Goal: Task Accomplishment & Management: Manage account settings

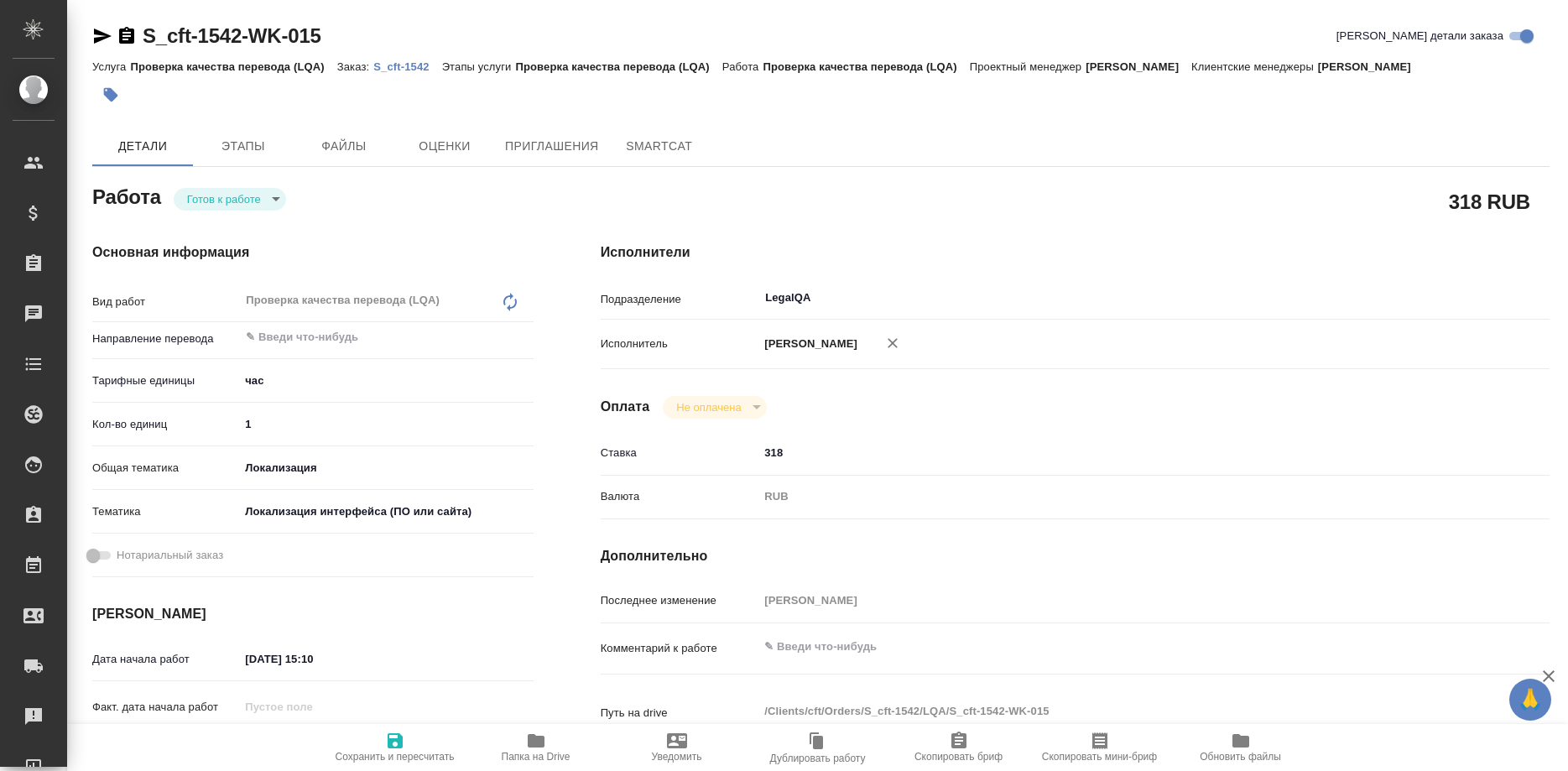
type textarea "x"
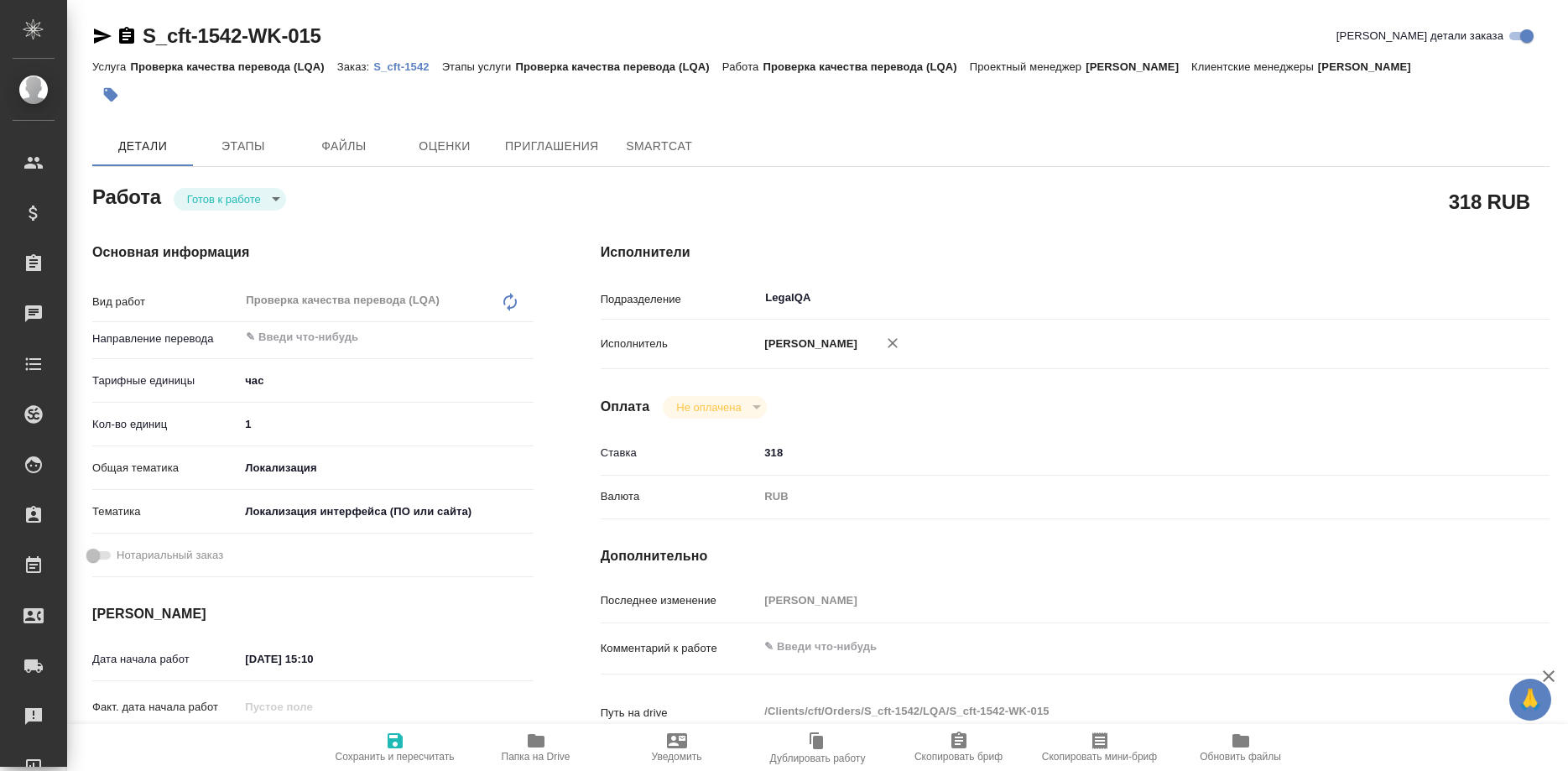
type textarea "x"
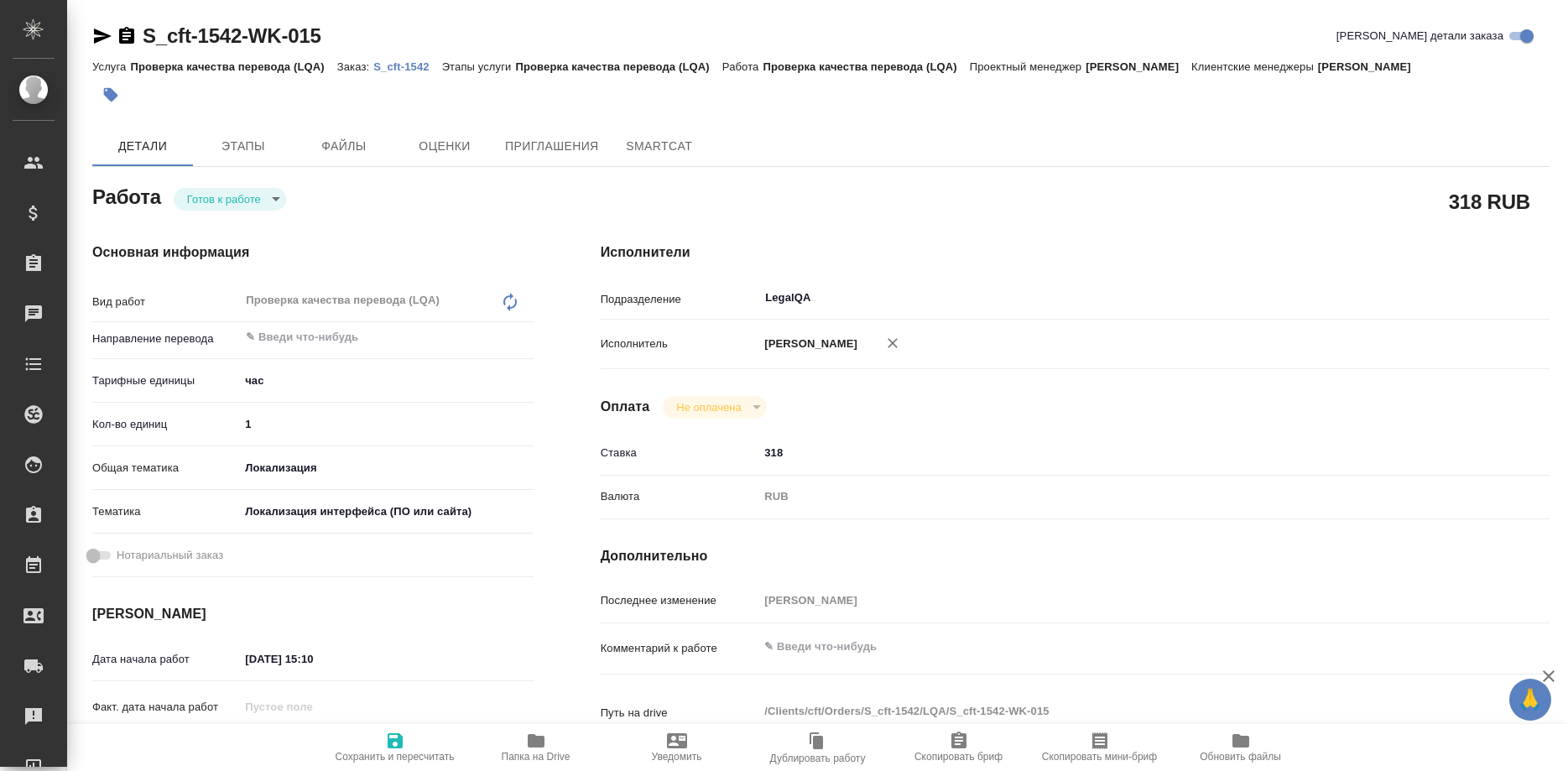
type textarea "x"
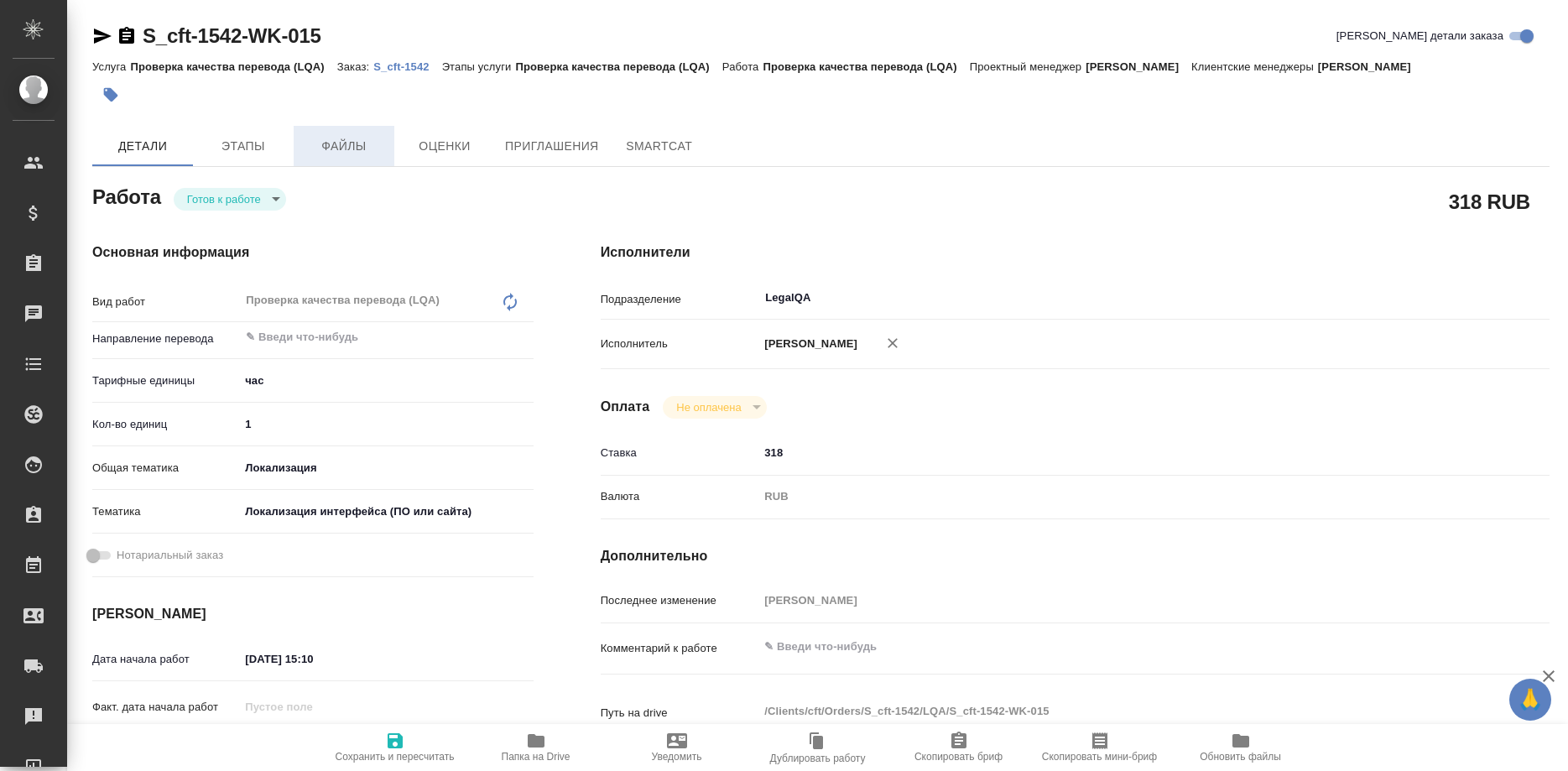
type textarea "x"
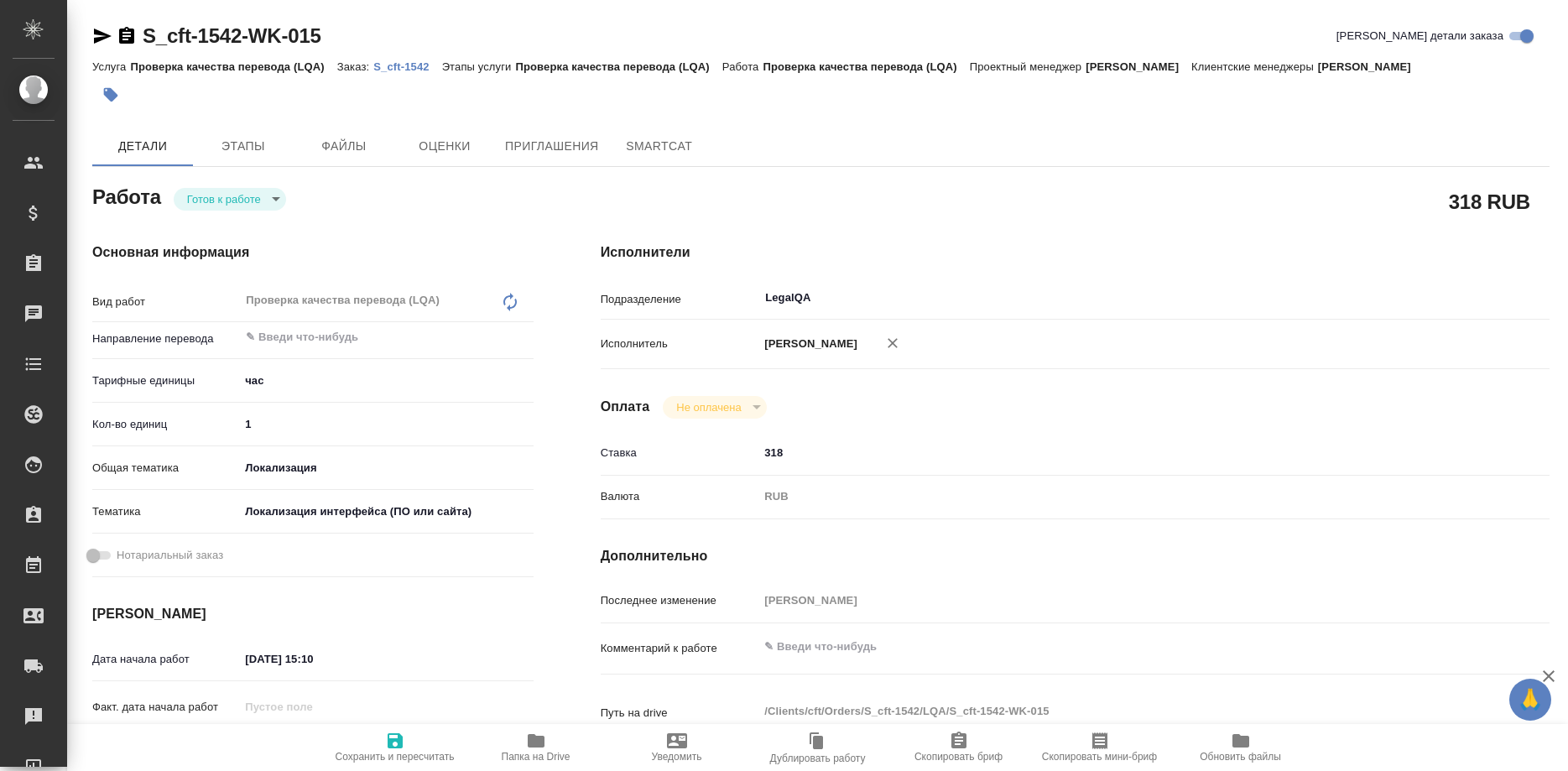
type textarea "x"
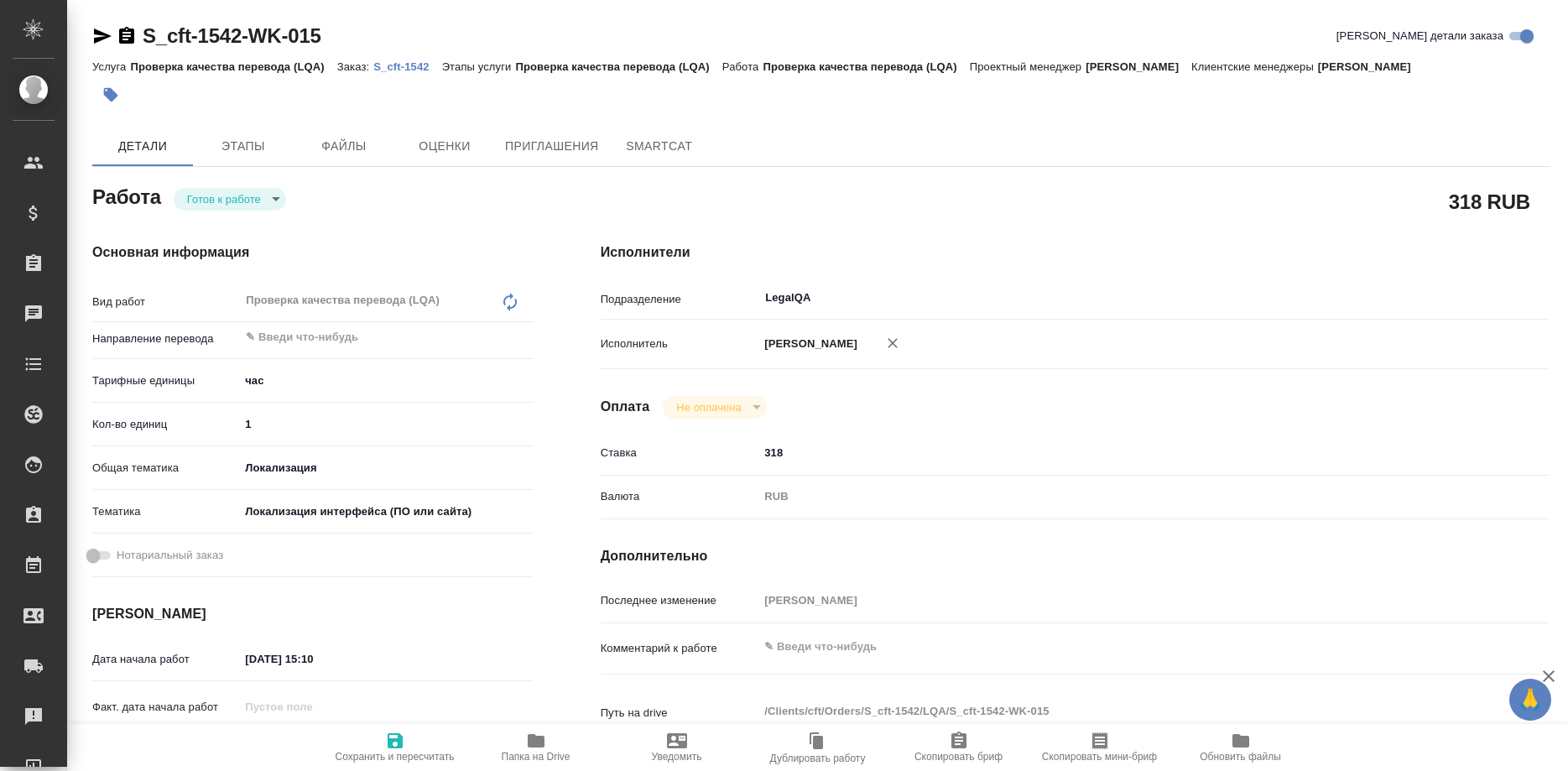
type textarea "x"
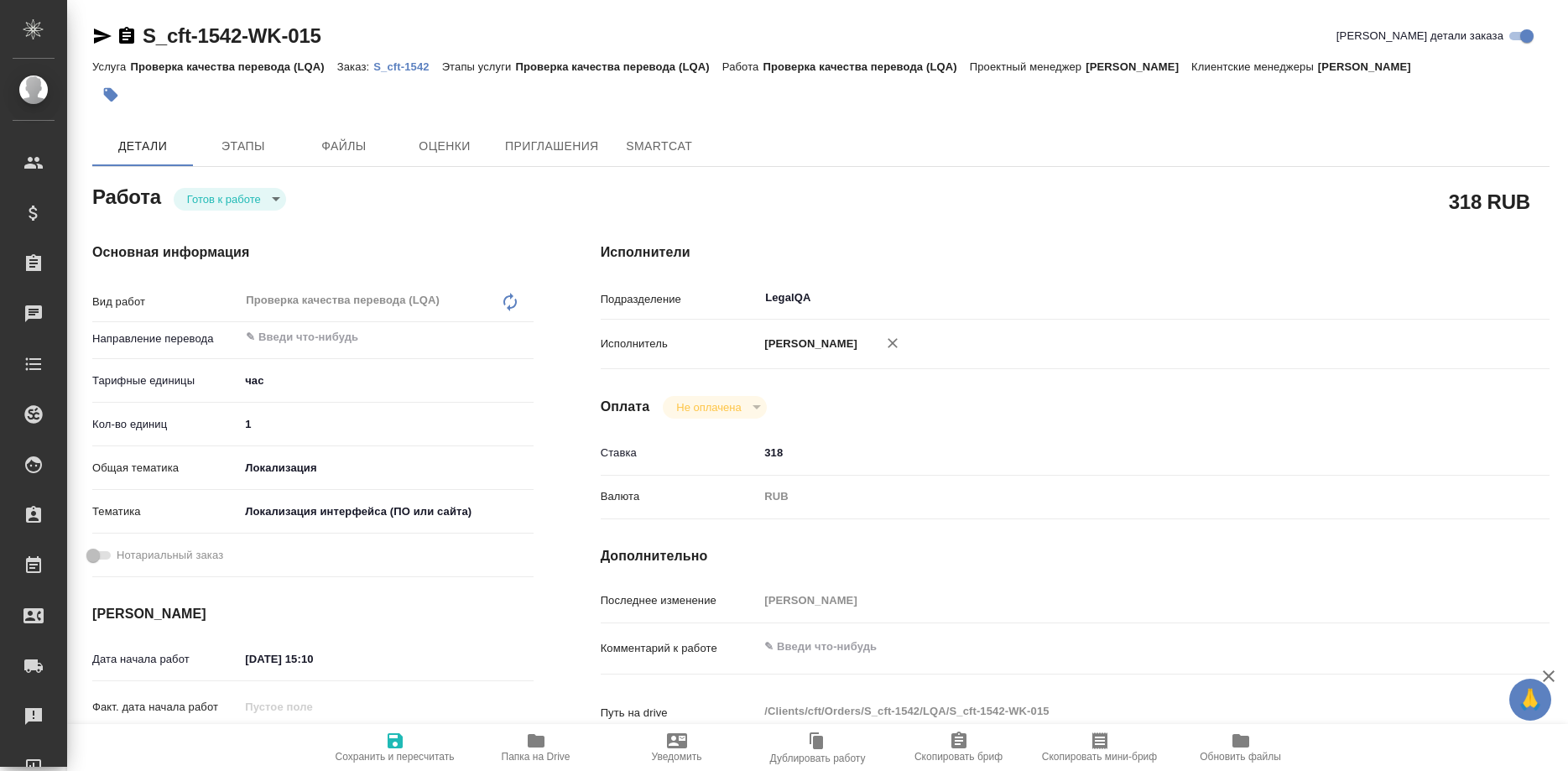
type textarea "x"
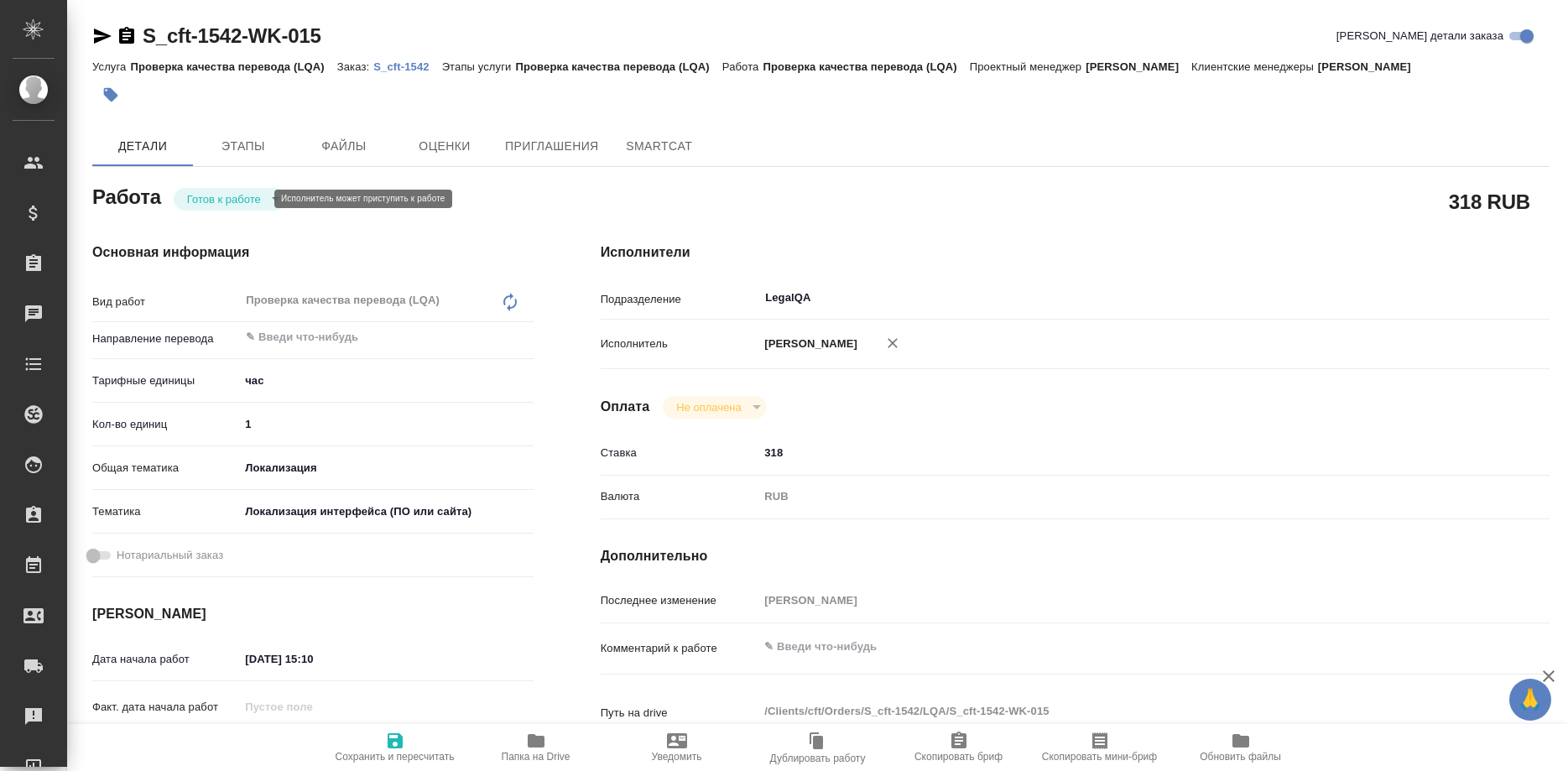
click at [238, 195] on body "🙏 .cls-1 fill:#fff; AWATERA Shirina Sabina Клиенты Спецификации Заказы Чаты Tod…" at bounding box center [784, 386] width 1568 height 771
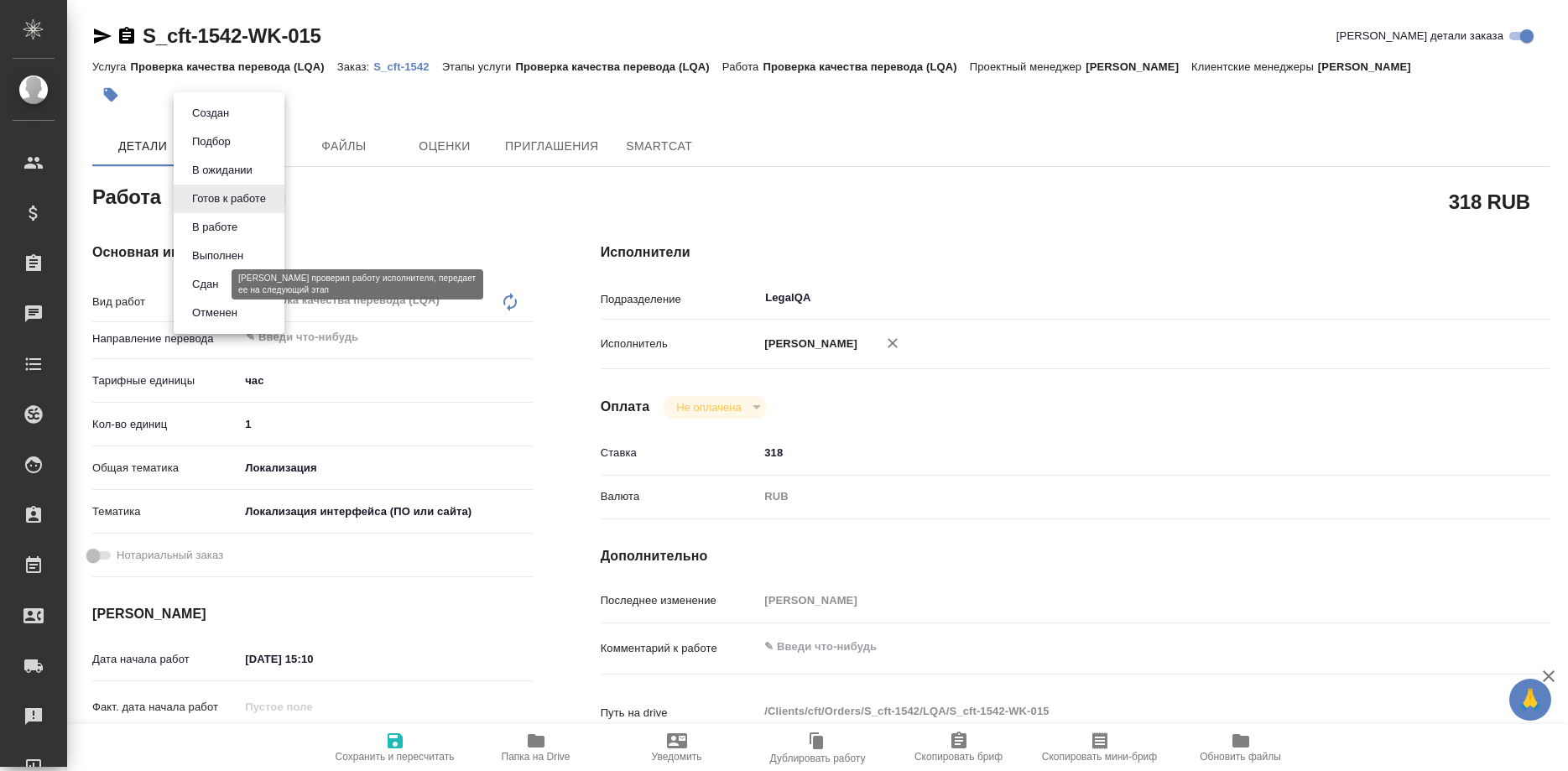
click at [201, 284] on button "Сдан" at bounding box center [205, 284] width 36 height 19
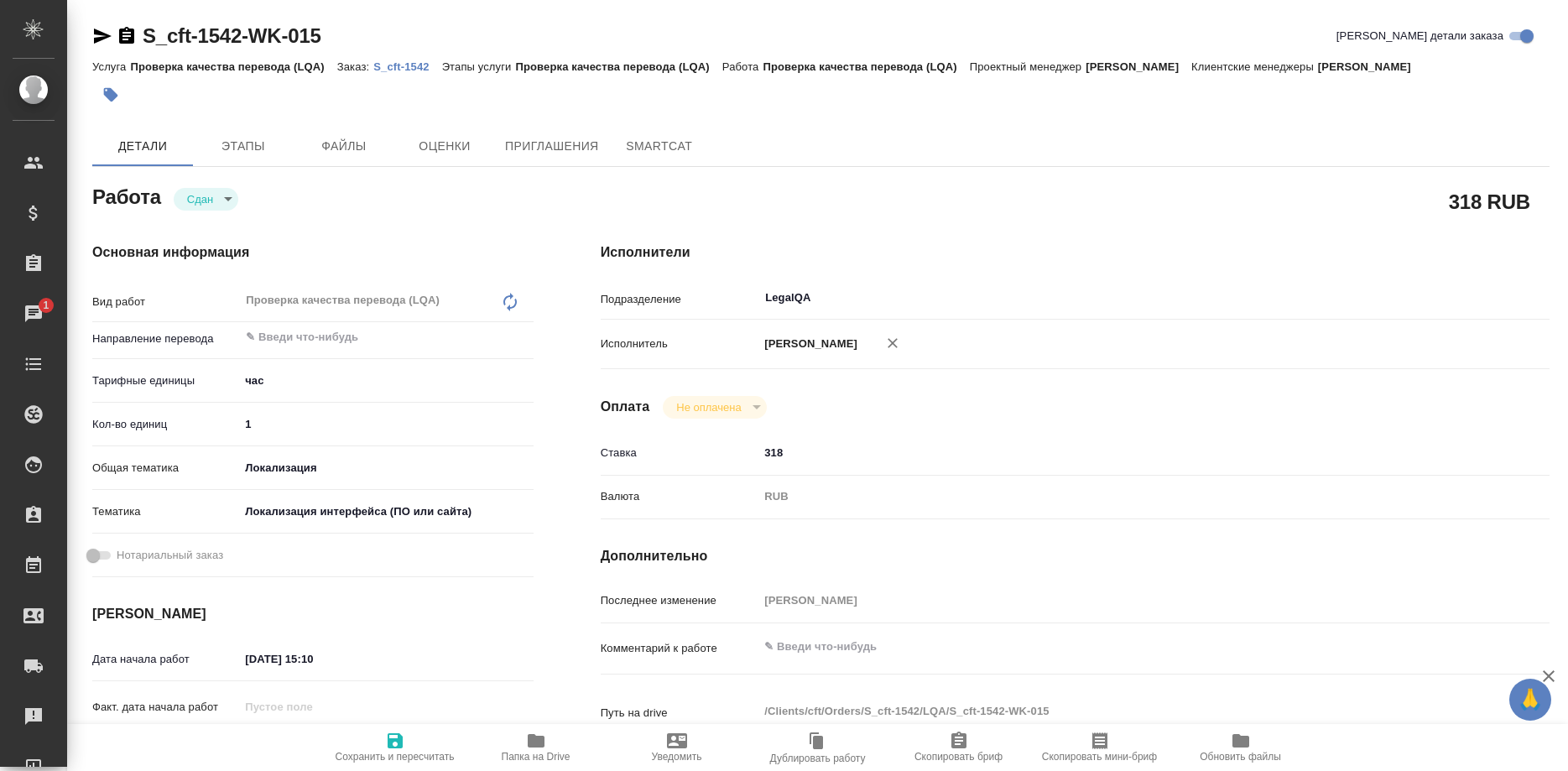
type textarea "x"
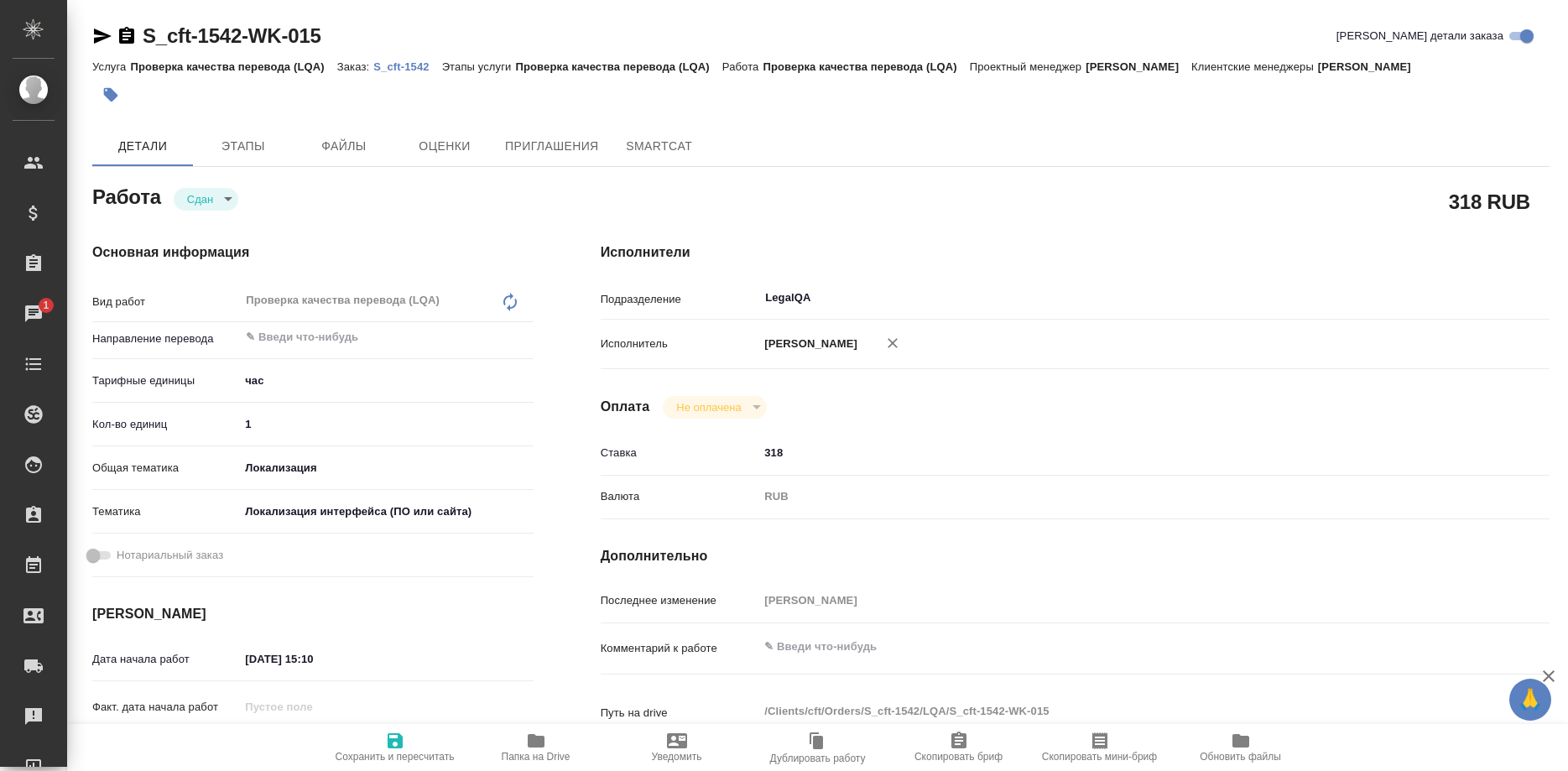
type textarea "x"
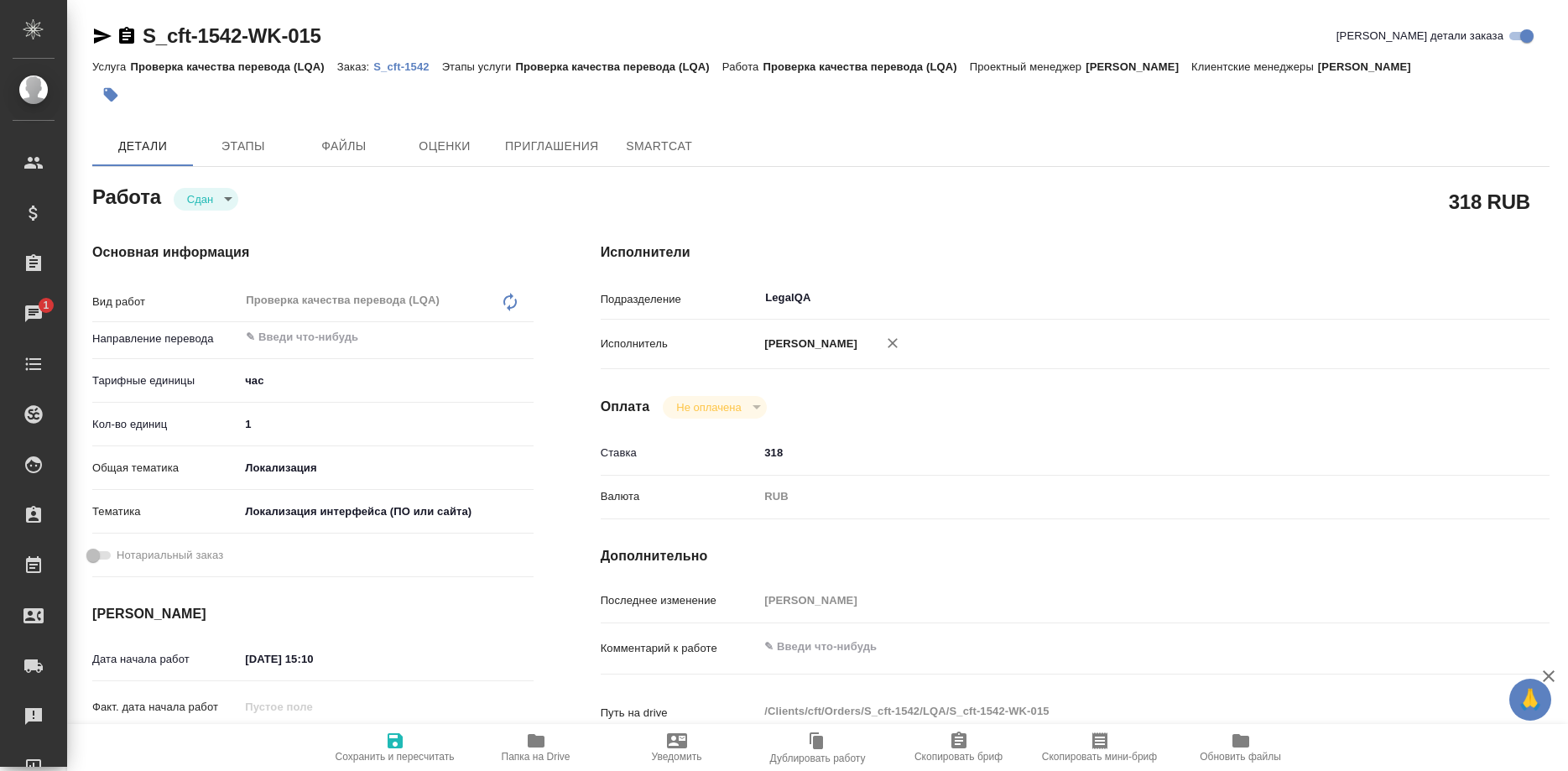
type textarea "x"
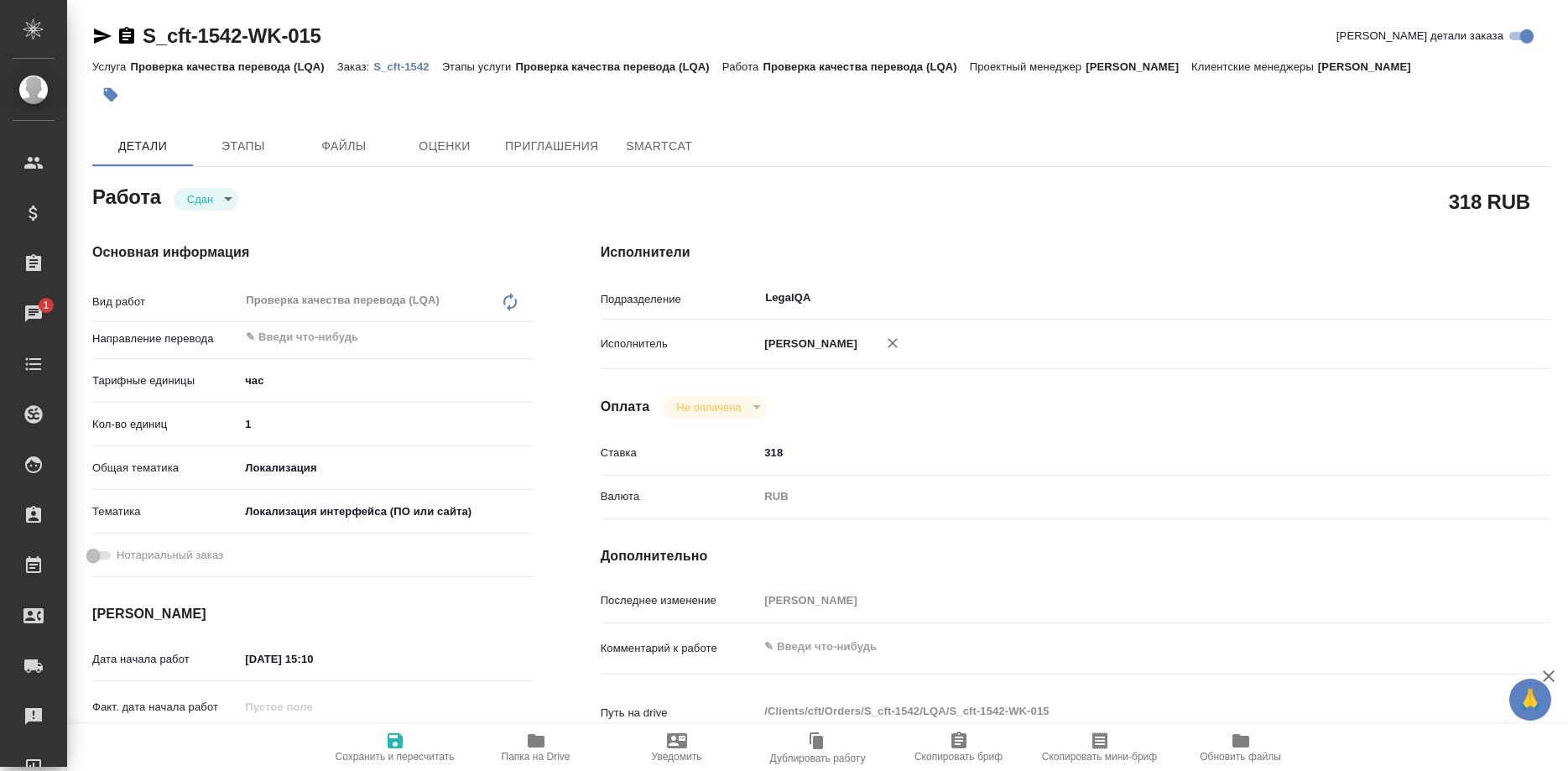
click at [400, 67] on p "S_cft-1542" at bounding box center [407, 66] width 68 height 12
type textarea "x"
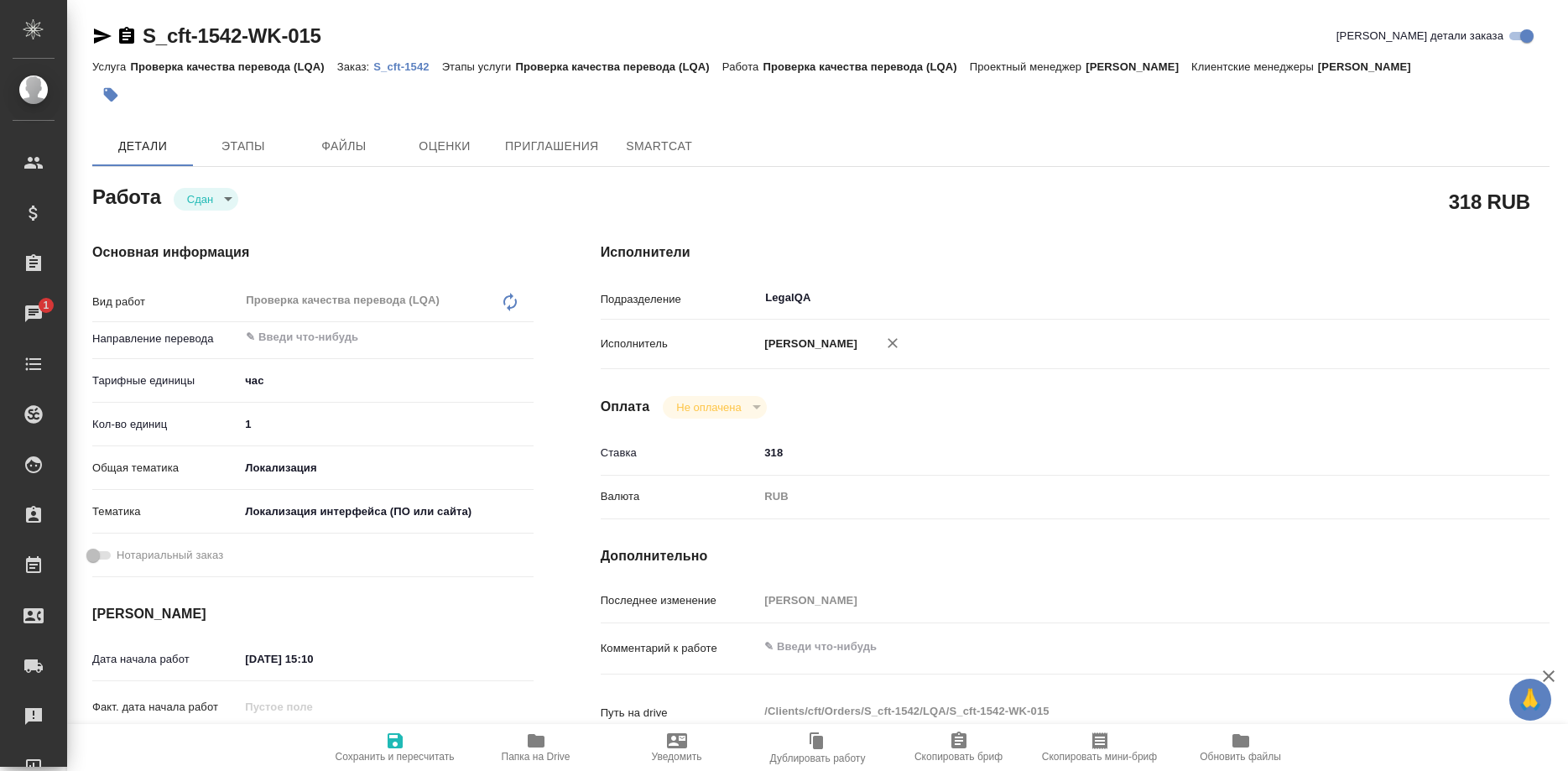
type textarea "x"
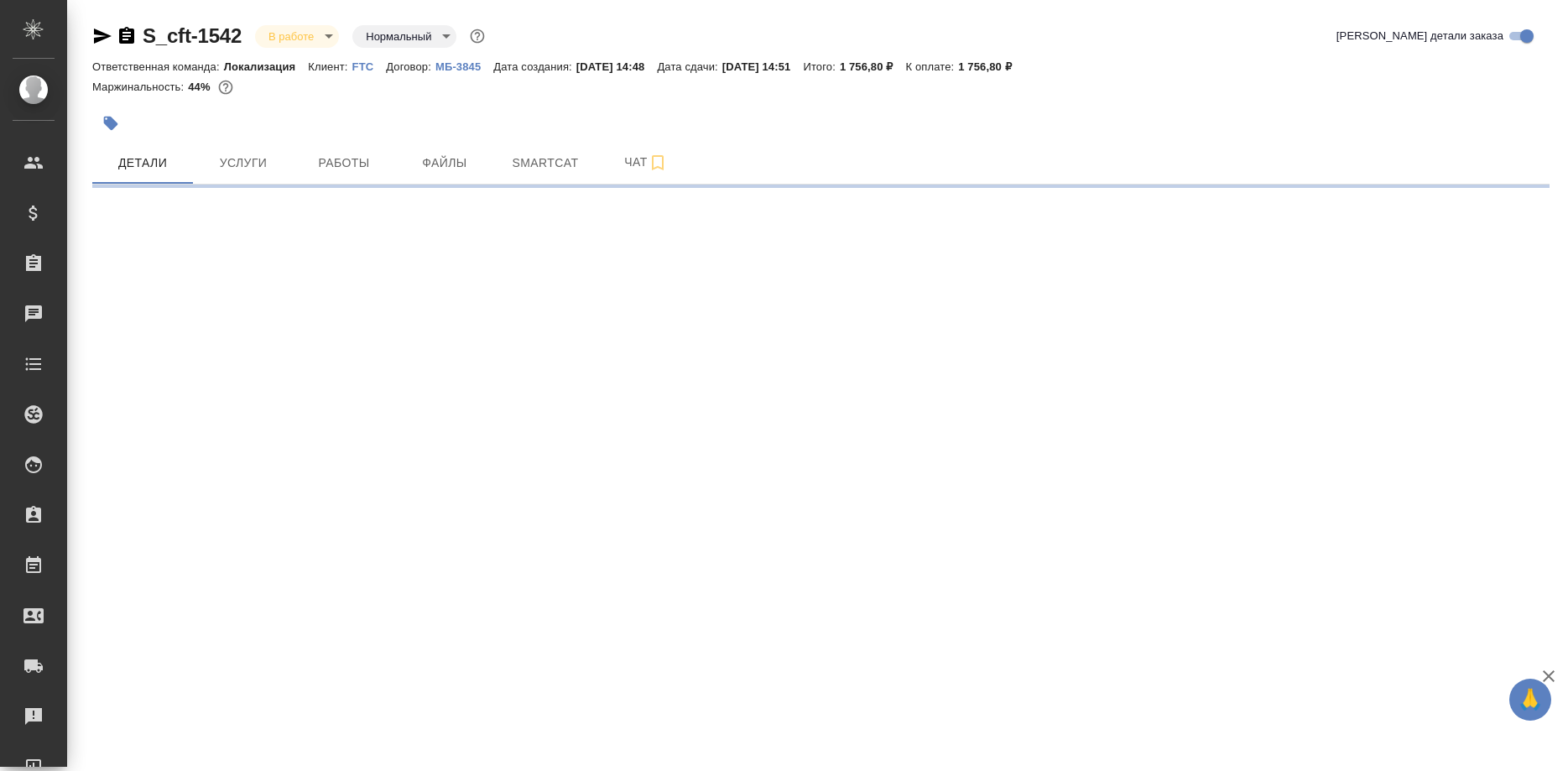
select select "RU"
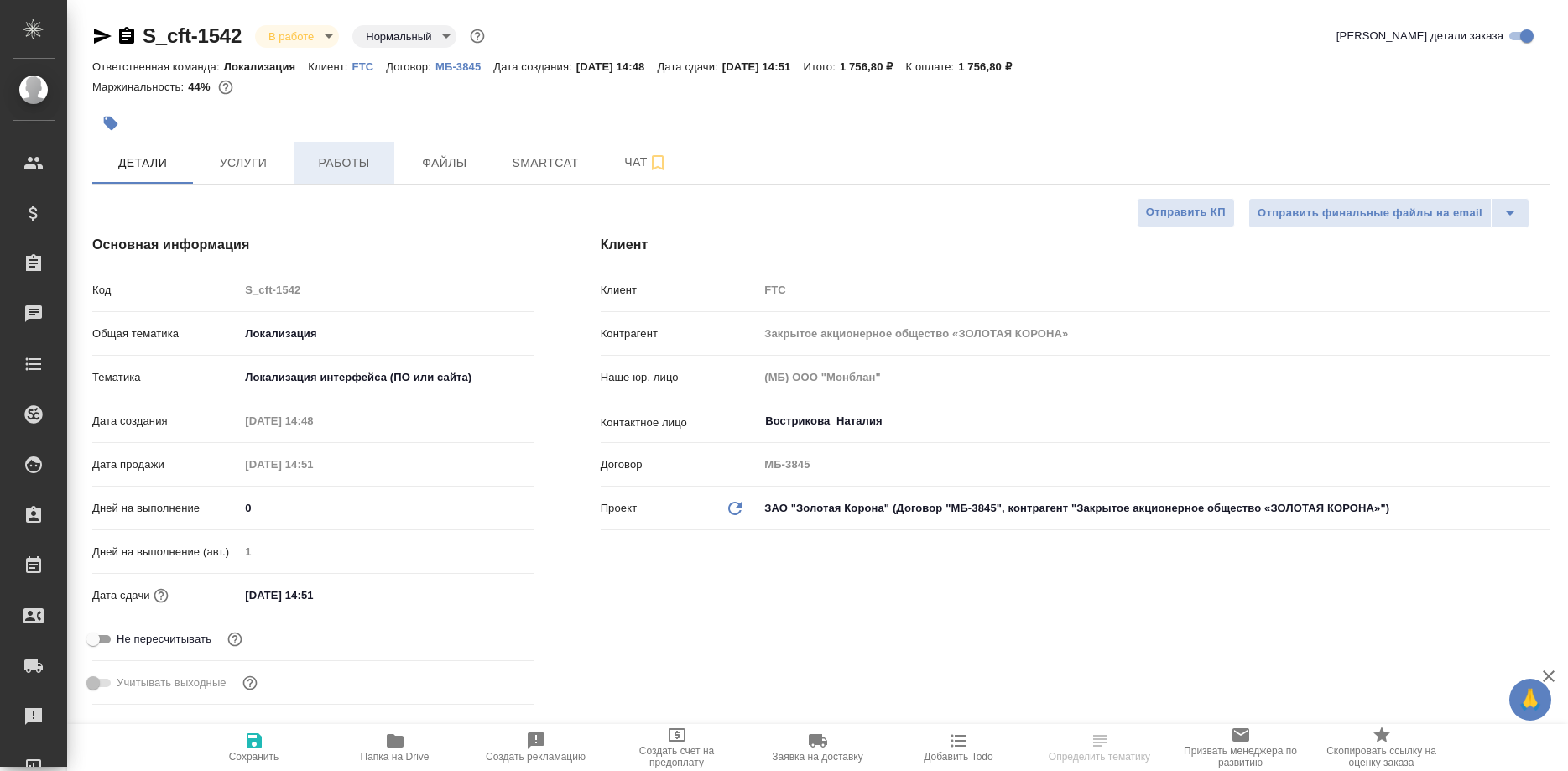
type textarea "x"
click at [355, 178] on button "Работы" at bounding box center [344, 162] width 101 height 42
type input "[PERSON_NAME]"
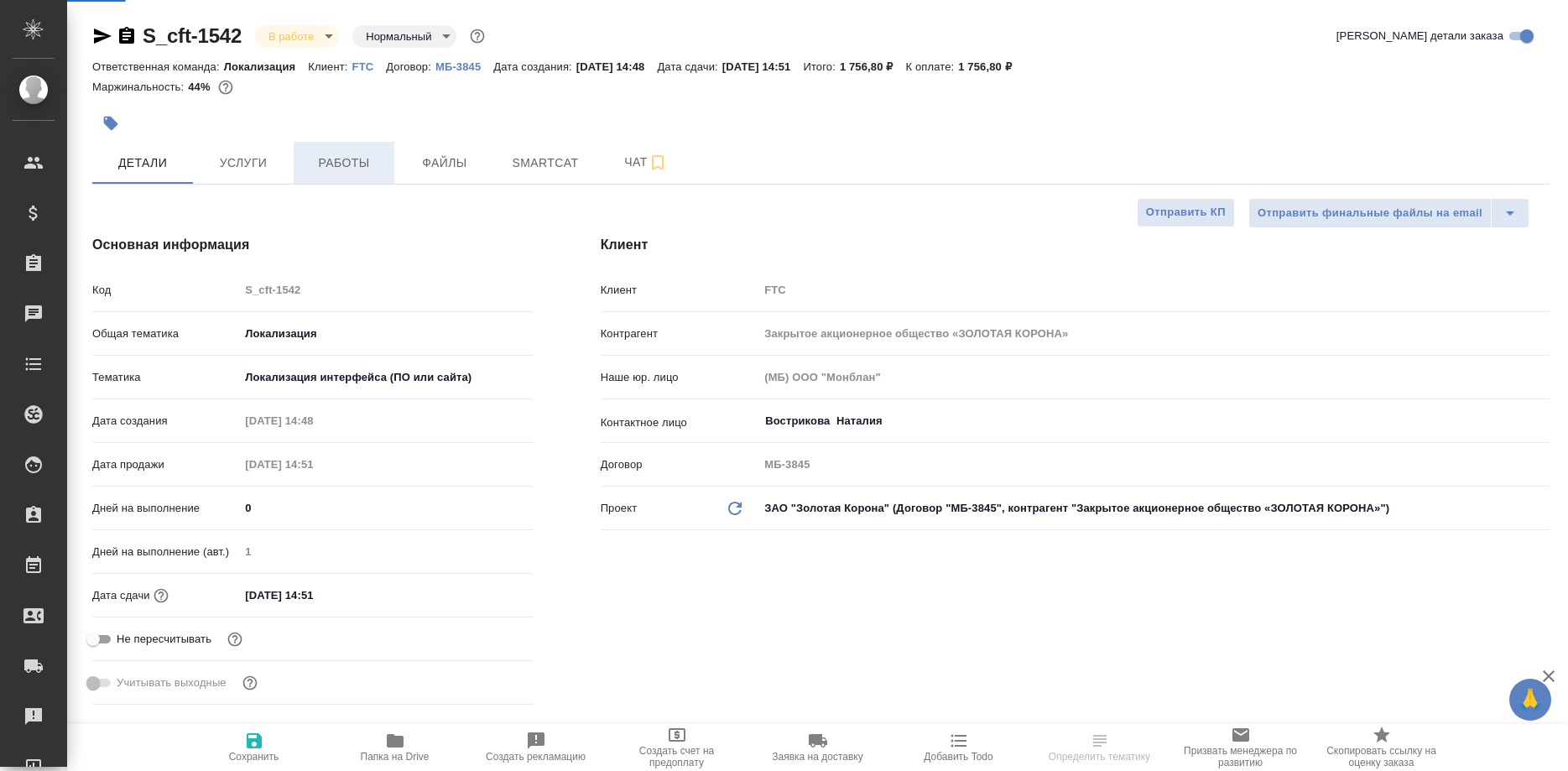
type input "Сеитов Павел"
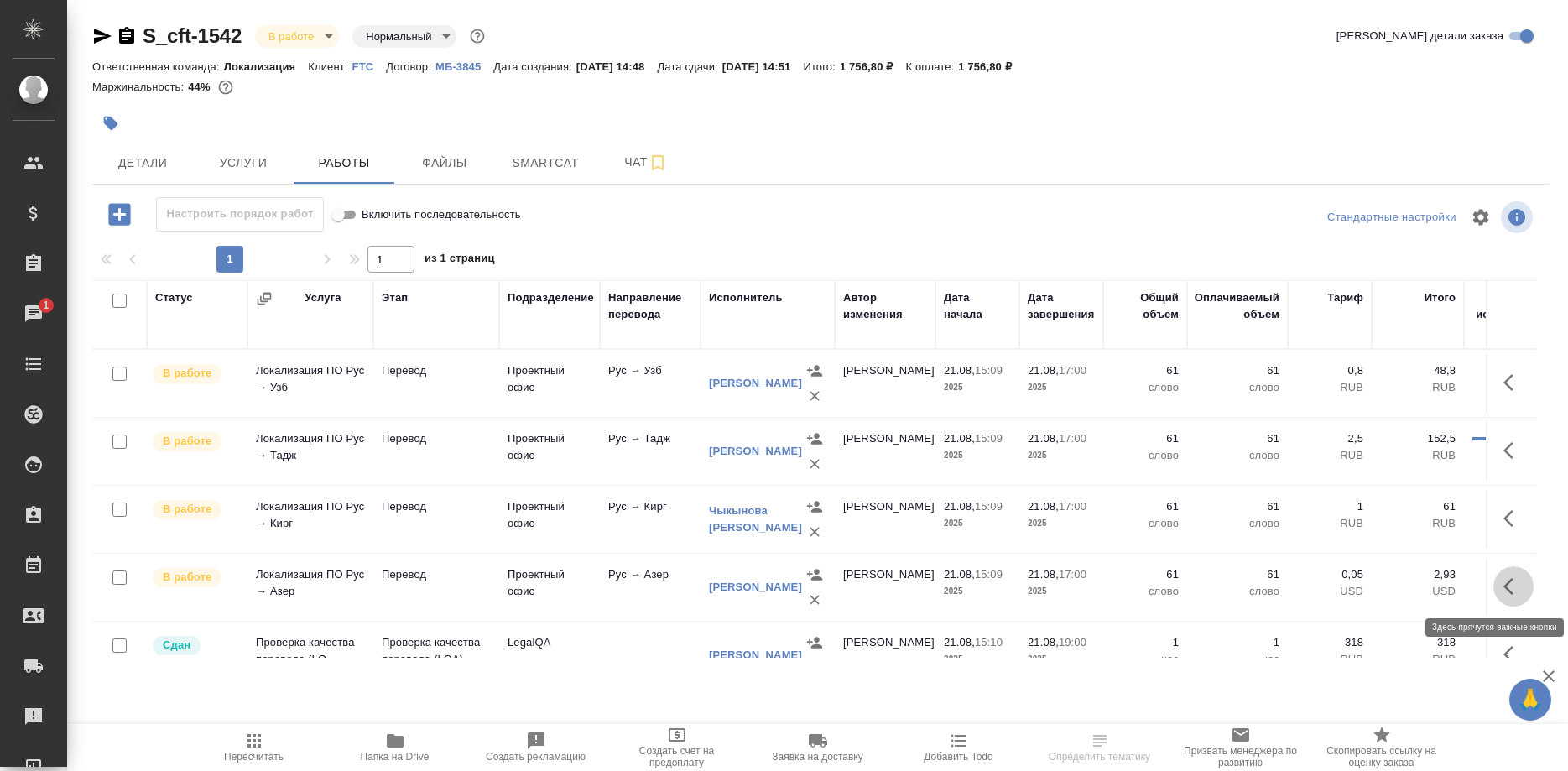
click at [1499, 585] on button "button" at bounding box center [1513, 586] width 40 height 40
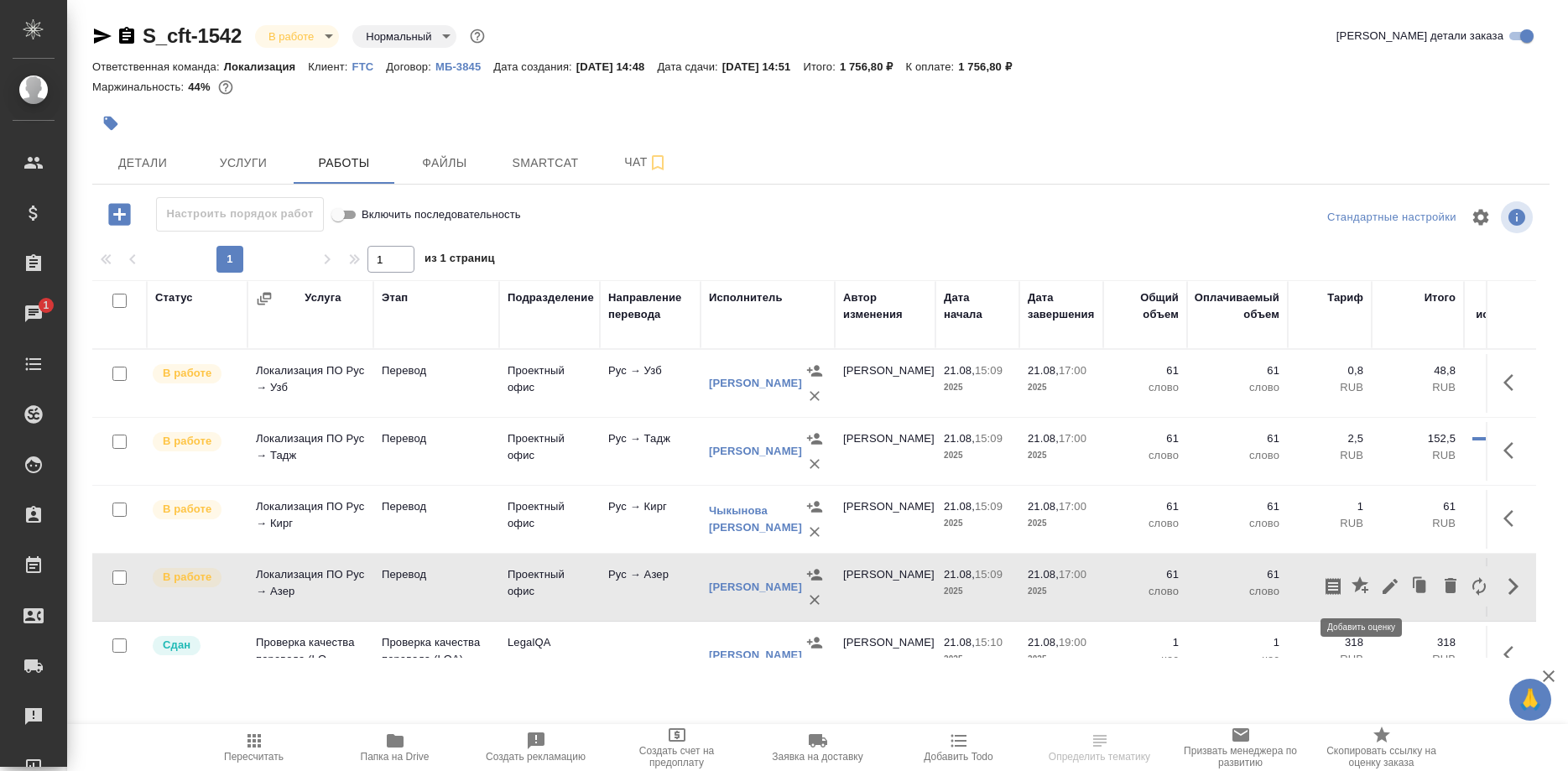
click at [1359, 587] on icon "button" at bounding box center [1360, 584] width 17 height 17
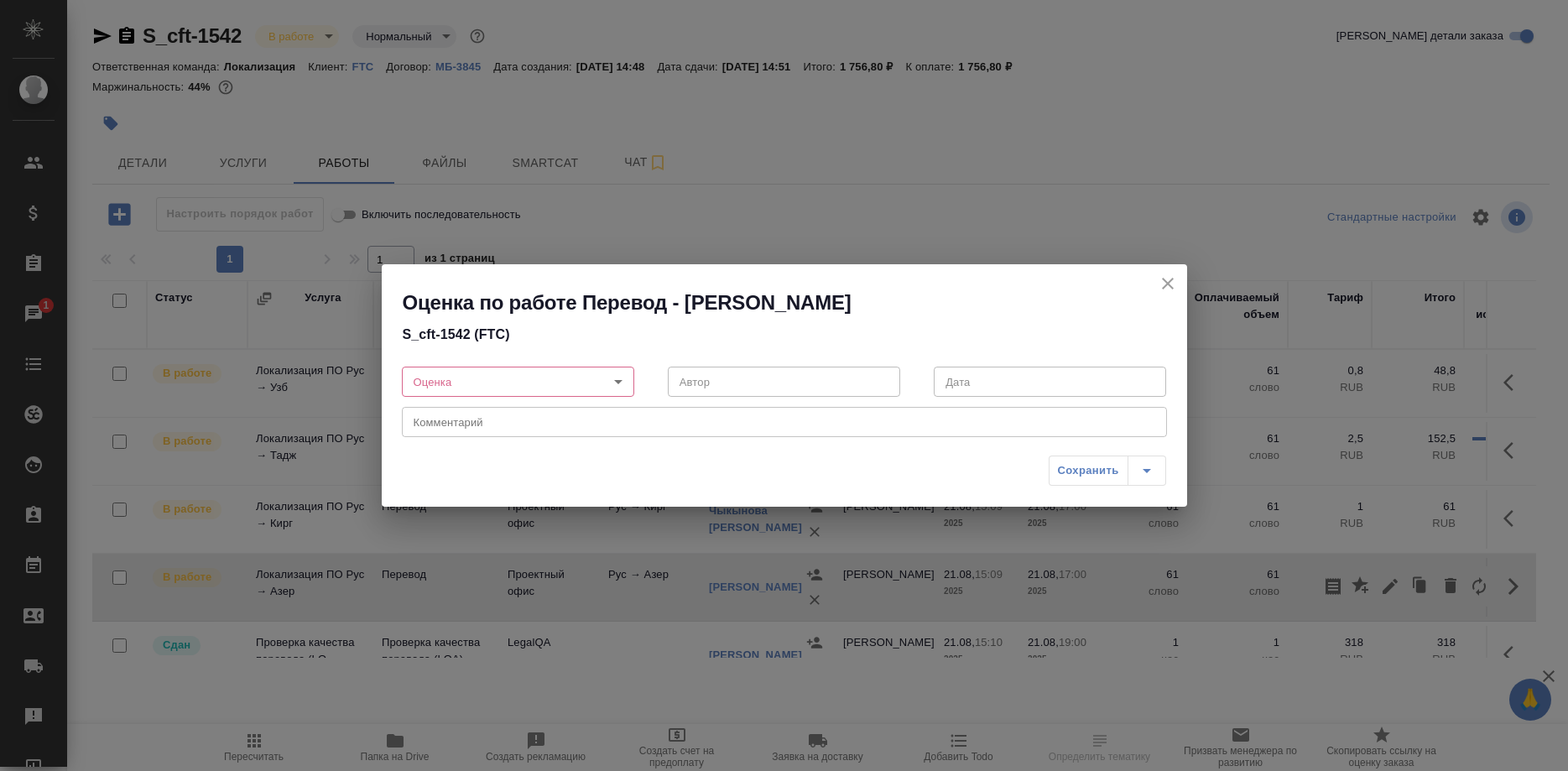
click at [573, 377] on body "🙏 .cls-1 fill:#fff; AWATERA Shirina Sabina Клиенты Спецификации Заказы 1 Чаты T…" at bounding box center [784, 386] width 1568 height 771
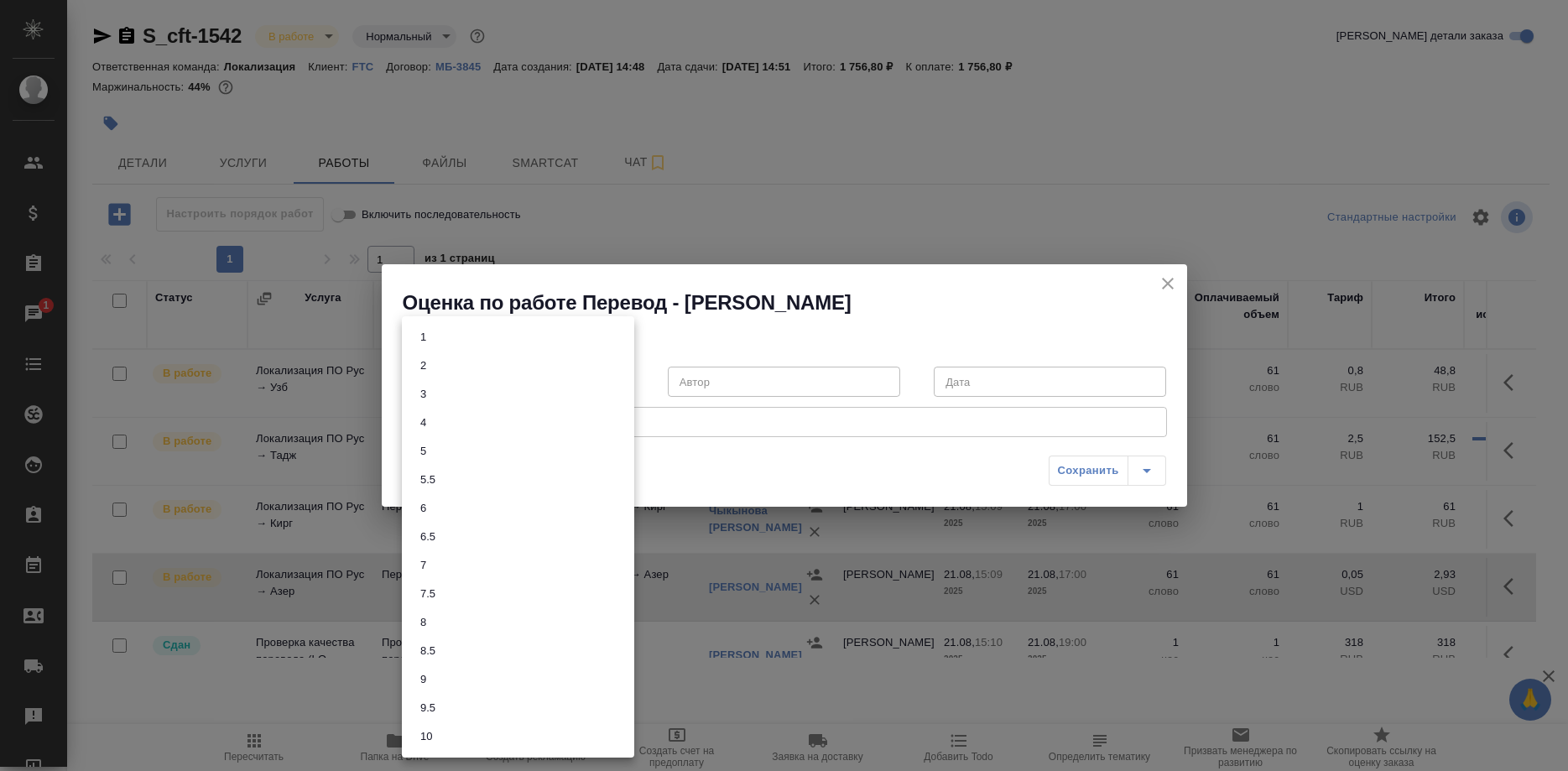
click at [434, 508] on li "6" at bounding box center [518, 508] width 232 height 28
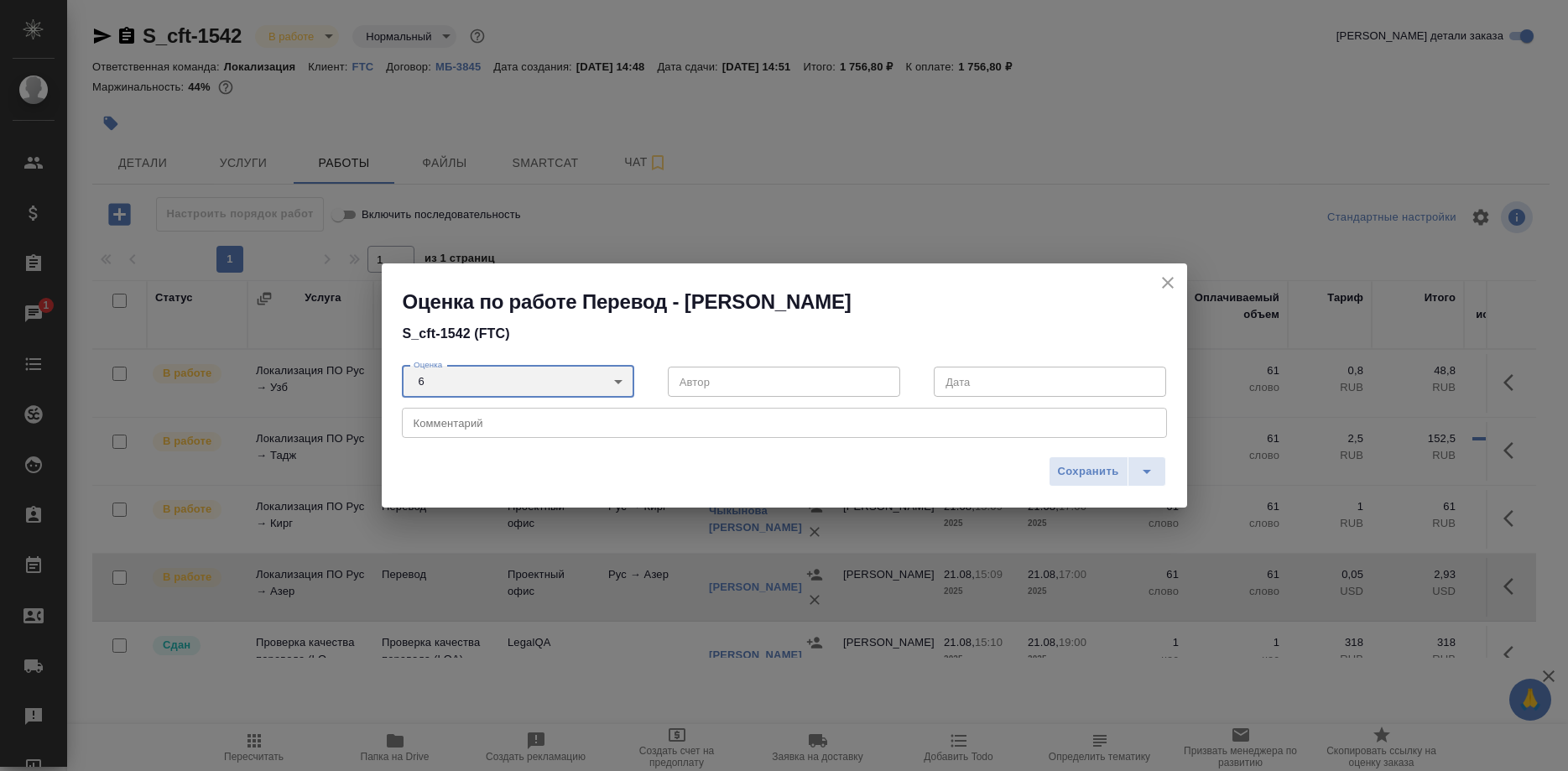
type input "6"
click at [1112, 471] on span "Сохранить" at bounding box center [1088, 472] width 61 height 19
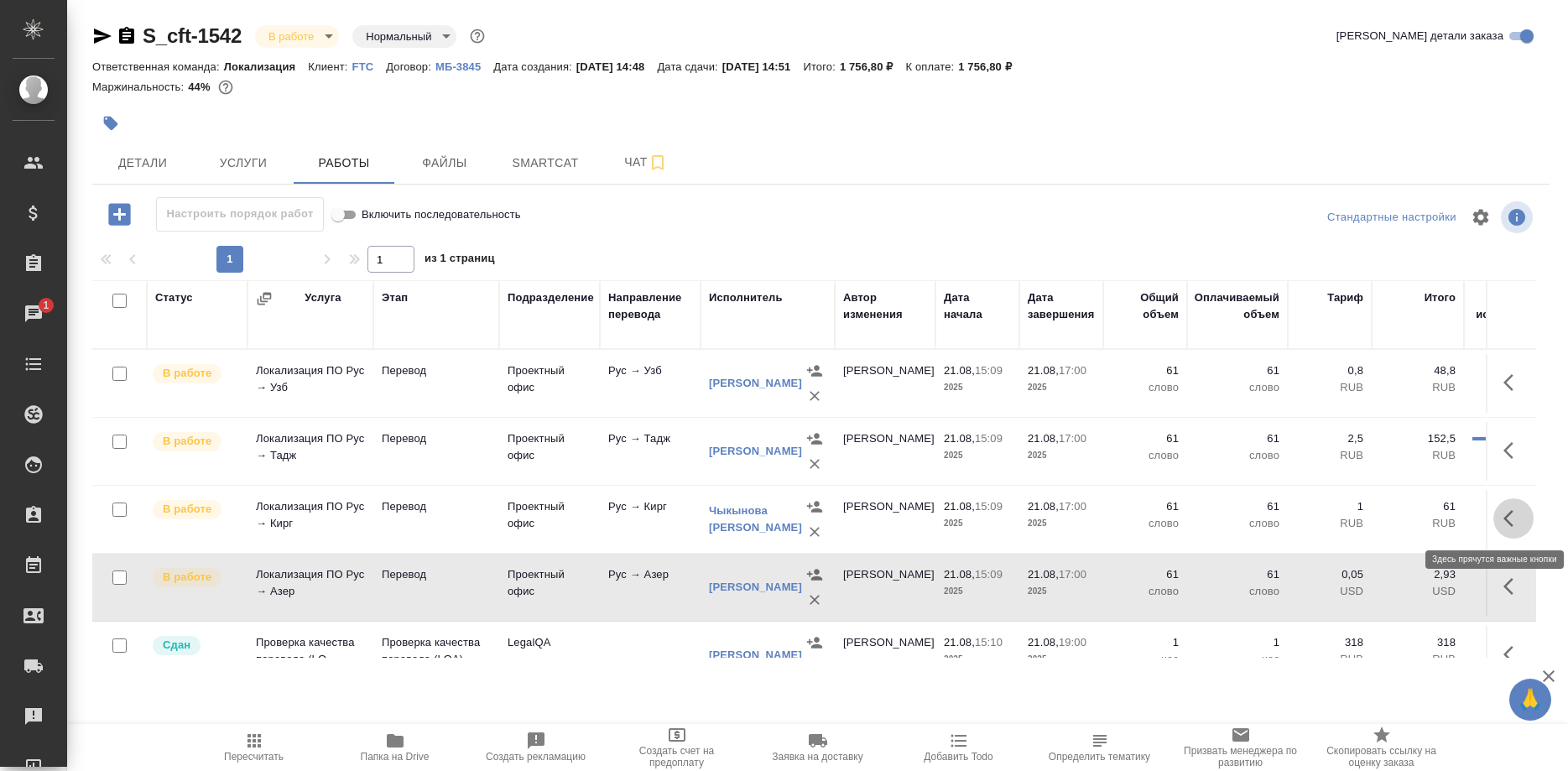
click at [1501, 517] on button "button" at bounding box center [1513, 518] width 40 height 40
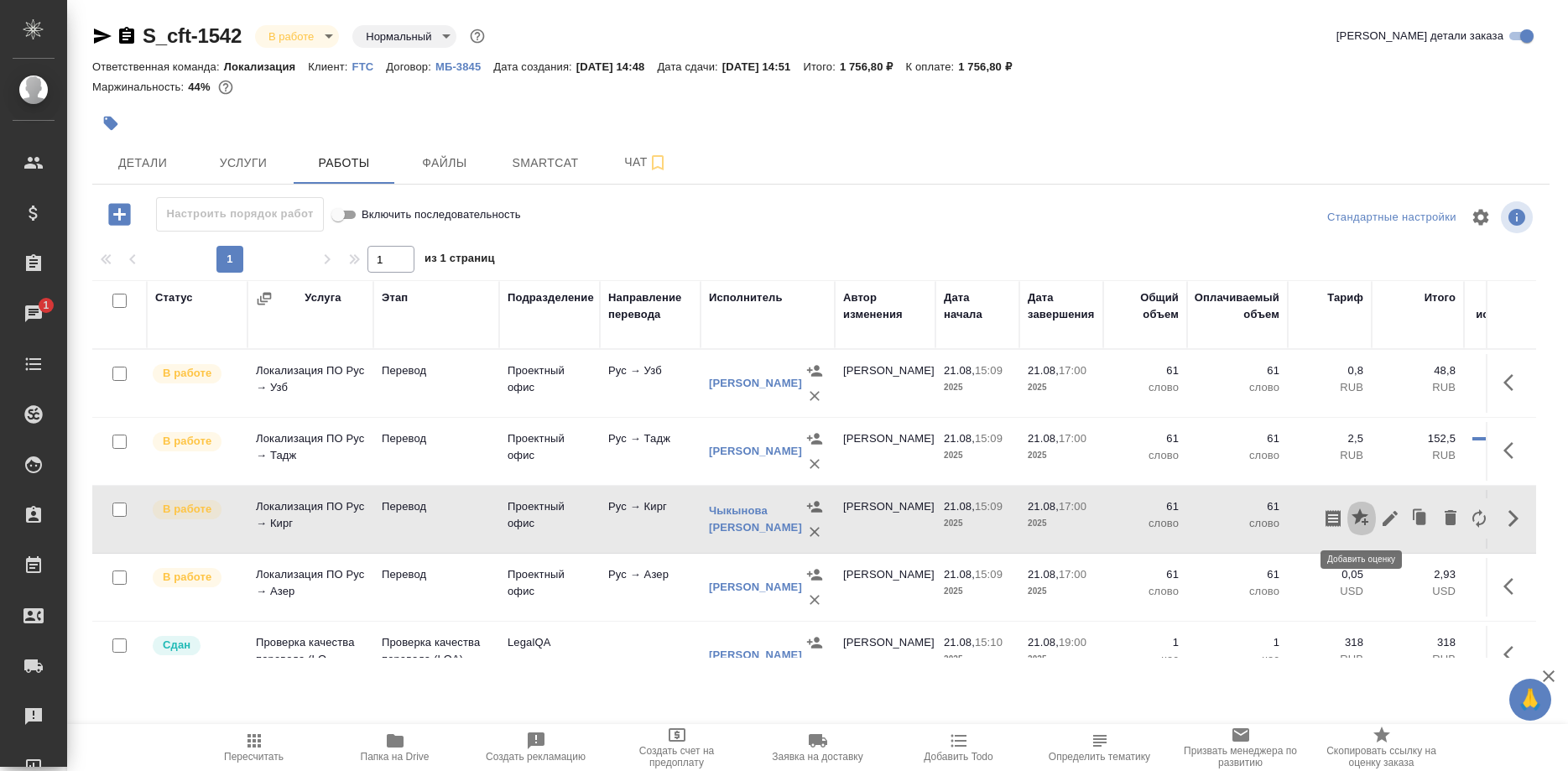
click at [1351, 519] on button "button" at bounding box center [1361, 518] width 28 height 40
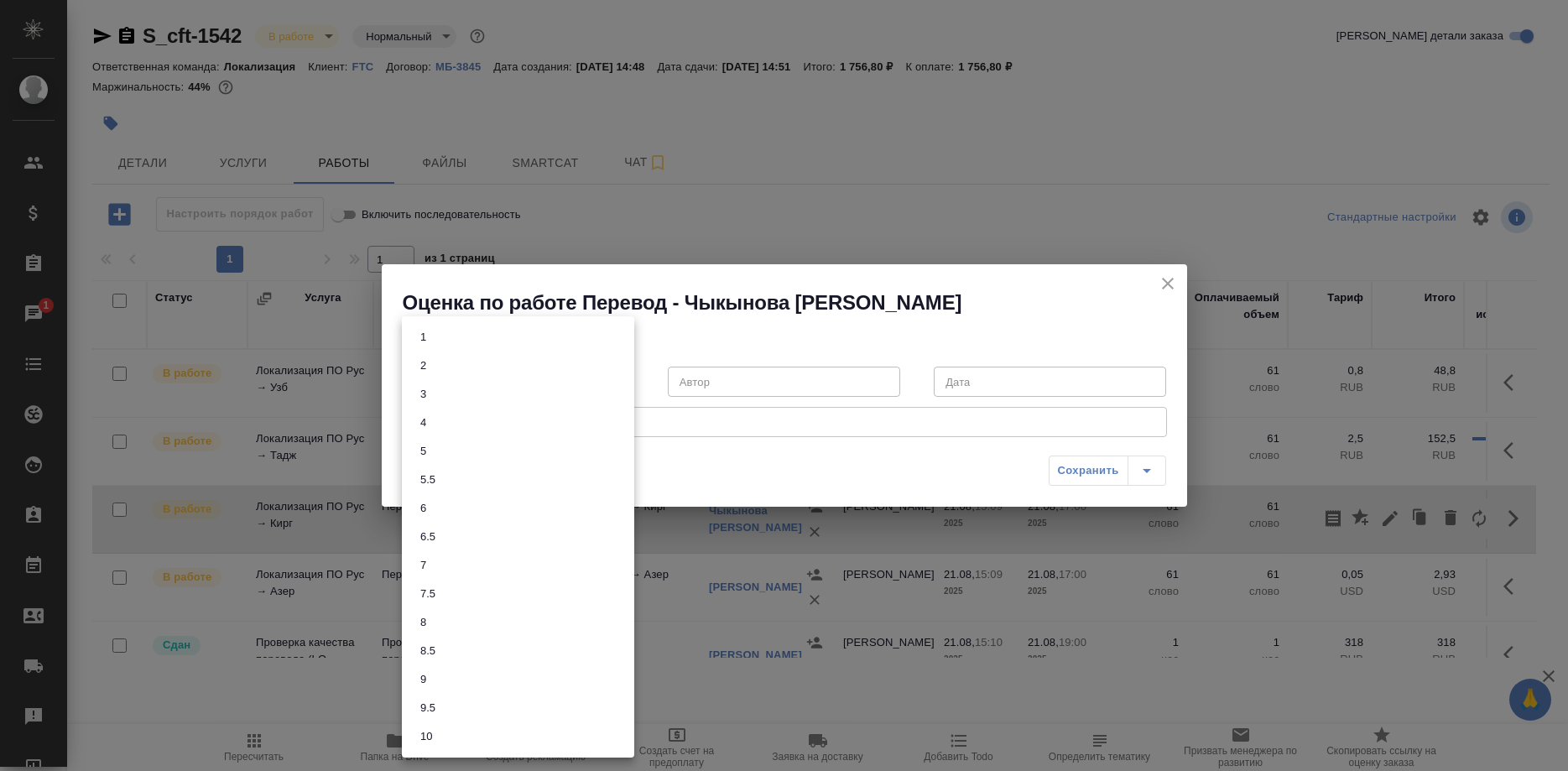
click at [567, 372] on body "🙏 .cls-1 fill:#fff; AWATERA Shirina Sabina Клиенты Спецификации Заказы 1 Чаты T…" at bounding box center [784, 386] width 1568 height 771
drag, startPoint x: 436, startPoint y: 531, endPoint x: 530, endPoint y: 532, distance: 94.0
click at [436, 532] on button "6.5" at bounding box center [428, 536] width 25 height 19
type input "6.5"
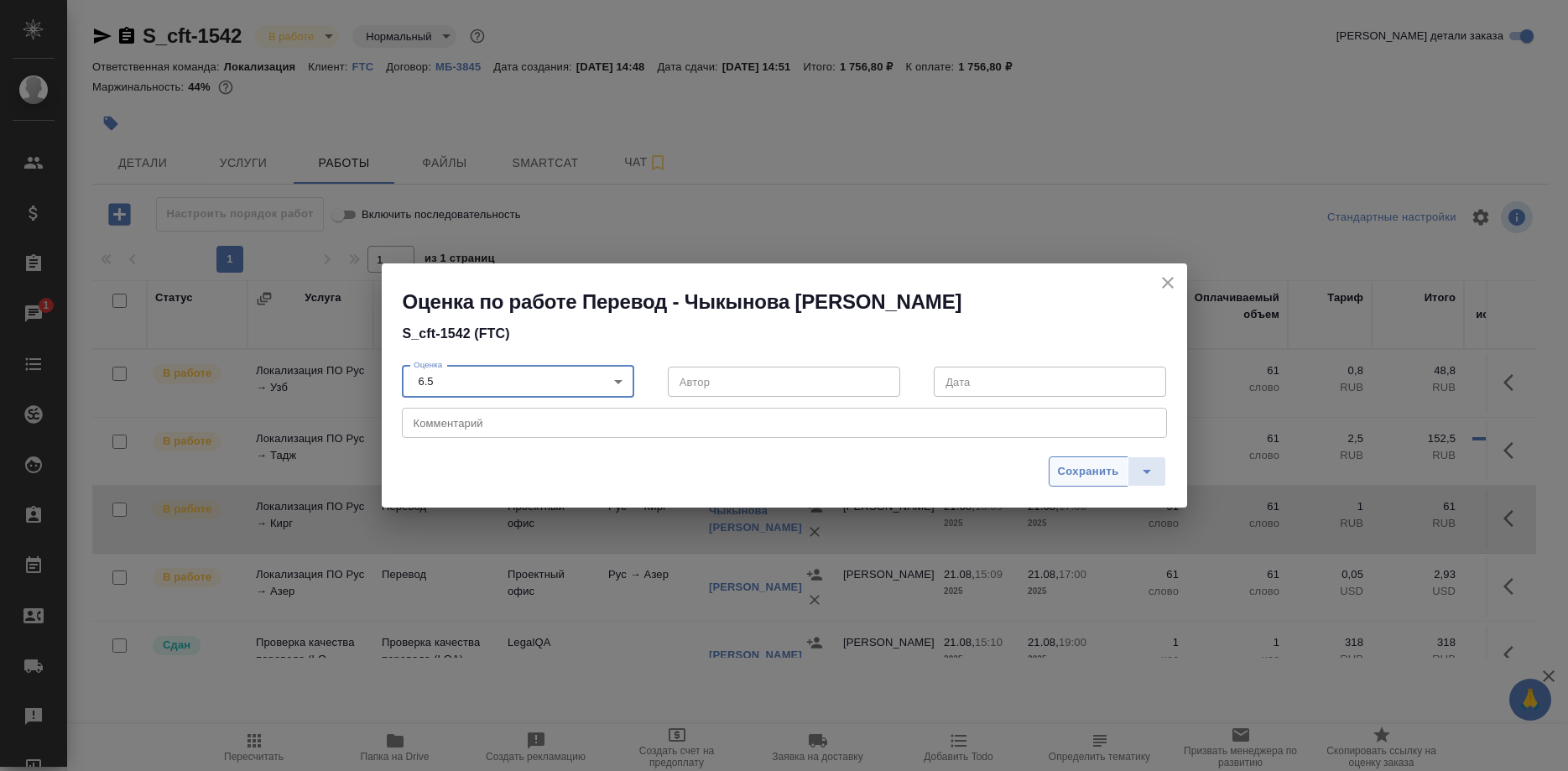
click at [1066, 473] on span "Сохранить" at bounding box center [1088, 472] width 61 height 19
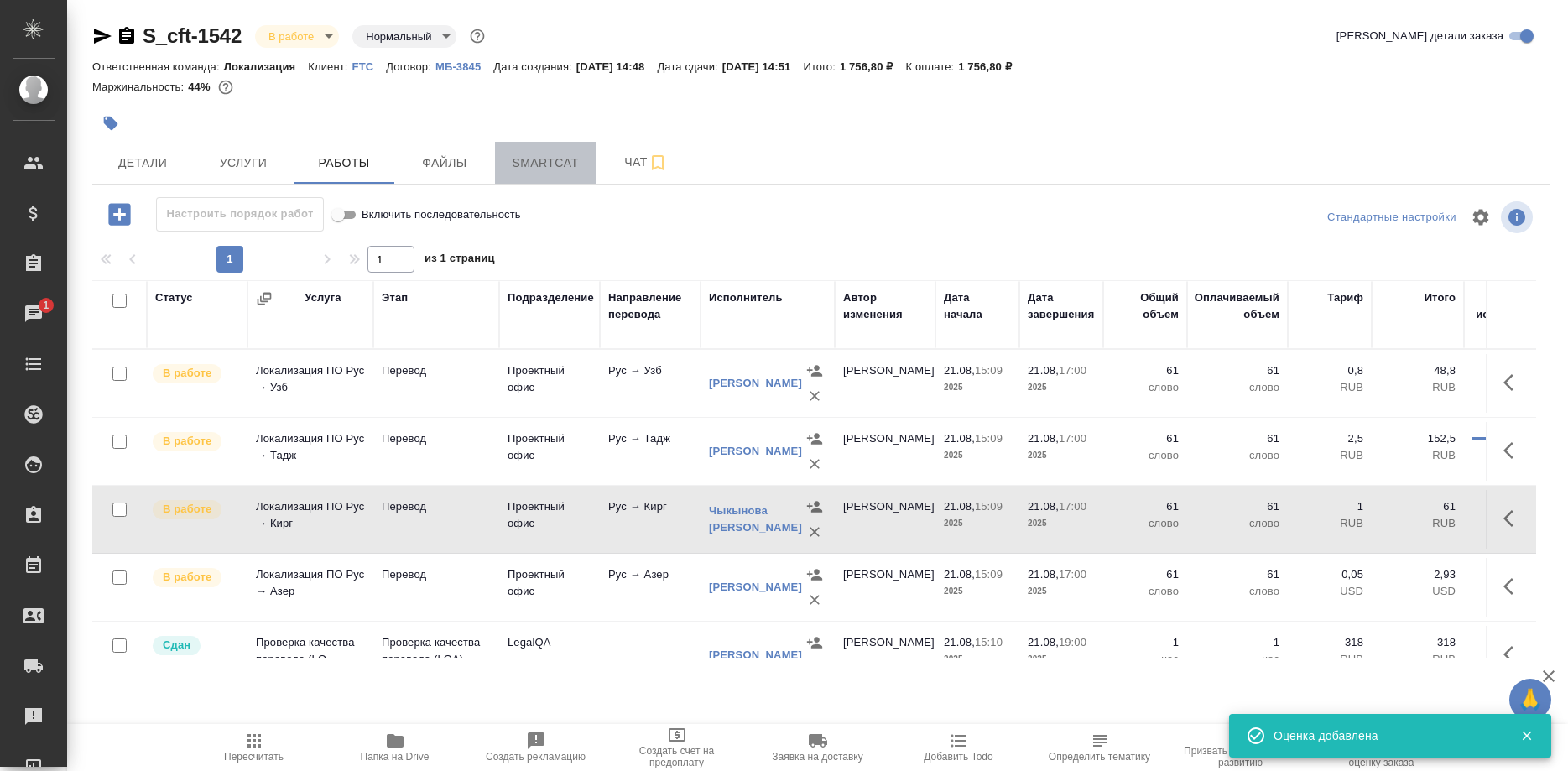
click at [543, 160] on div "S_cft-1542 В работе inProgress Нормальный normal Кратко детали заказа Ответстве…" at bounding box center [821, 350] width 1476 height 700
click at [543, 160] on span "Smartcat" at bounding box center [545, 163] width 81 height 21
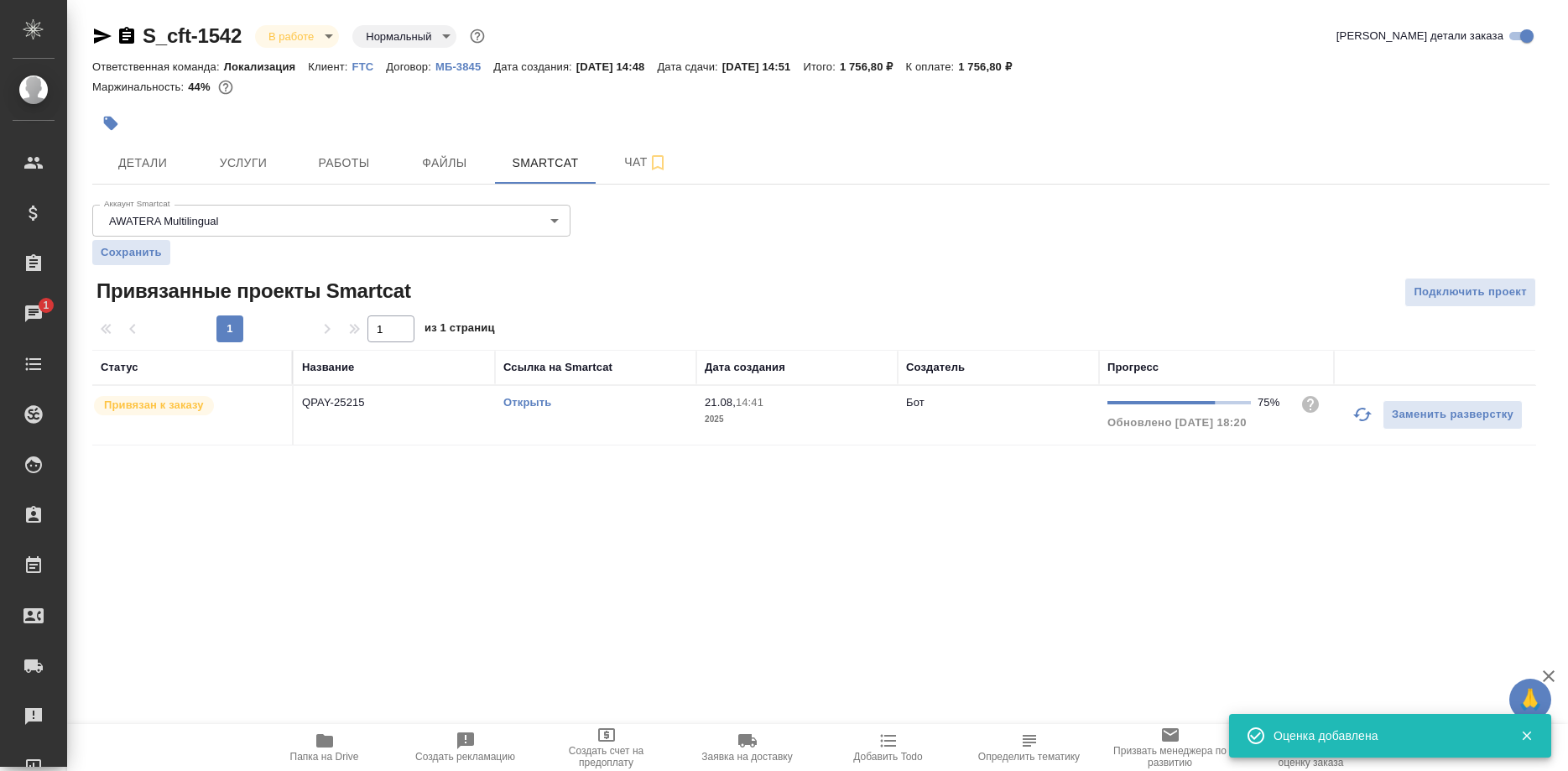
click at [527, 398] on link "Открыть" at bounding box center [527, 402] width 48 height 12
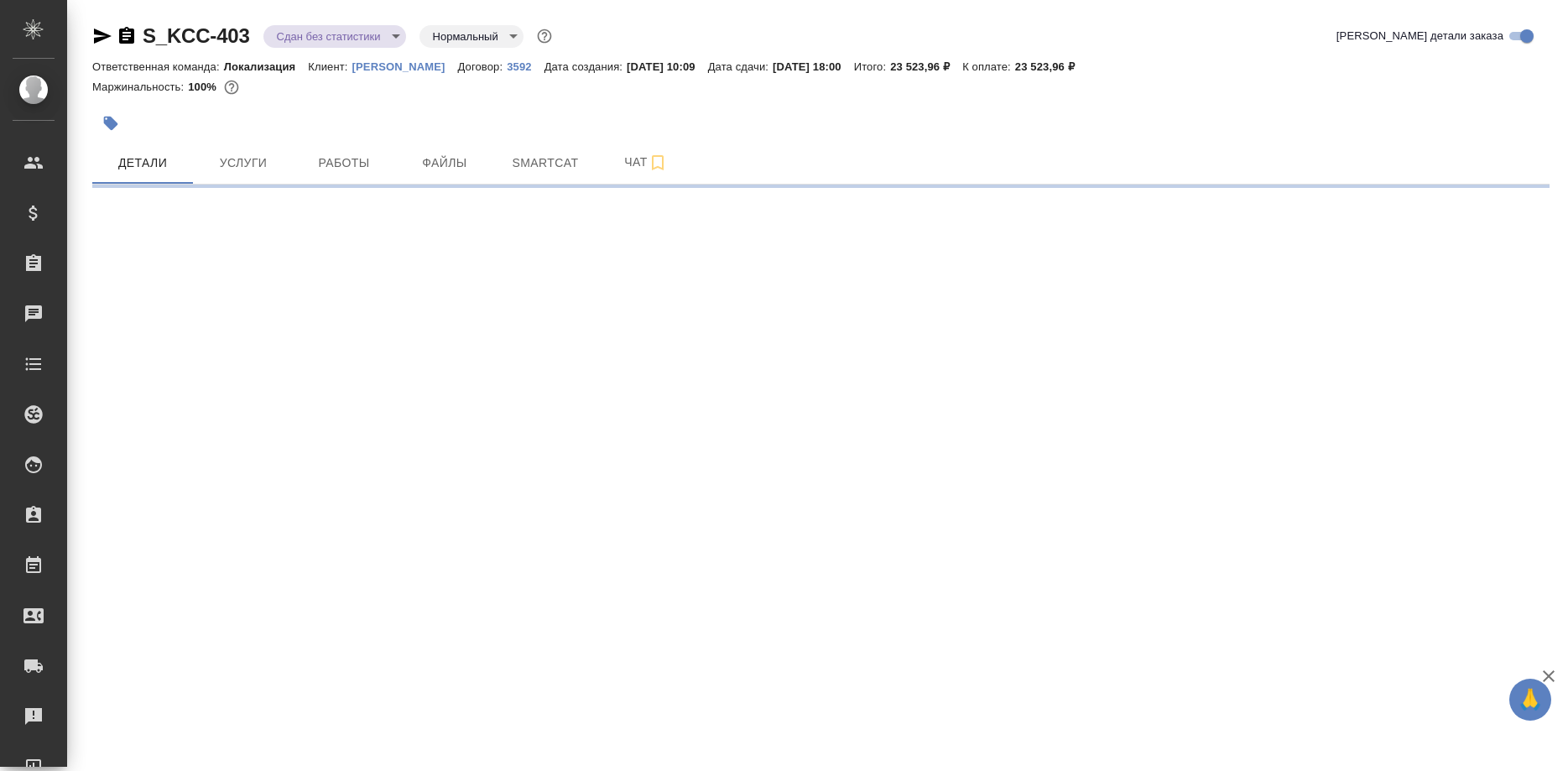
select select "RU"
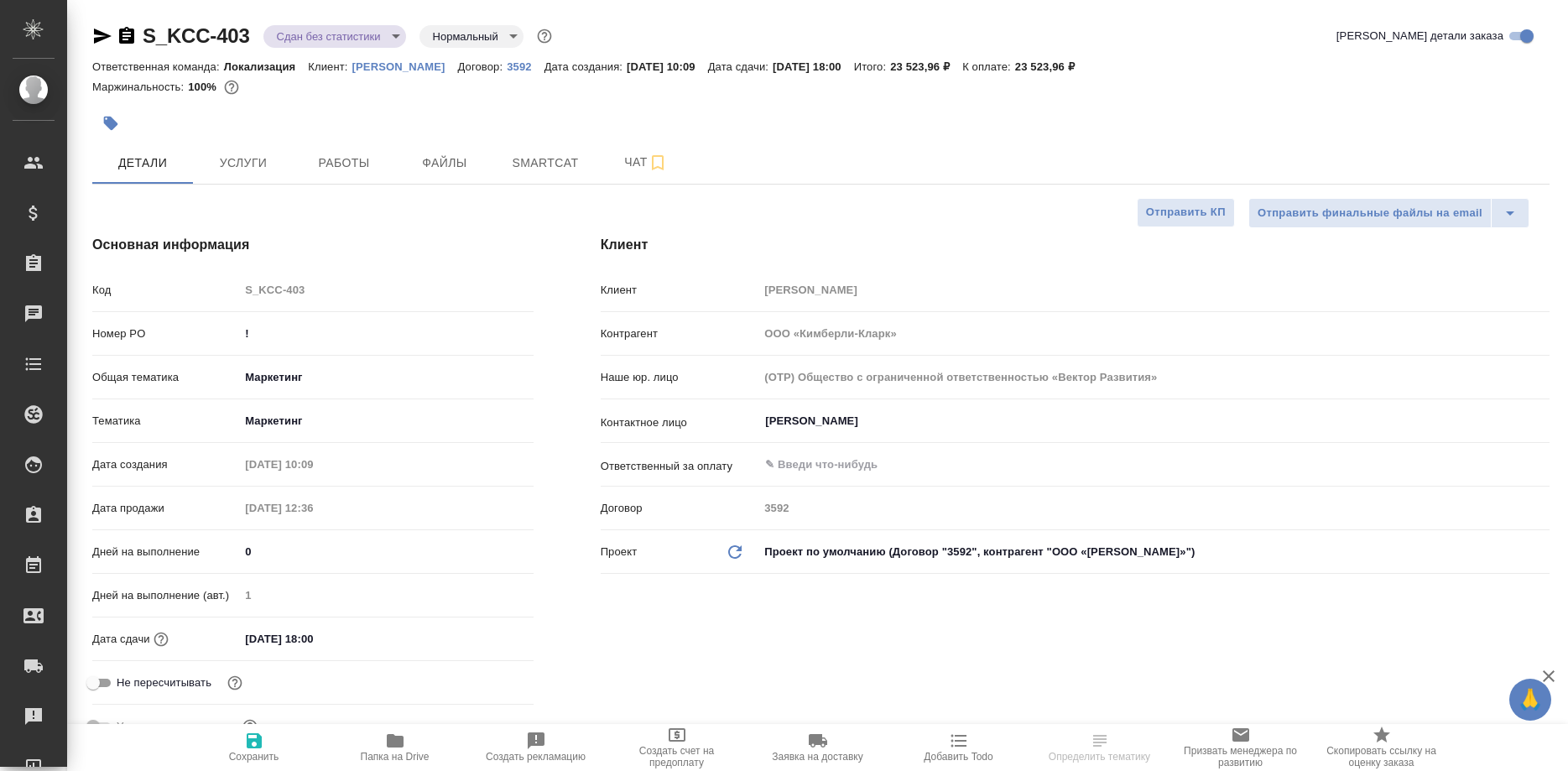
type textarea "x"
drag, startPoint x: 620, startPoint y: 165, endPoint x: 625, endPoint y: 172, distance: 8.6
click at [620, 165] on span "Чат" at bounding box center [645, 162] width 81 height 21
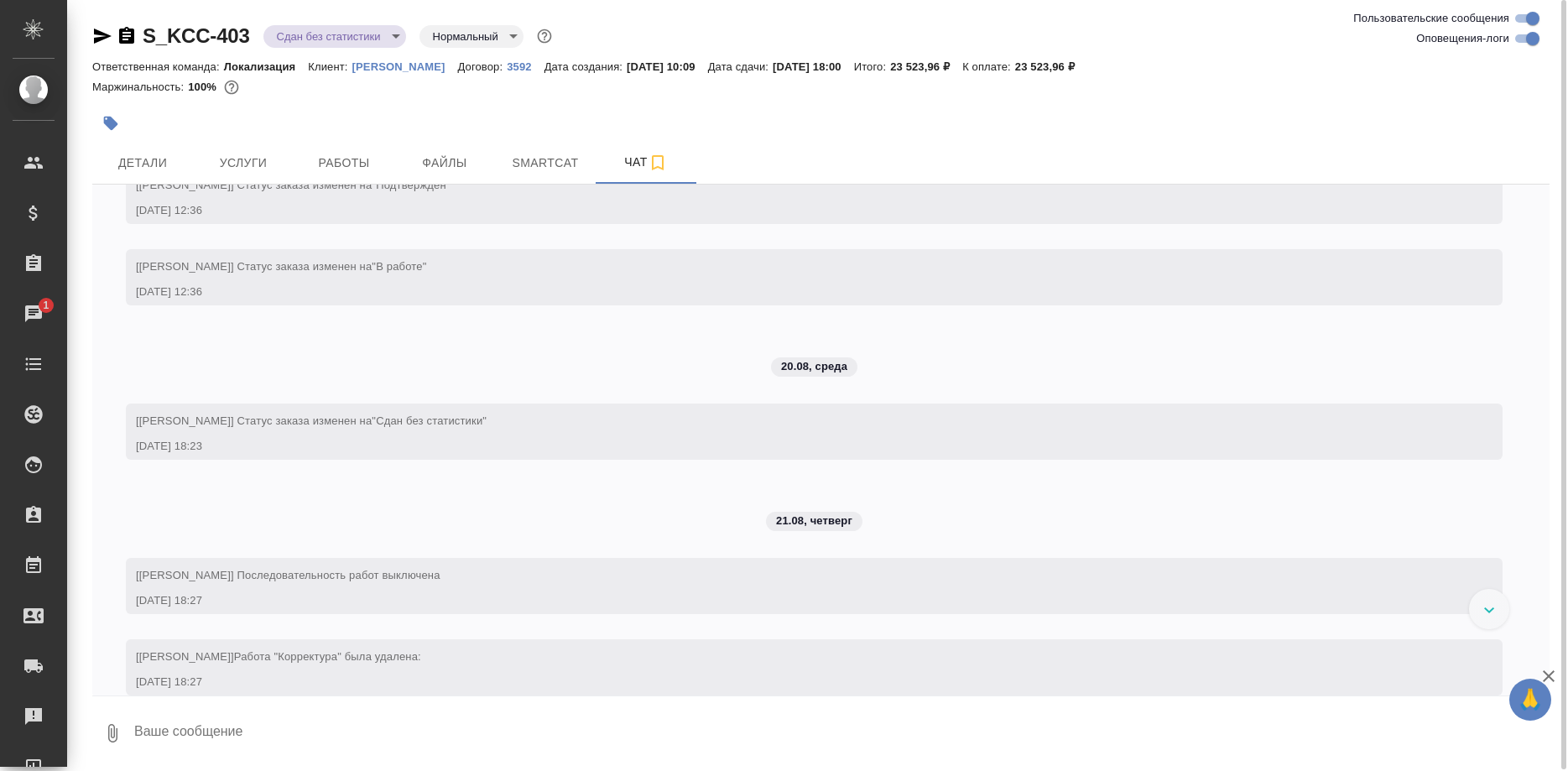
scroll to position [3425, 0]
click at [339, 159] on span "Работы" at bounding box center [344, 163] width 81 height 21
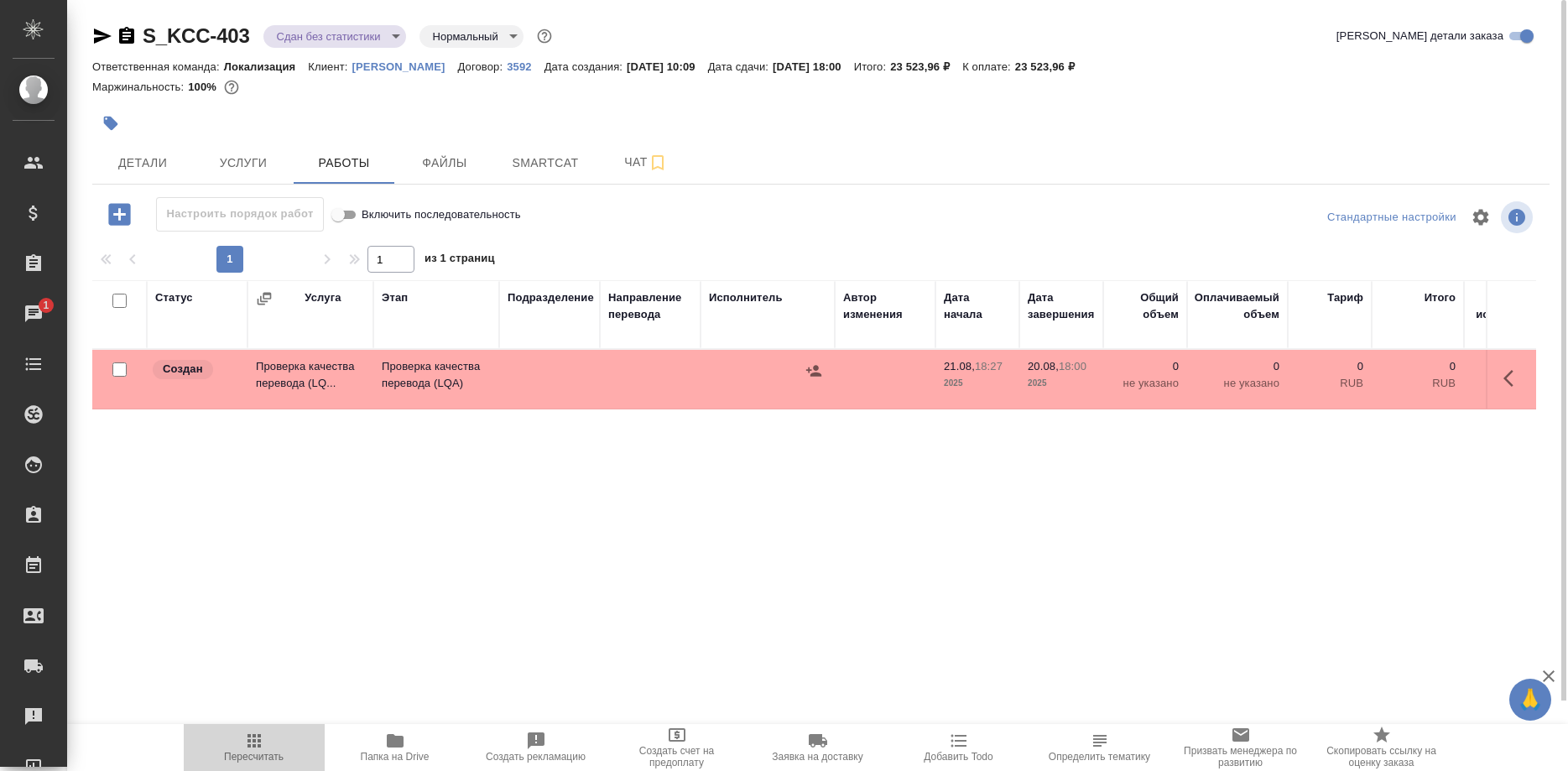
click at [258, 744] on icon "button" at bounding box center [254, 740] width 13 height 13
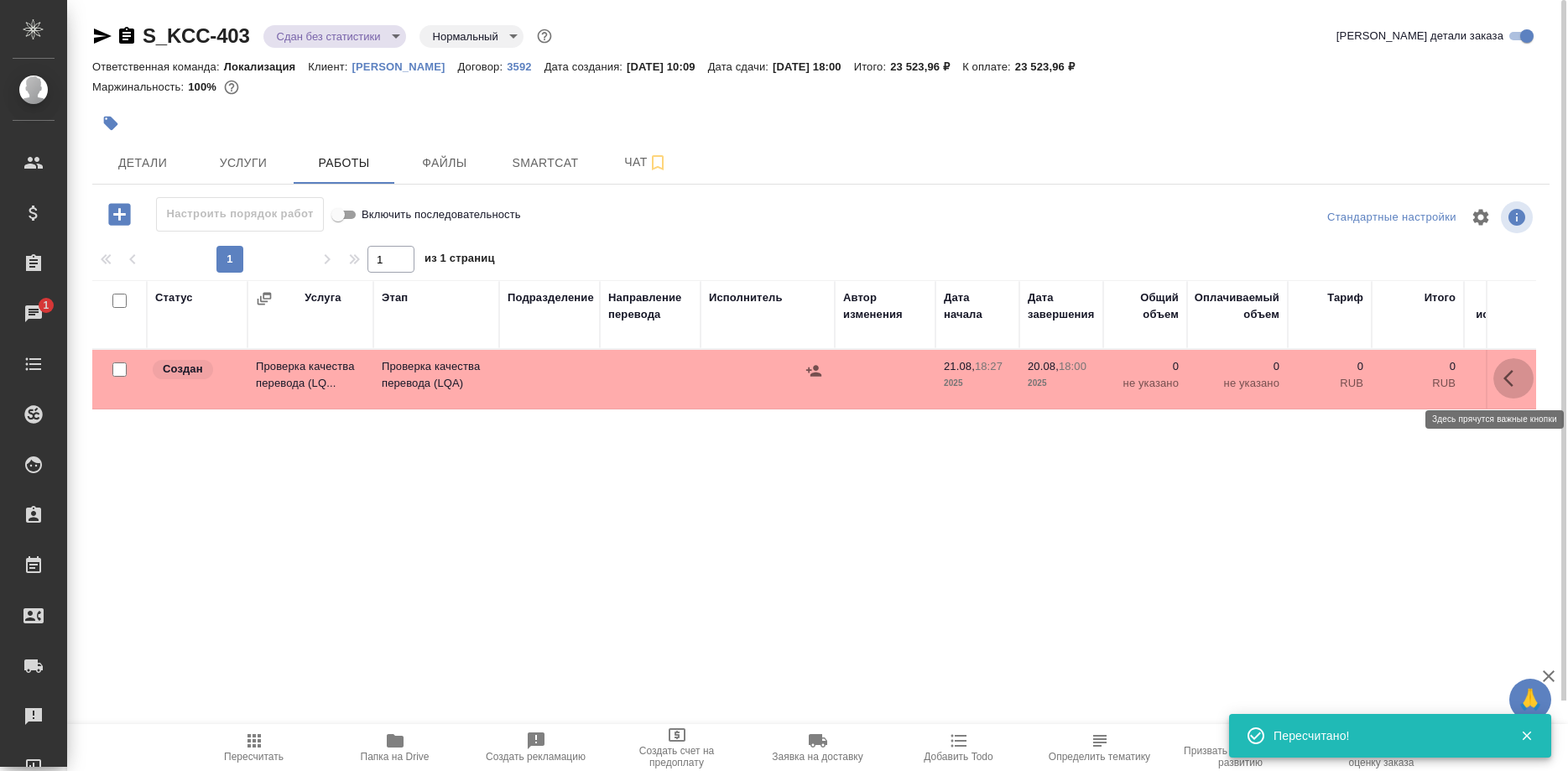
click at [1504, 380] on icon "button" at bounding box center [1513, 378] width 20 height 20
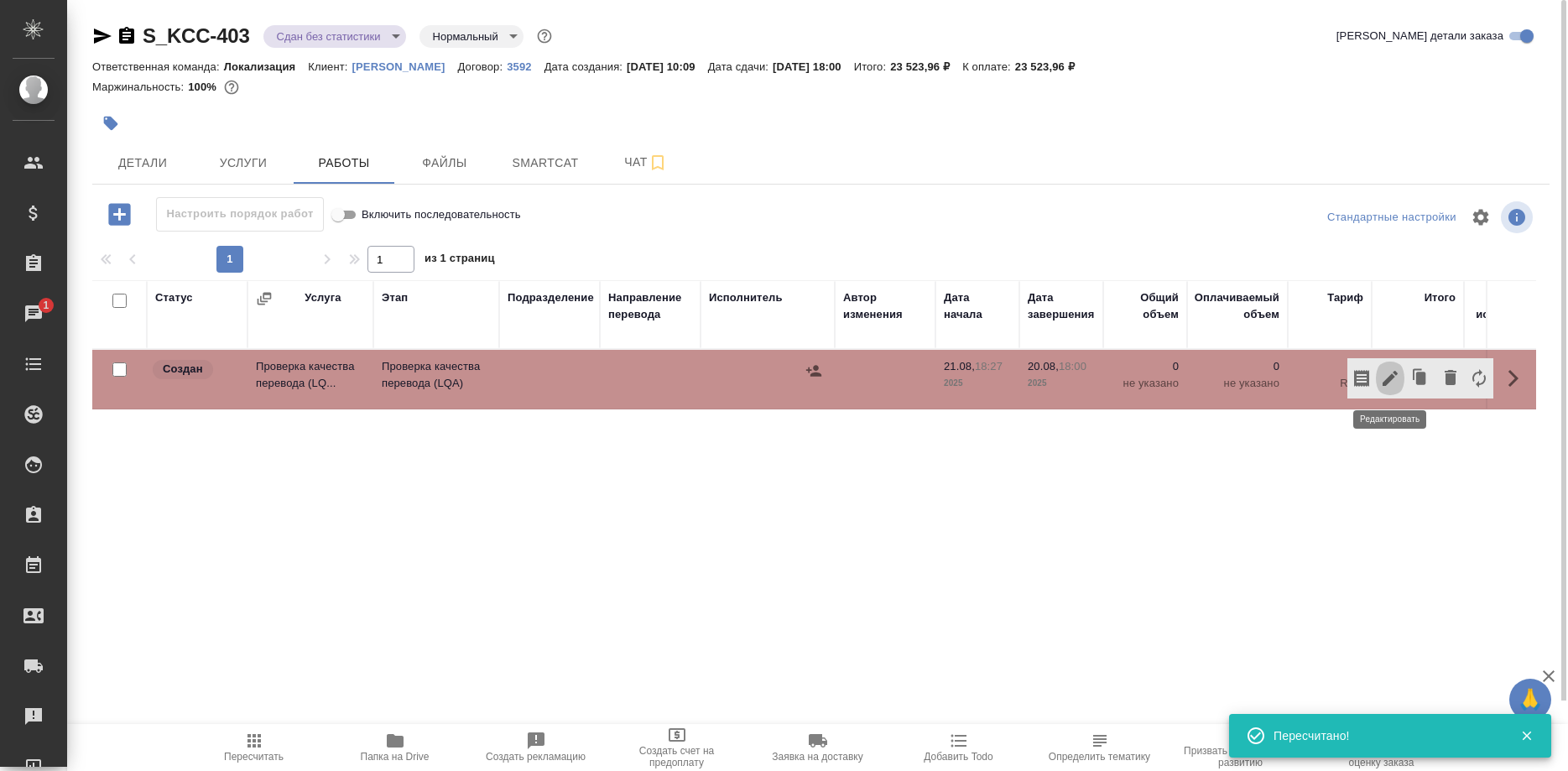
click at [1392, 383] on icon "button" at bounding box center [1390, 378] width 20 height 20
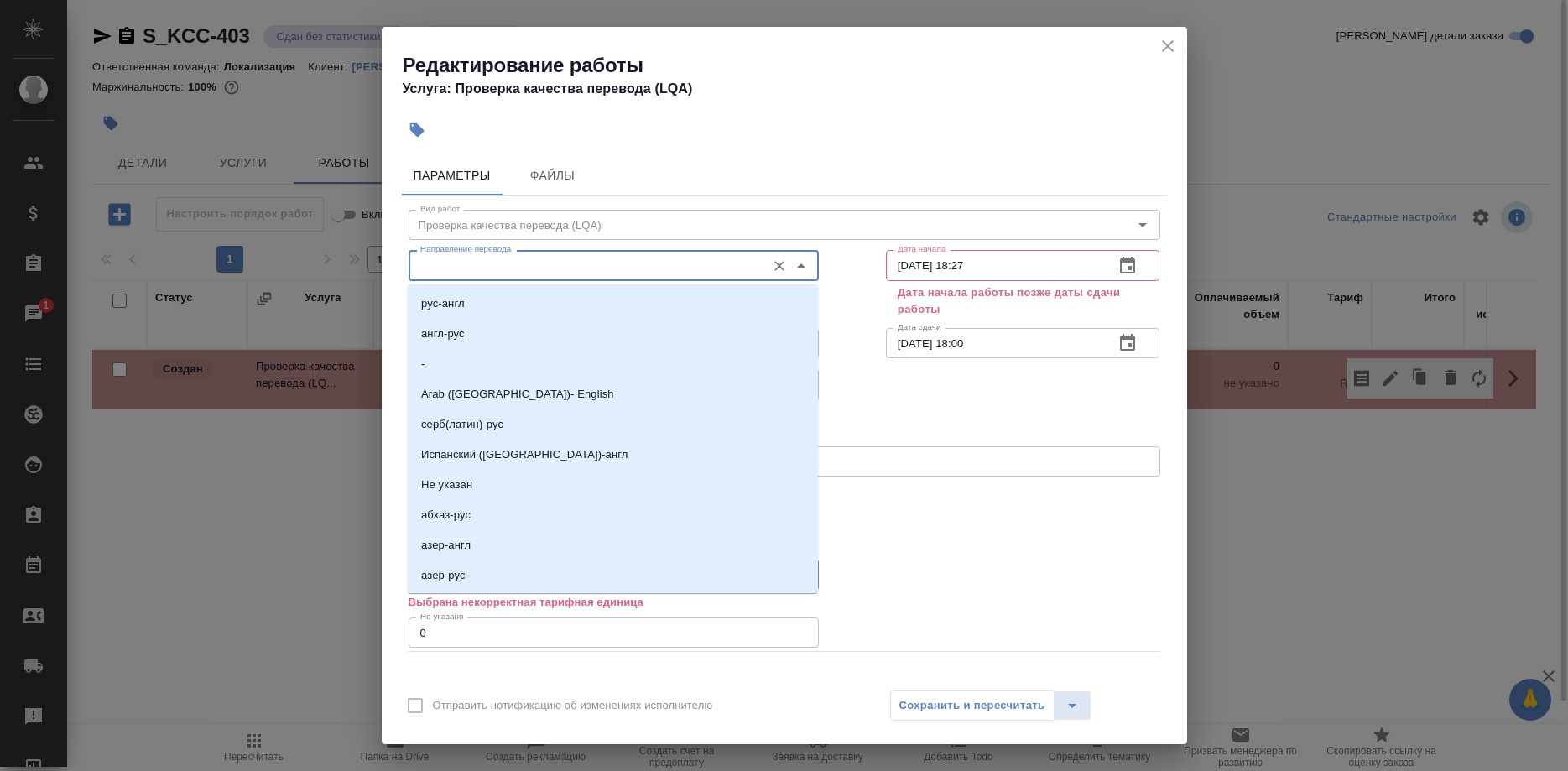
click at [745, 268] on input "Направление перевода" at bounding box center [586, 265] width 344 height 20
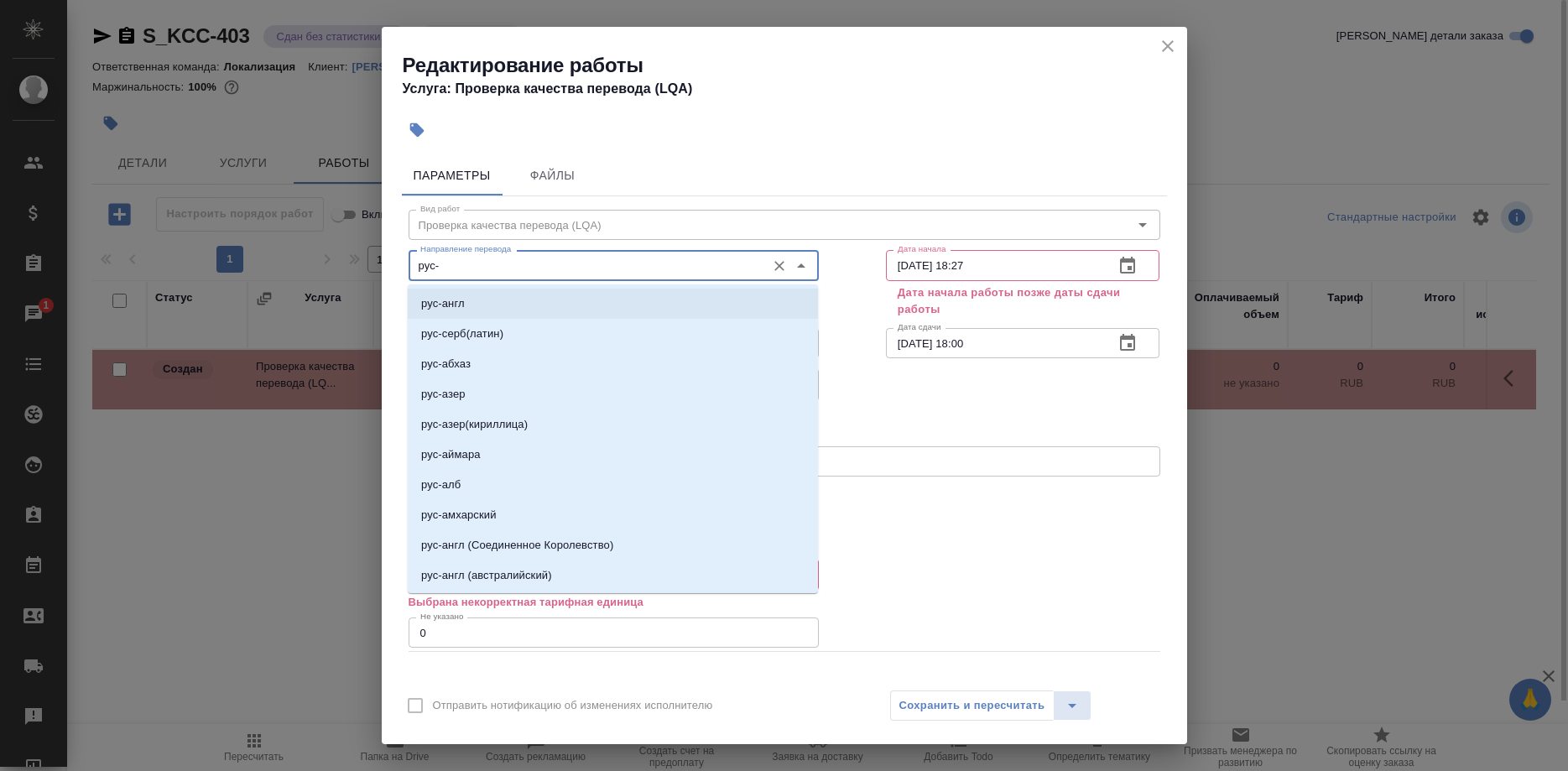
type input "рус-"
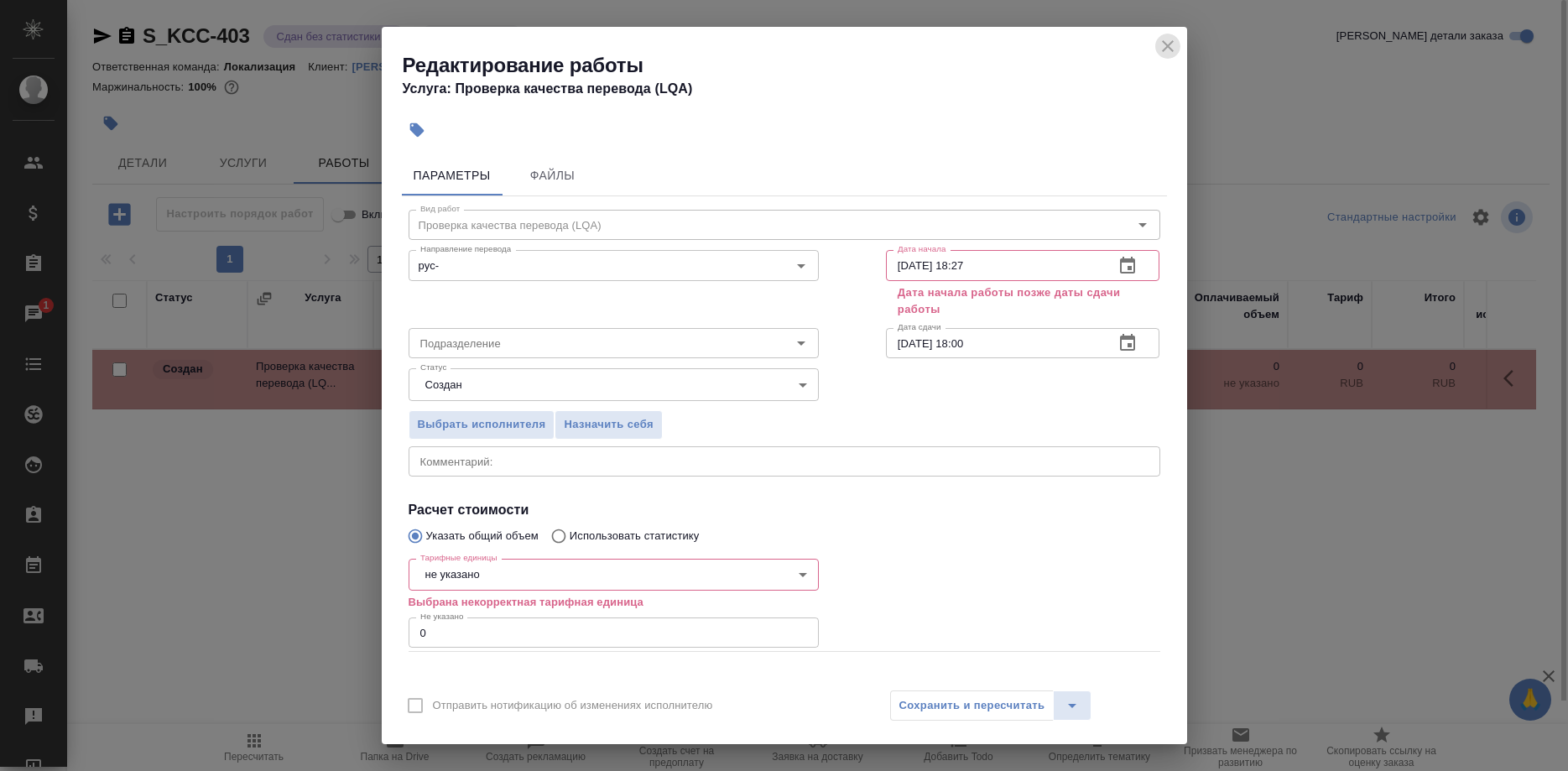
click at [1161, 45] on icon "close" at bounding box center [1167, 46] width 20 height 20
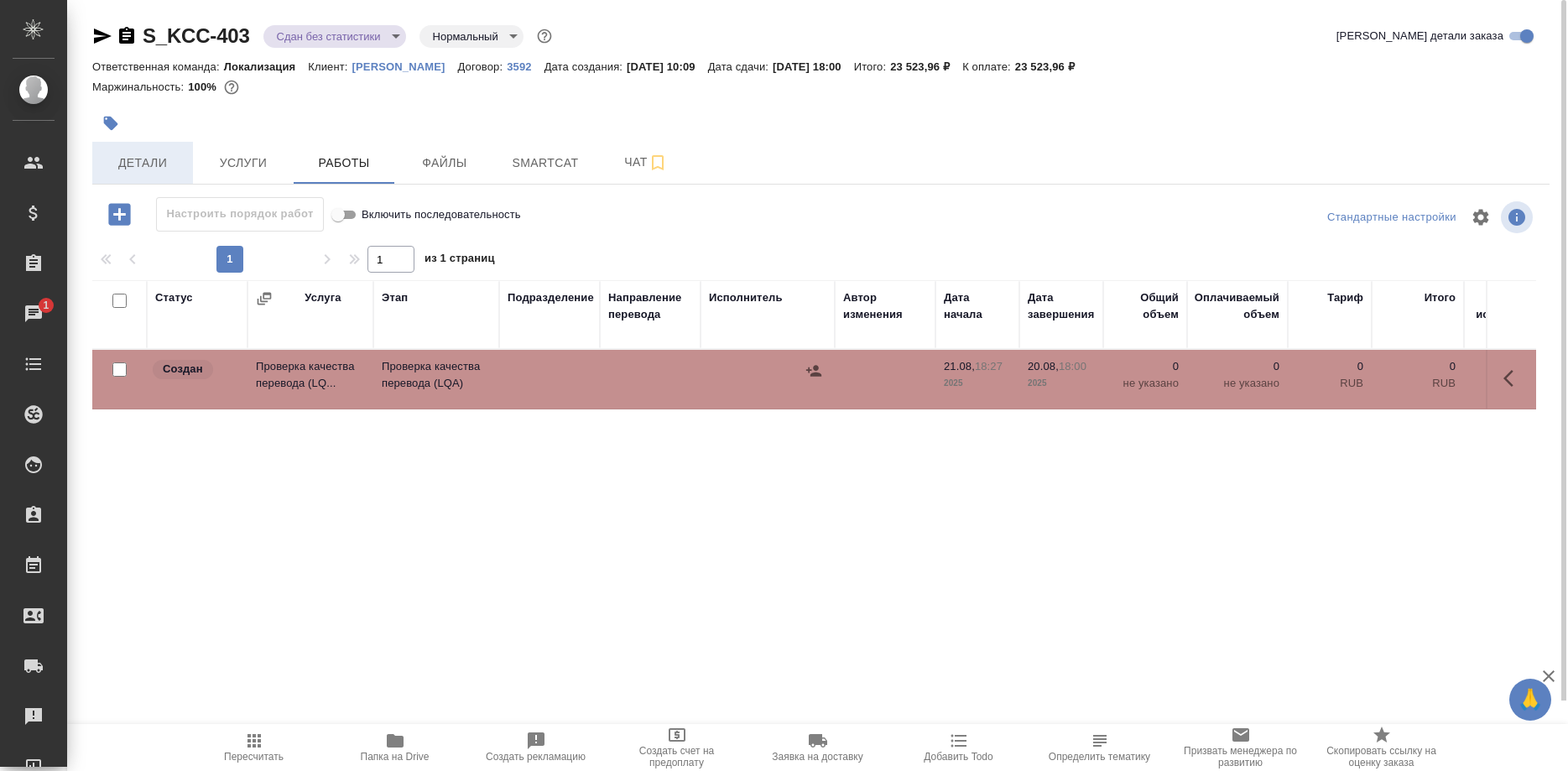
click at [161, 180] on button "Детали" at bounding box center [143, 162] width 101 height 42
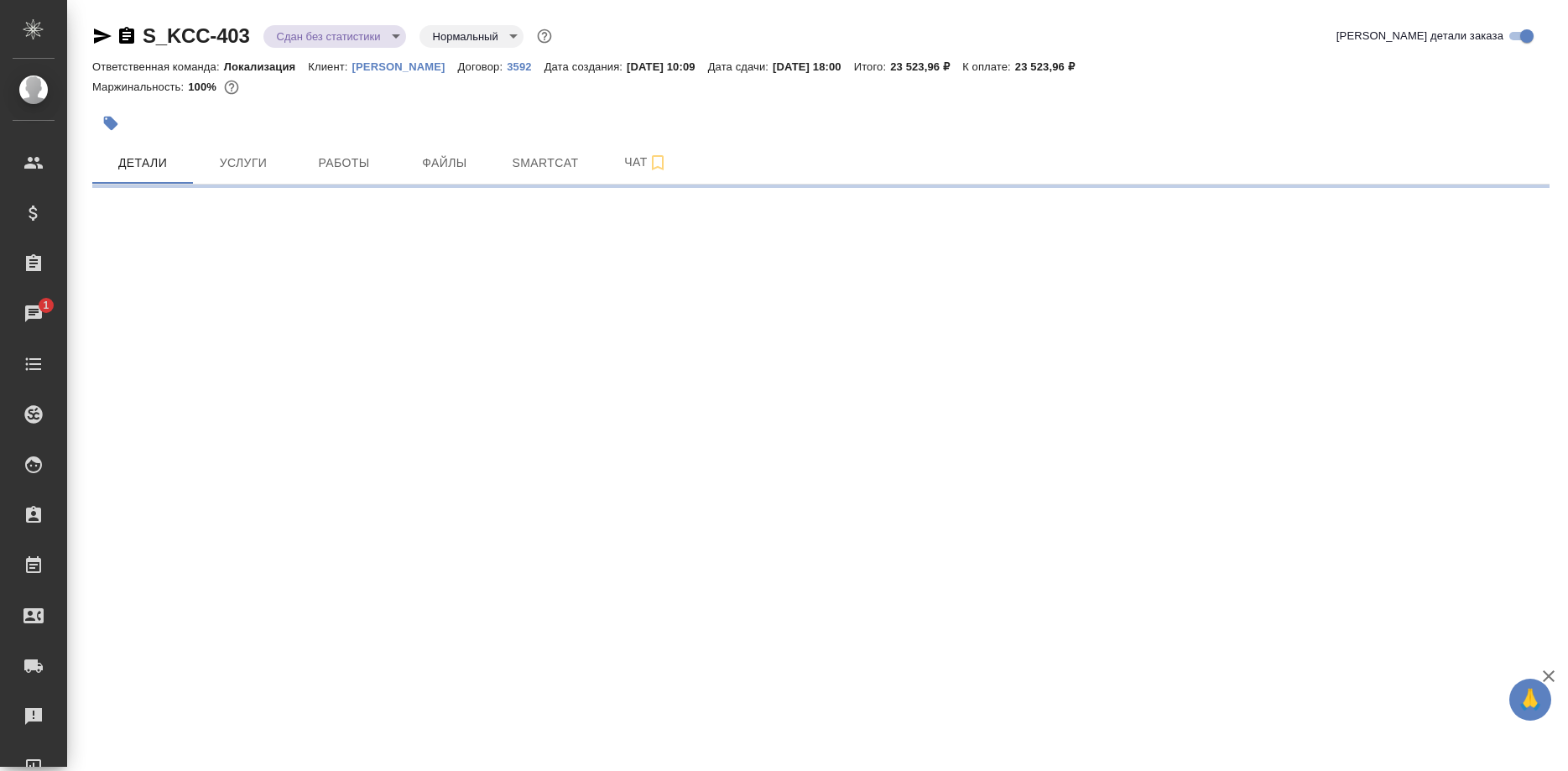
select select "RU"
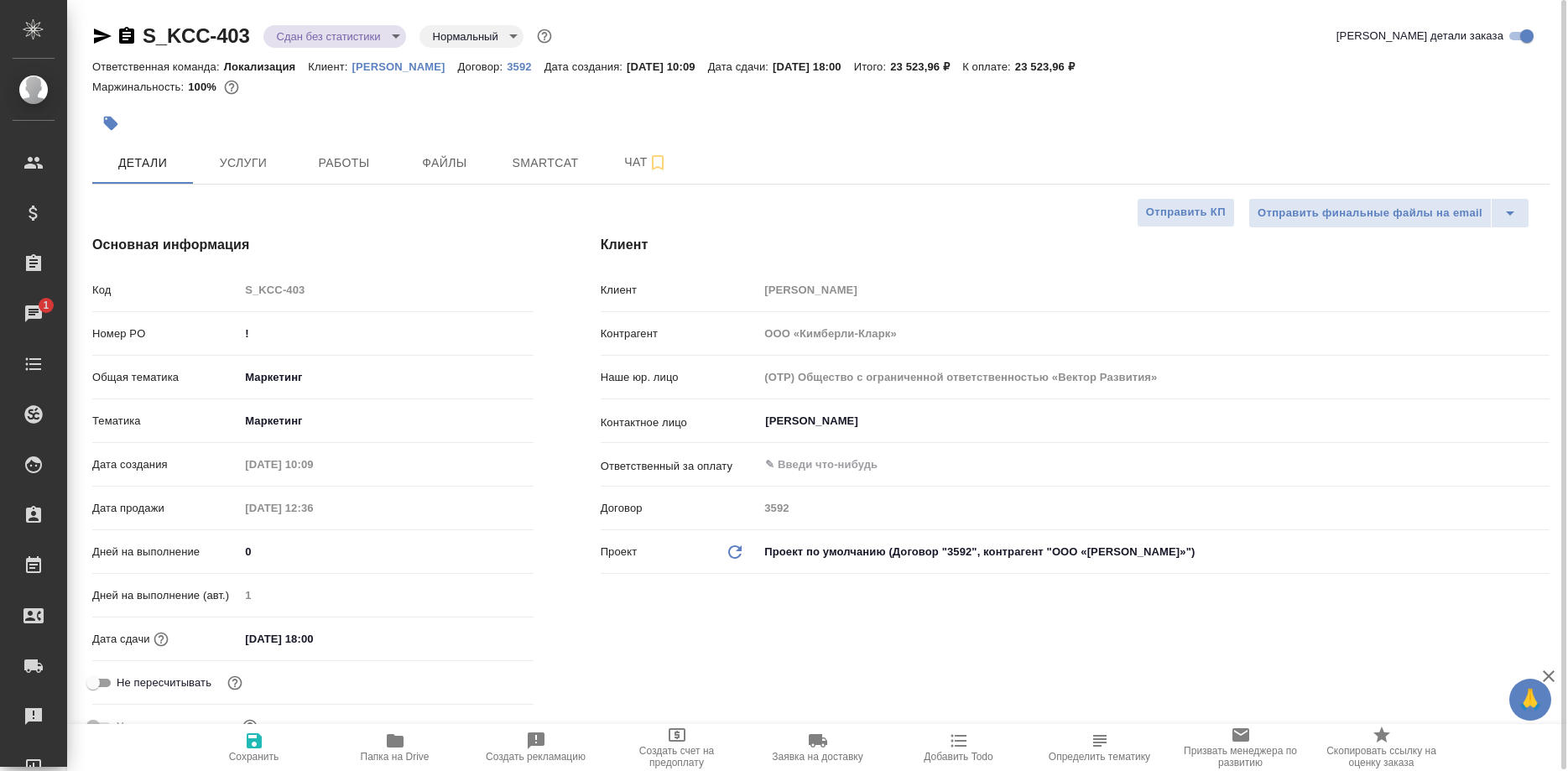
type textarea "x"
click at [347, 160] on span "Работы" at bounding box center [344, 163] width 81 height 21
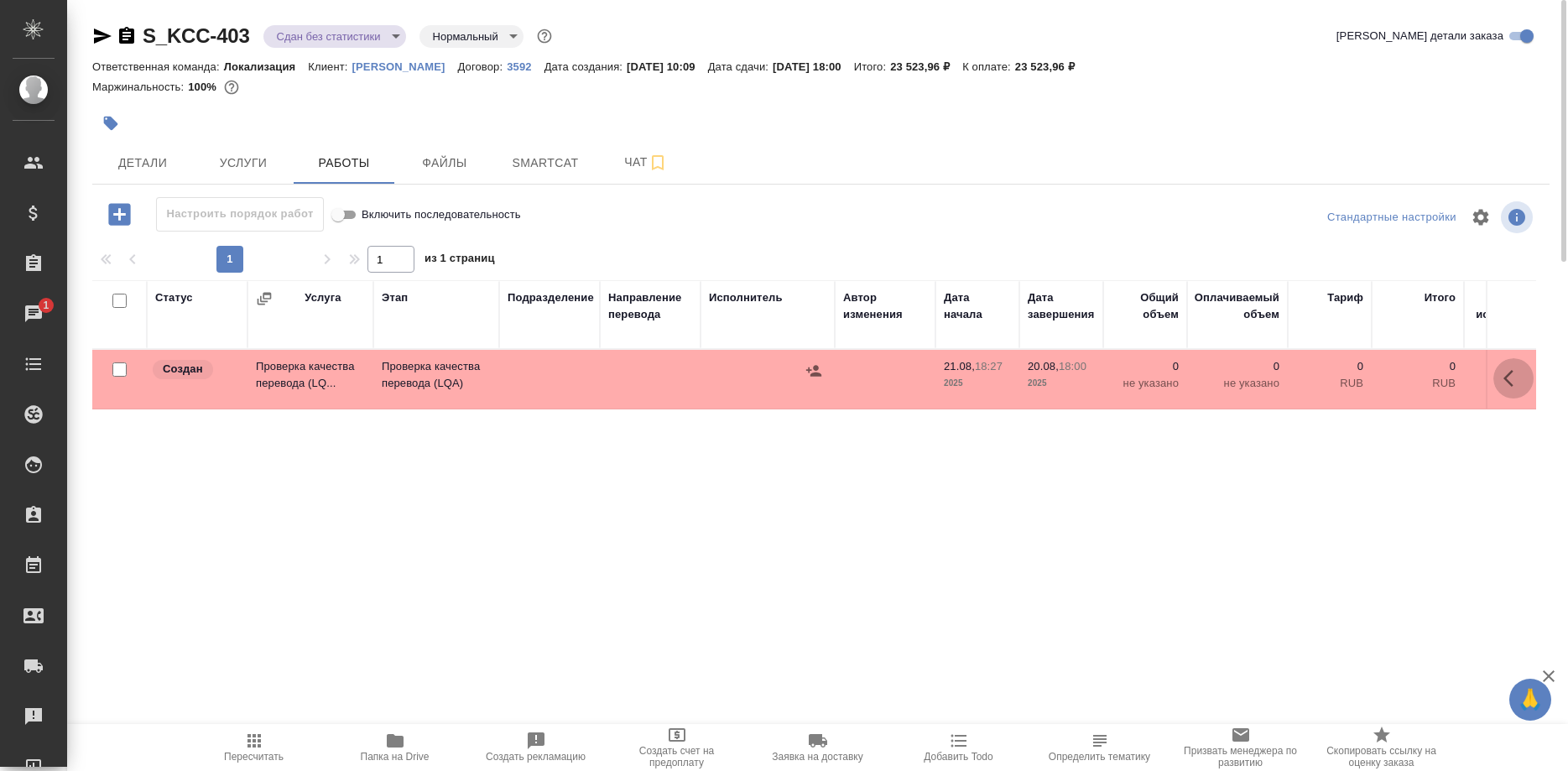
click at [1505, 378] on icon "button" at bounding box center [1508, 378] width 10 height 17
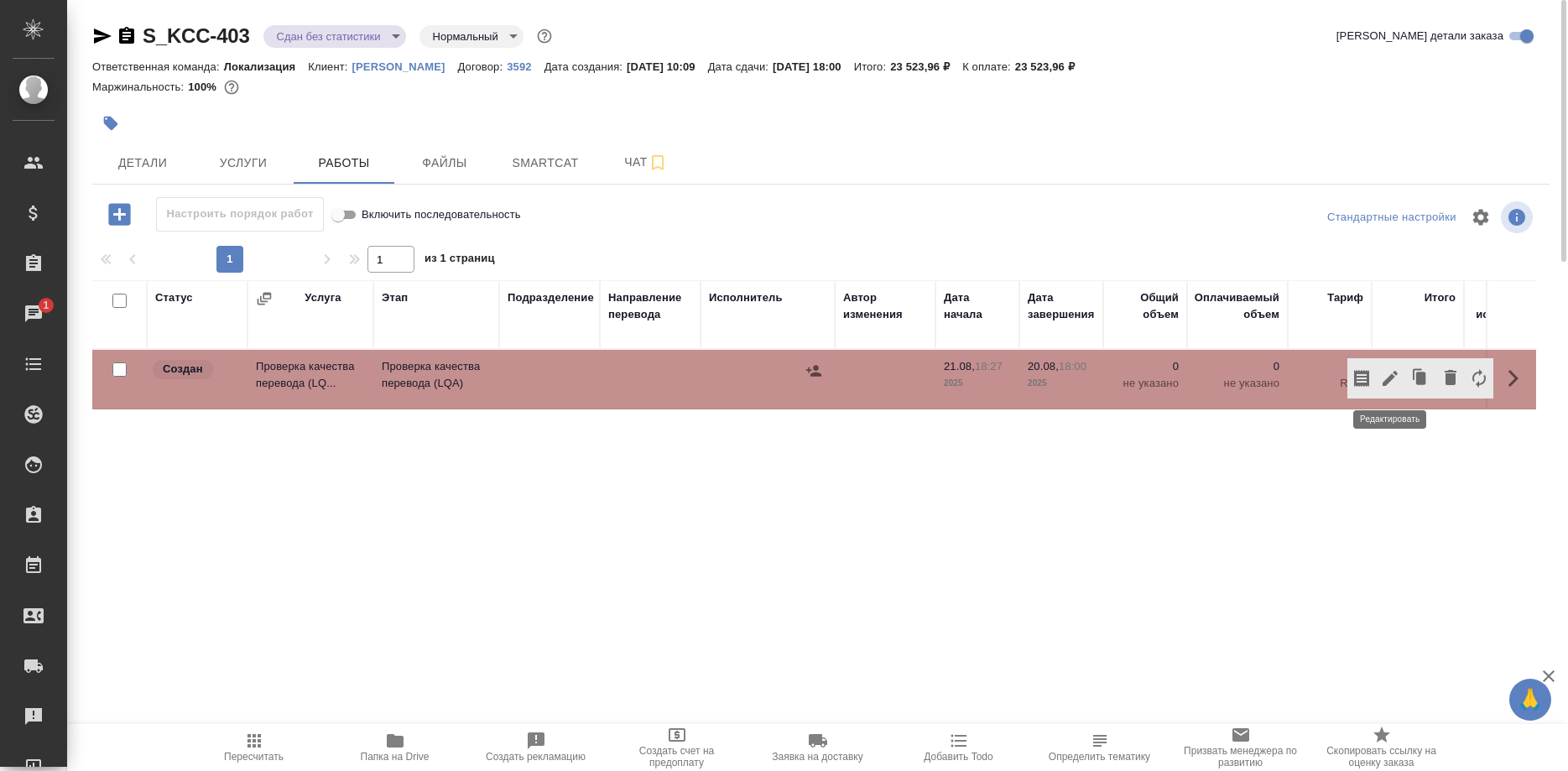
click at [1380, 379] on icon "button" at bounding box center [1390, 378] width 20 height 20
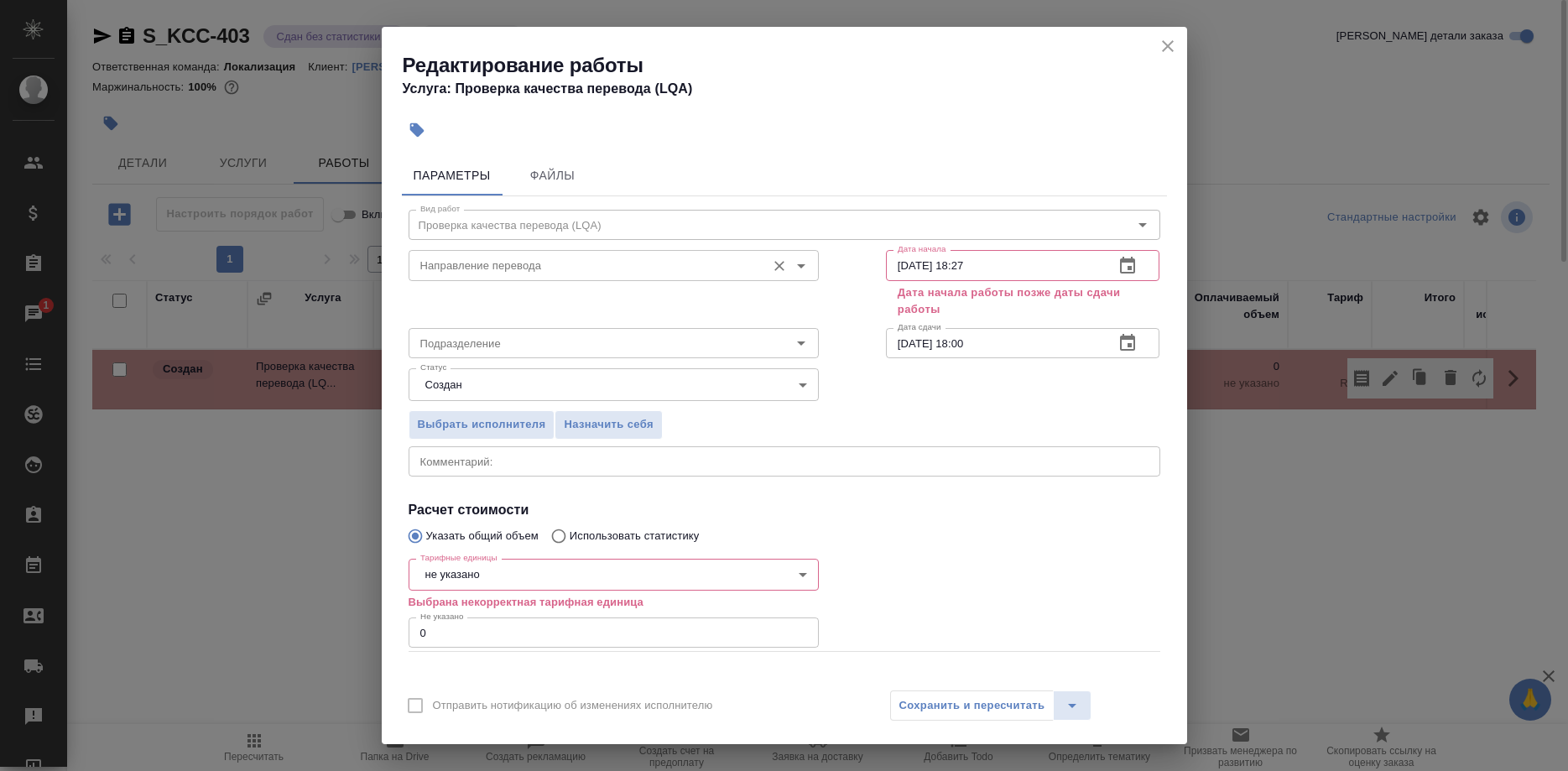
click at [564, 268] on input "Направление перевода" at bounding box center [586, 265] width 344 height 20
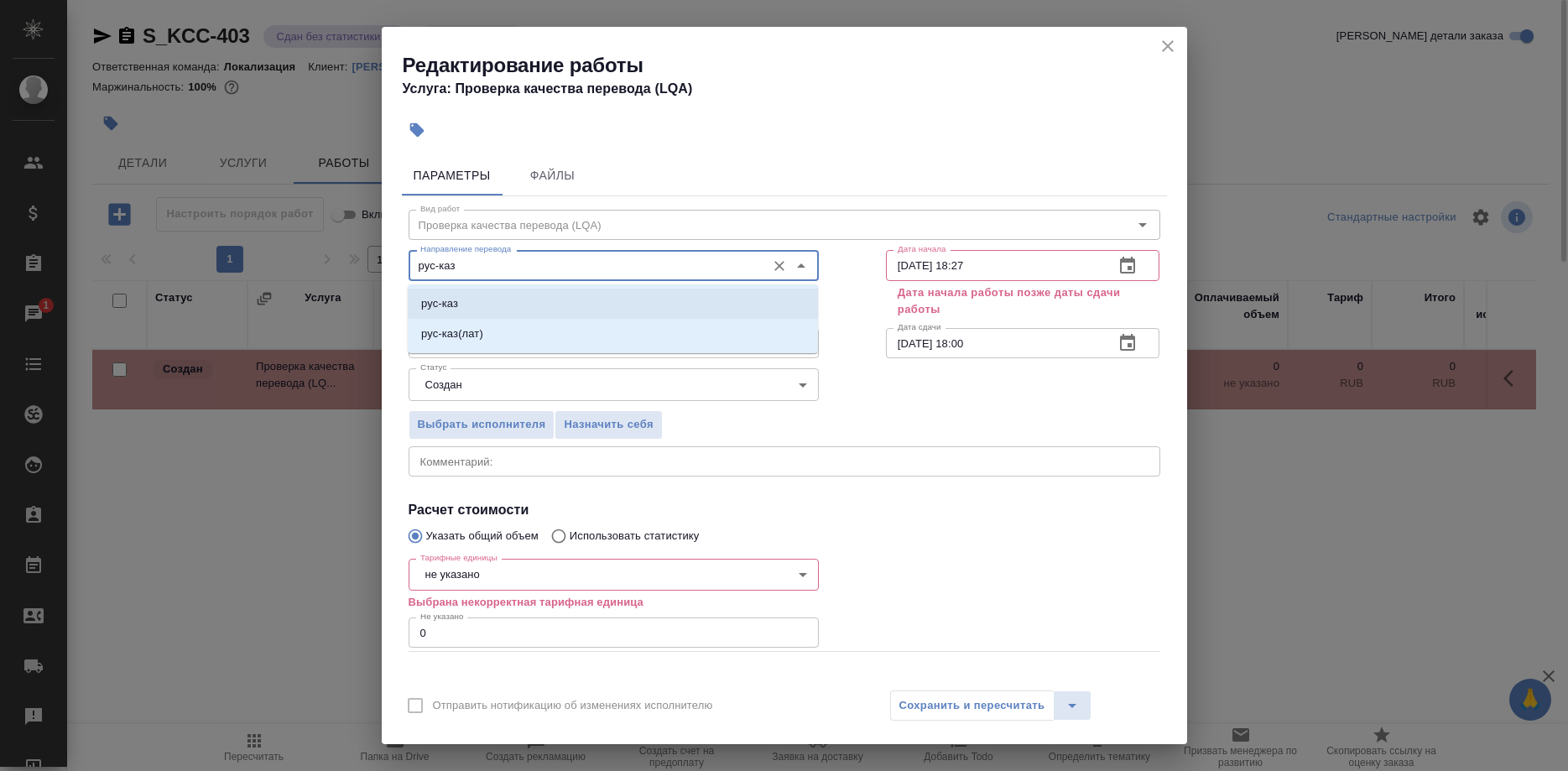
click at [534, 295] on li "рус-каз" at bounding box center [612, 304] width 410 height 30
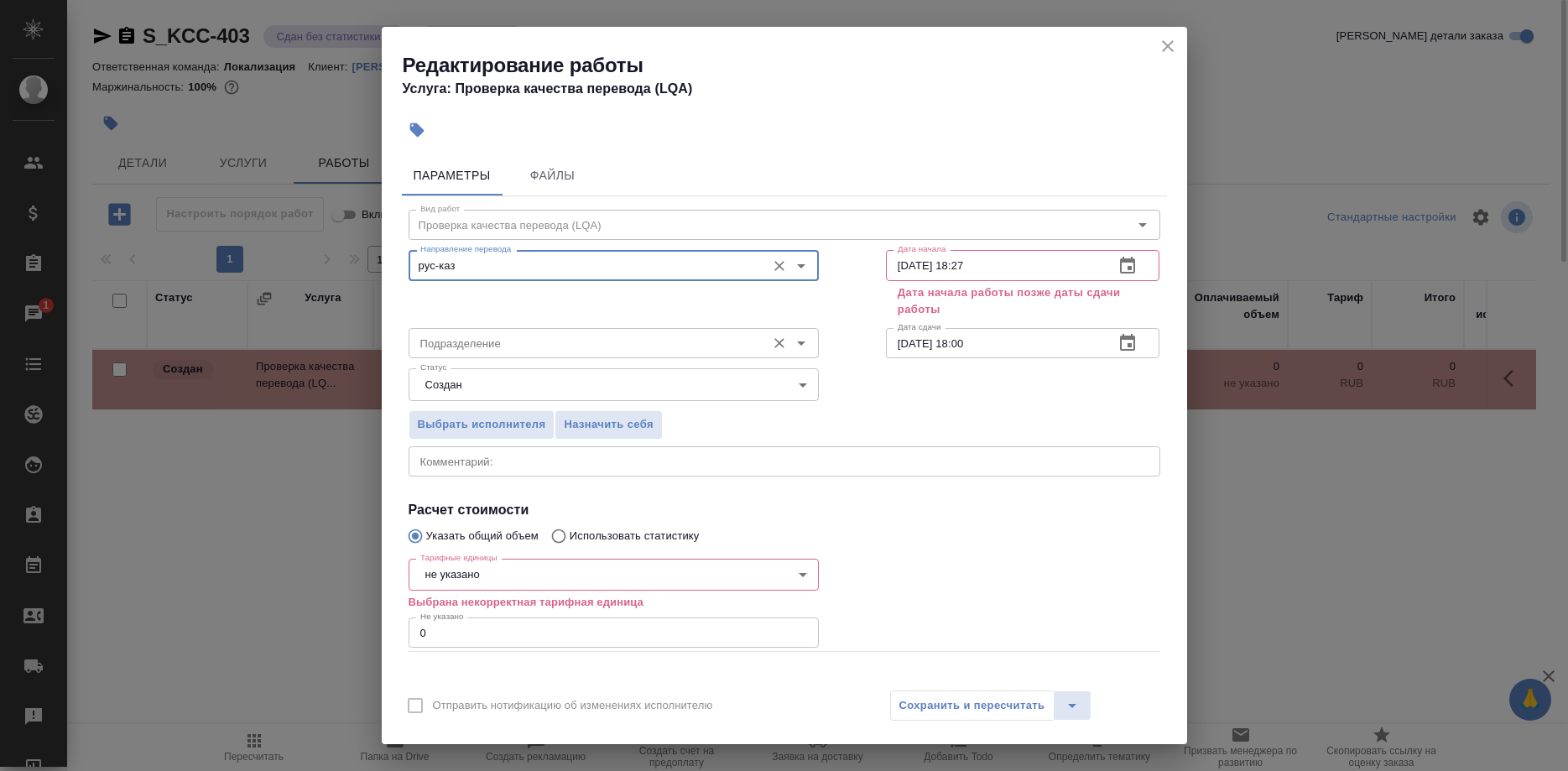
type input "рус-каз"
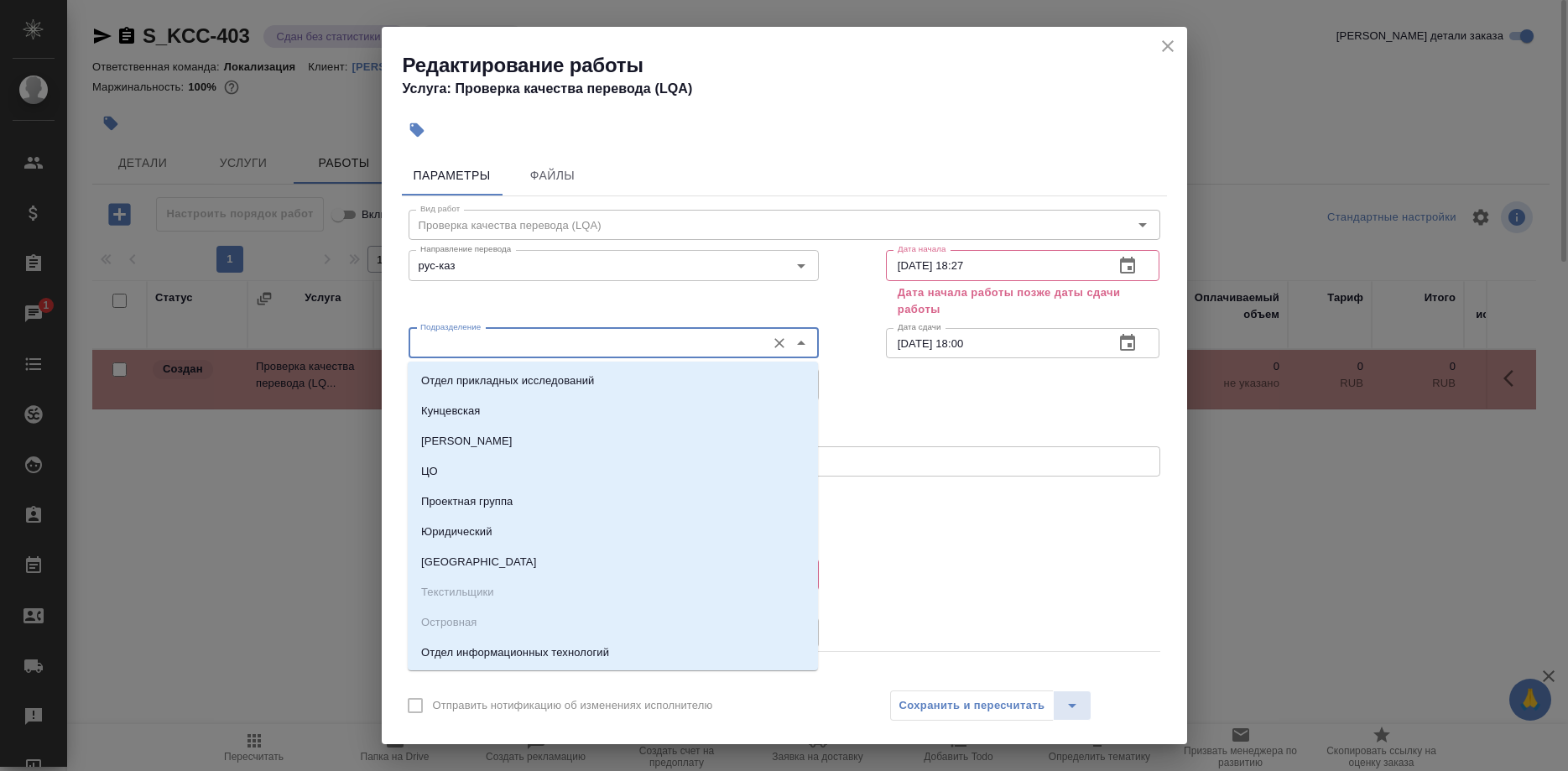
click at [530, 342] on input "Подразделение" at bounding box center [586, 343] width 344 height 20
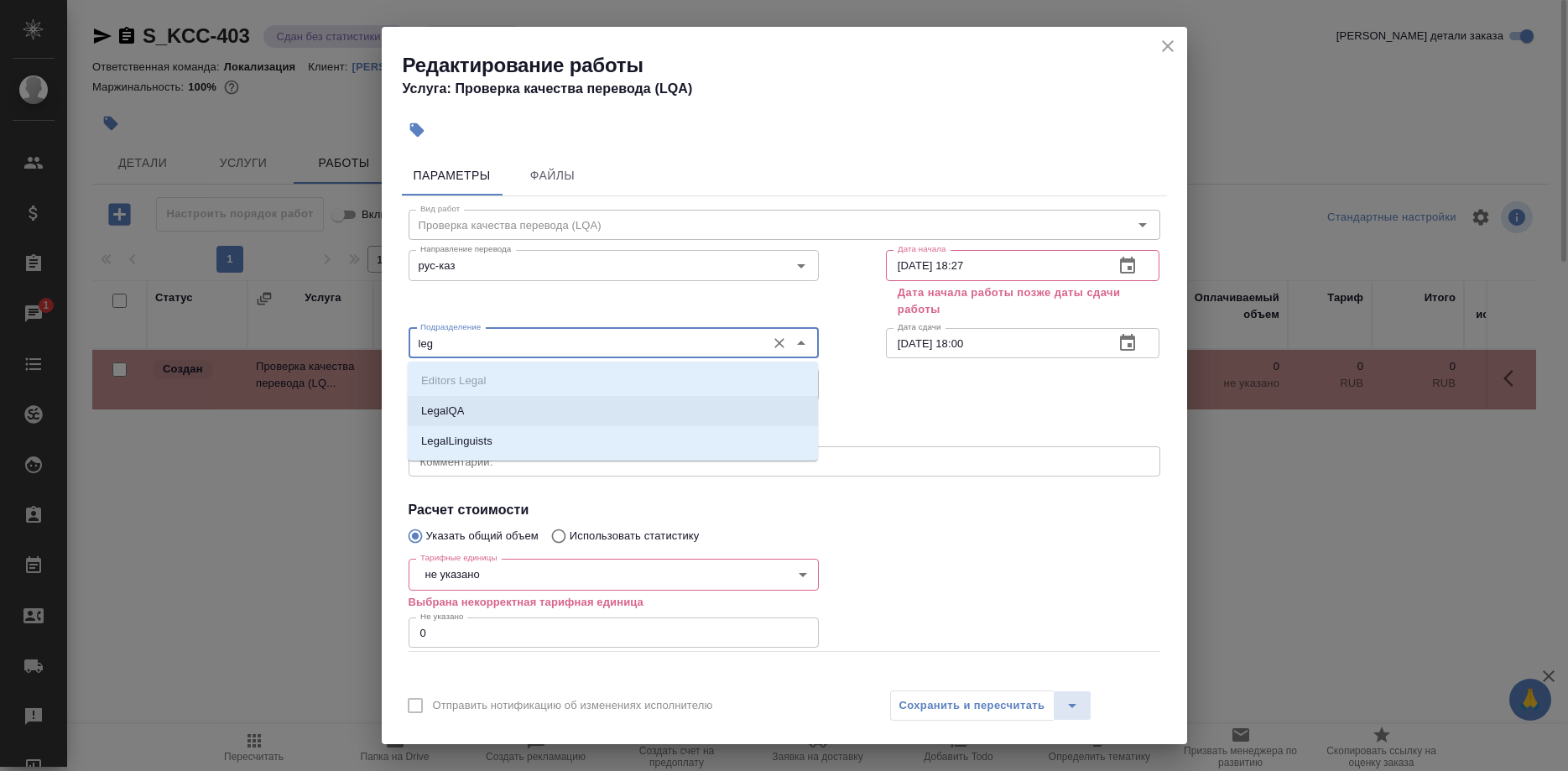
click at [445, 415] on p "LegalQA" at bounding box center [442, 410] width 43 height 17
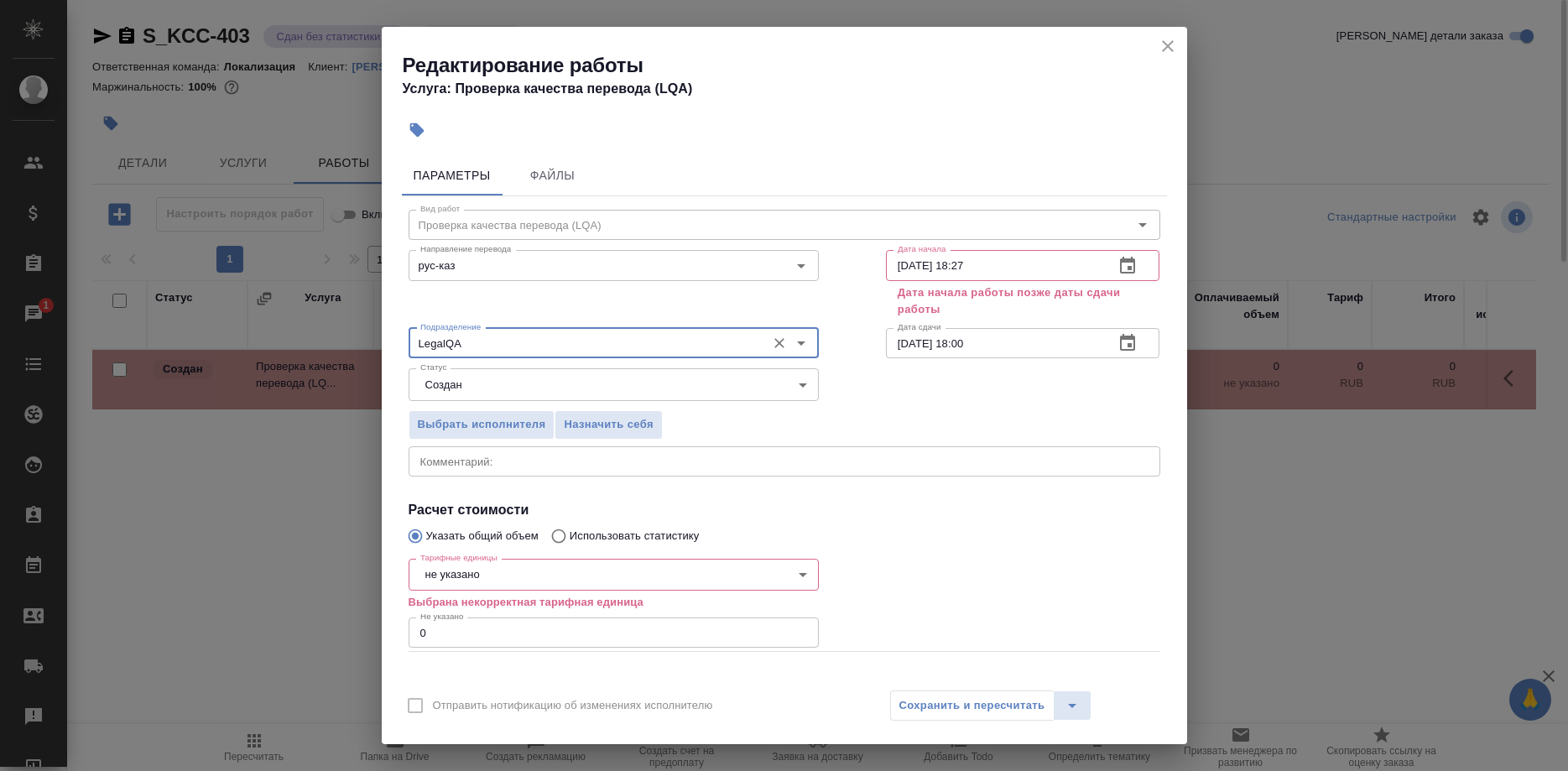
type input "LegalQA"
drag, startPoint x: 955, startPoint y: 343, endPoint x: 1032, endPoint y: 343, distance: 77.0
click at [1032, 343] on input "[DATE] 18:00" at bounding box center [994, 343] width 215 height 30
drag, startPoint x: 1000, startPoint y: 331, endPoint x: 870, endPoint y: 339, distance: 130.2
click at [886, 339] on input "[DATE] 12:00" at bounding box center [994, 343] width 215 height 30
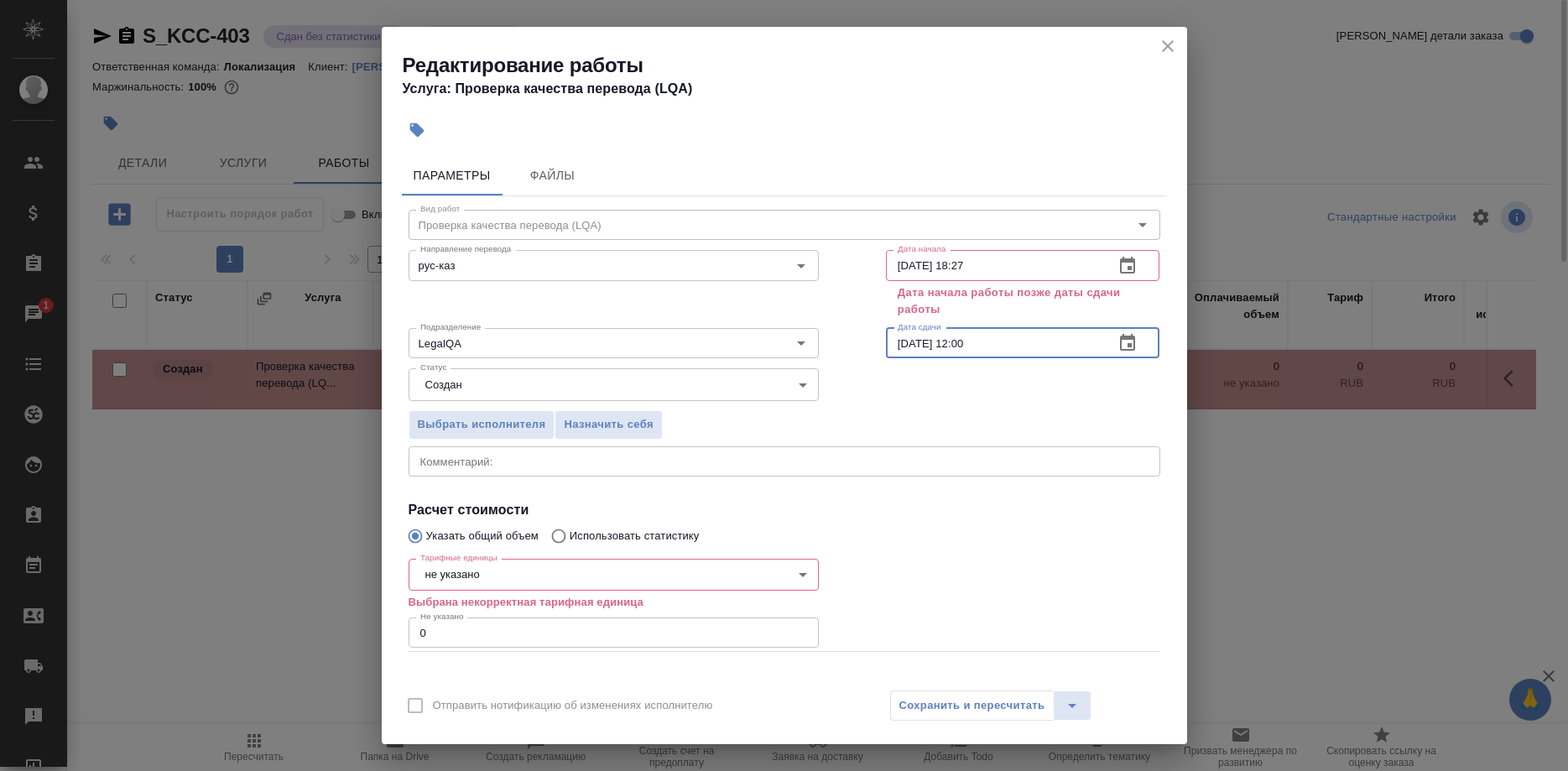
type input "[DATE] 12:00"
click at [994, 264] on input "[DATE] 18:27" at bounding box center [994, 265] width 215 height 30
paste input "0.08.2025 12:00"
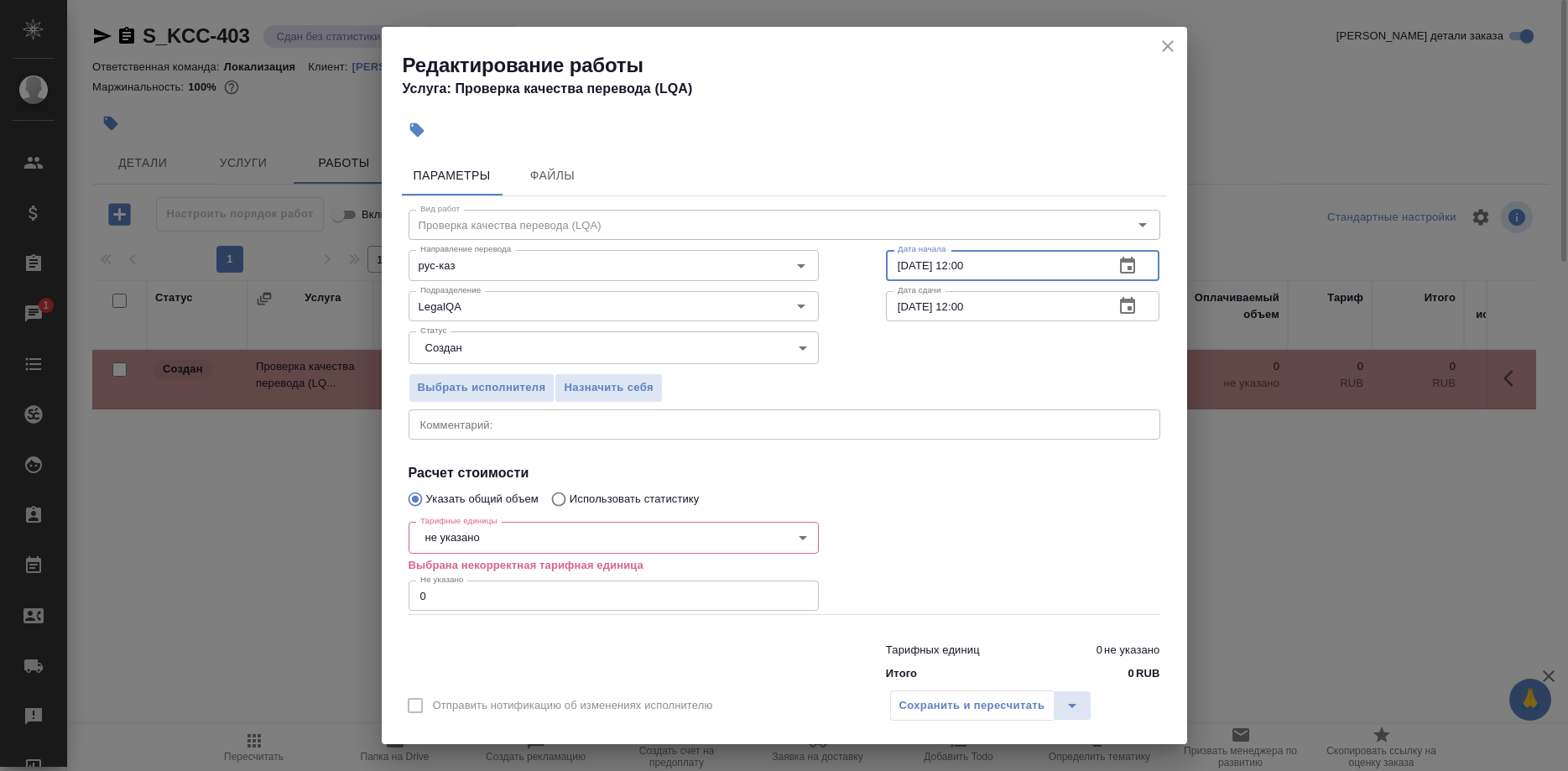
drag, startPoint x: 954, startPoint y: 265, endPoint x: 1013, endPoint y: 272, distance: 59.4
click at [1013, 272] on input "[DATE] 12:00" at bounding box center [994, 265] width 215 height 30
type input "[DATE] 11:00"
click at [506, 580] on input "0" at bounding box center [613, 596] width 410 height 30
type input "0.33"
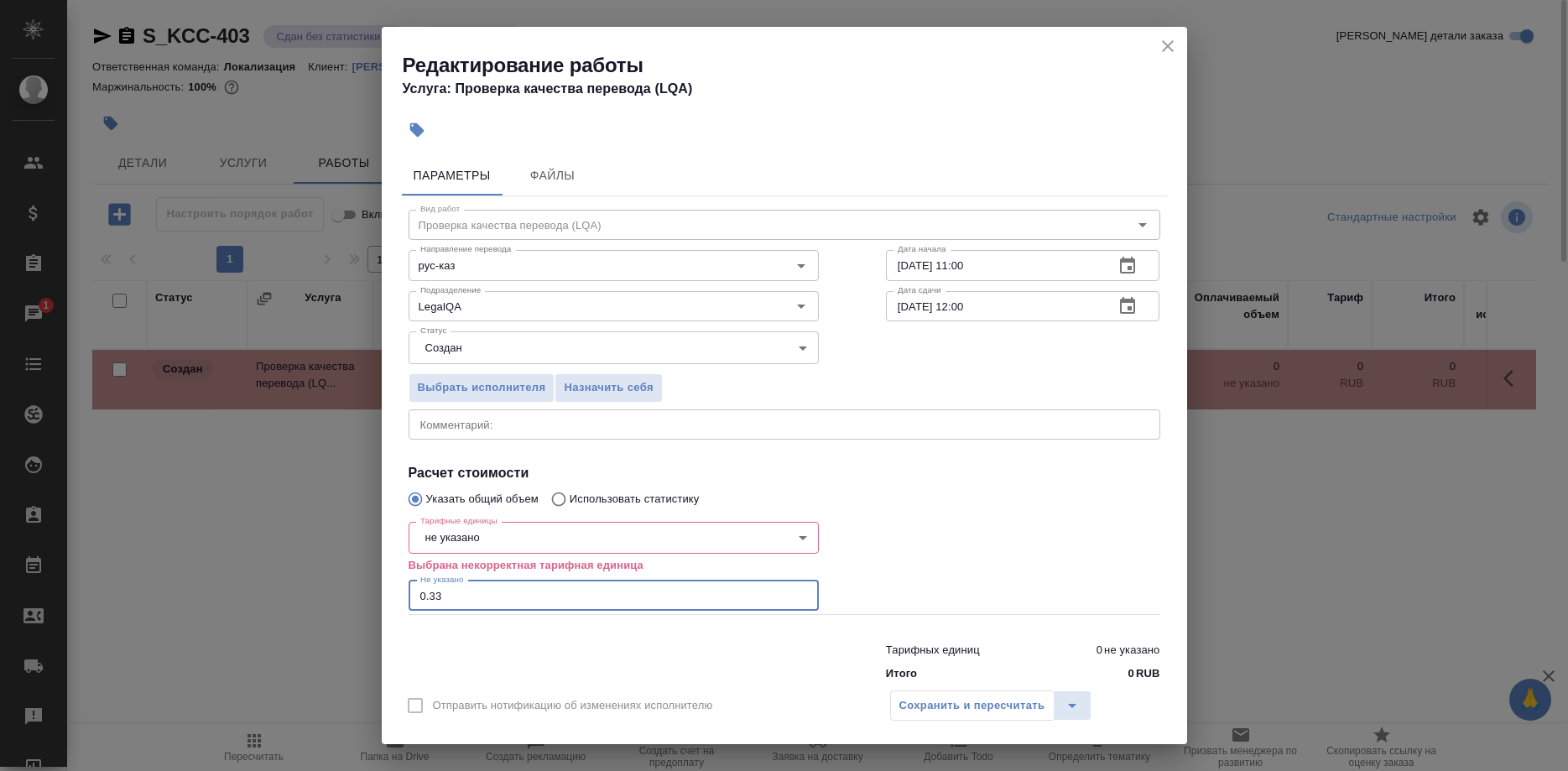
click at [555, 510] on body "🙏 .cls-1 fill:#fff; AWATERA [PERSON_NAME] Спецификации Заказы 1 Чаты Todo Проек…" at bounding box center [784, 386] width 1568 height 771
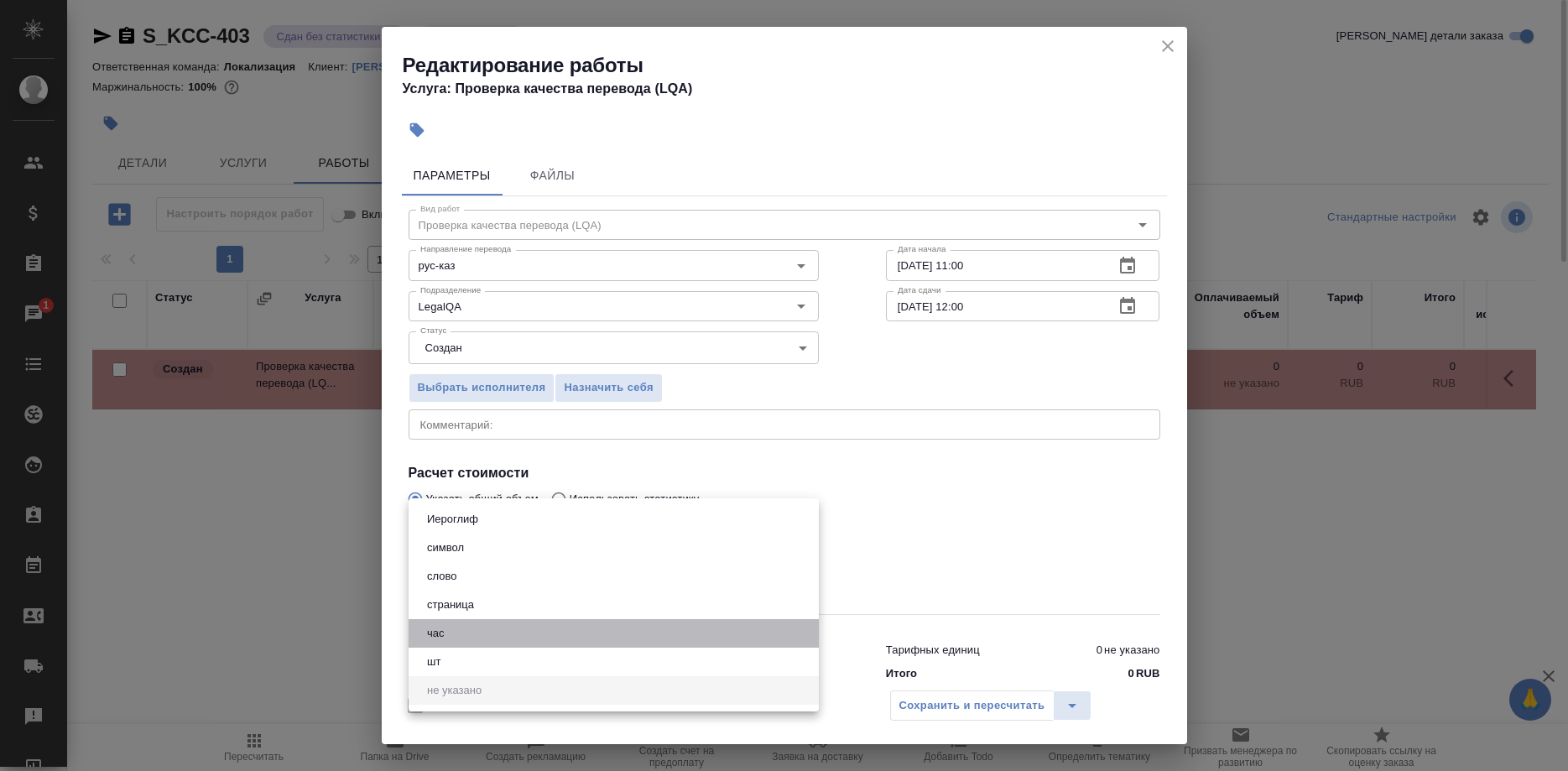
click at [444, 635] on button "час" at bounding box center [435, 633] width 27 height 19
type input "5a8b1489cc6b4906c91bfd93"
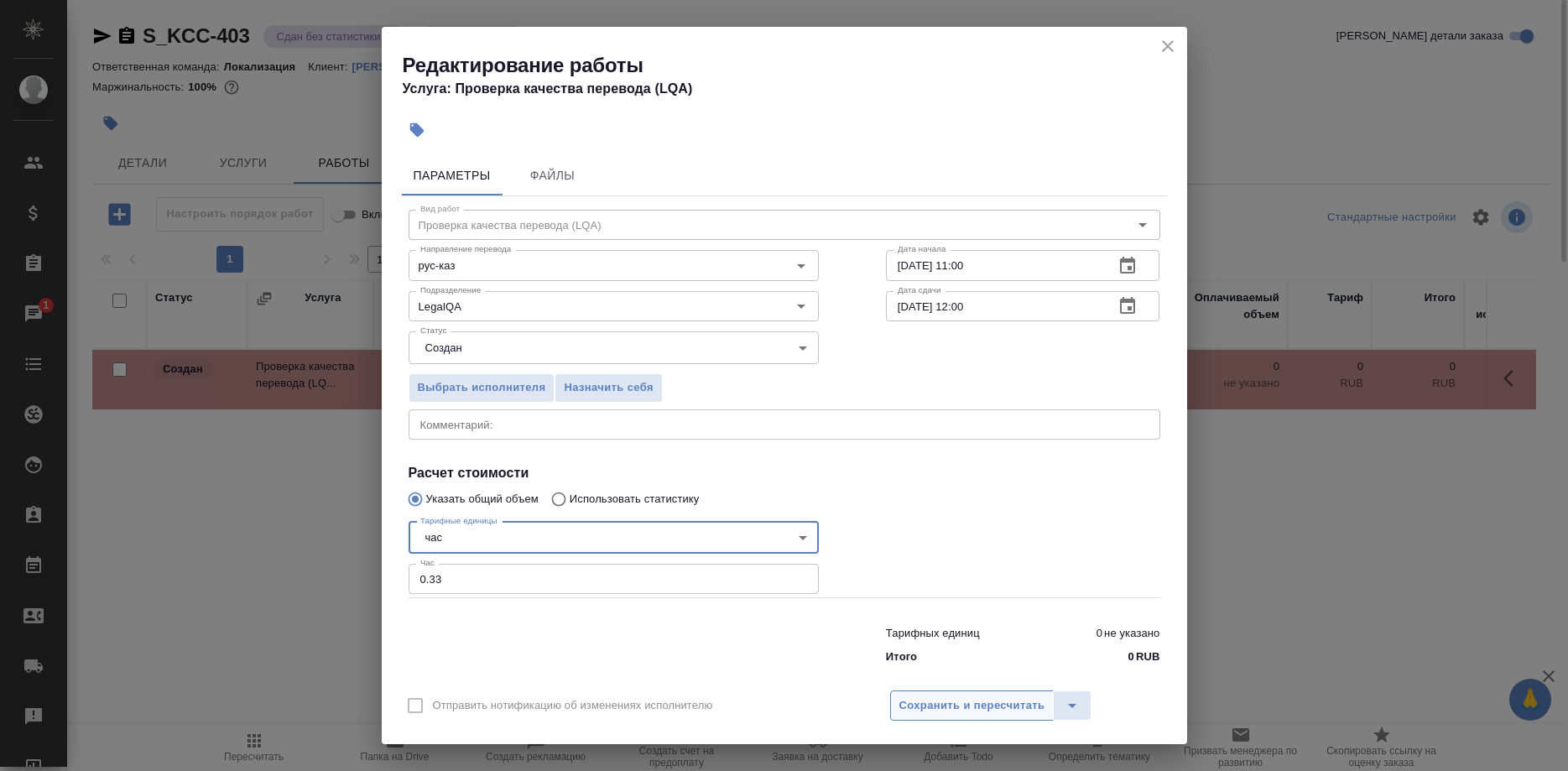
click at [922, 697] on span "Сохранить и пересчитать" at bounding box center [972, 706] width 146 height 19
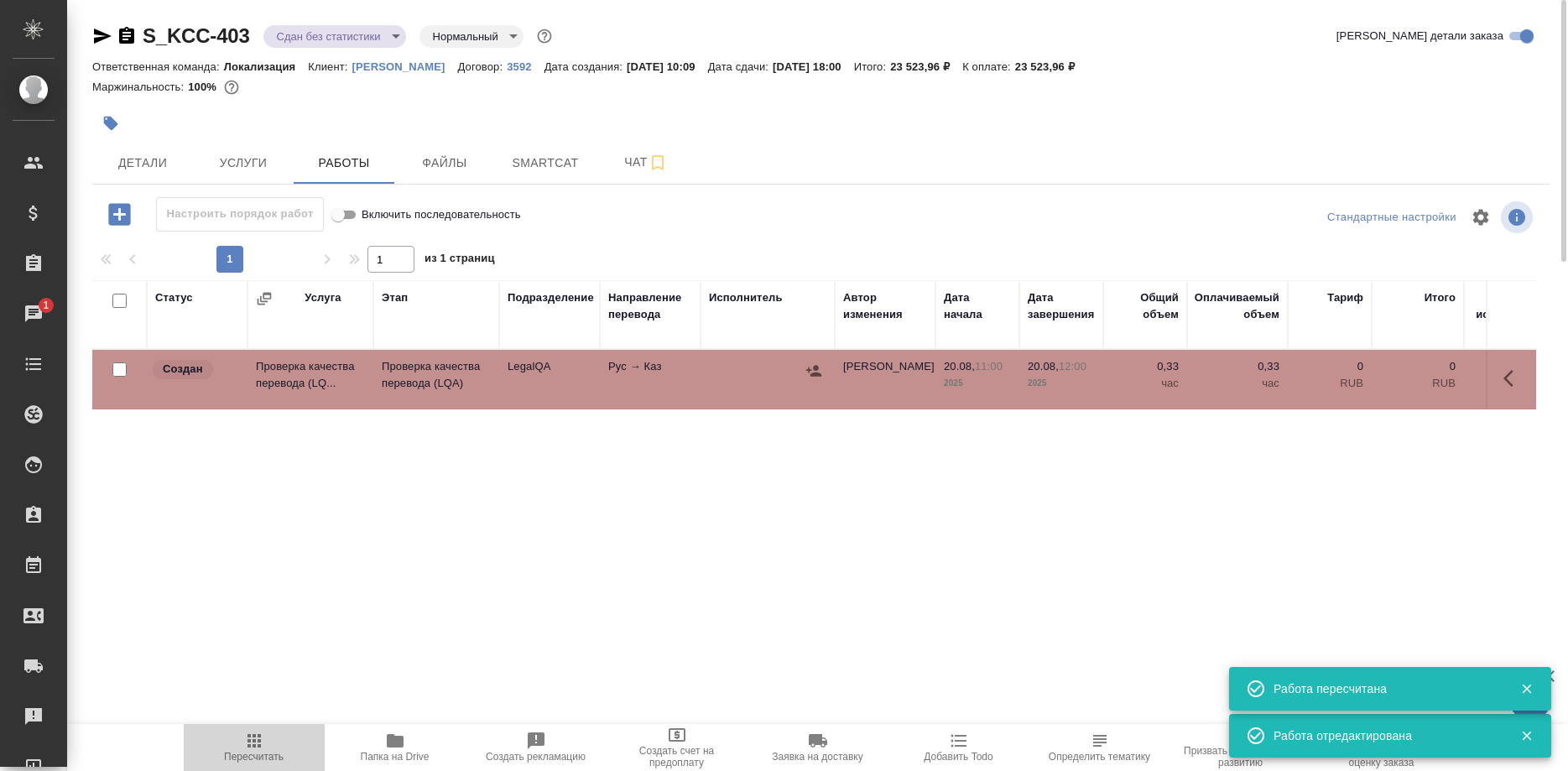
click at [249, 748] on icon "button" at bounding box center [254, 740] width 20 height 20
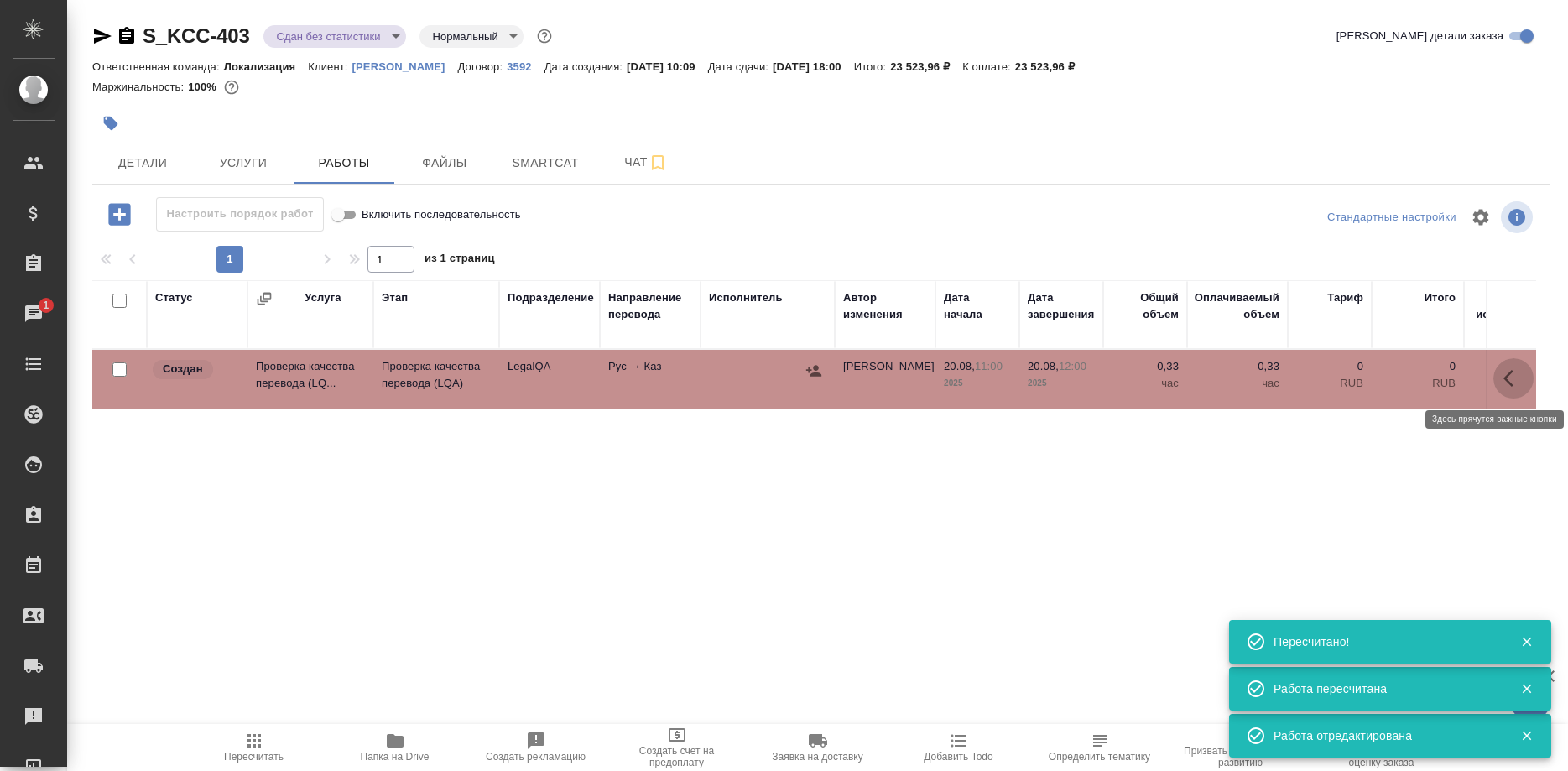
click at [1505, 375] on icon "button" at bounding box center [1513, 378] width 20 height 20
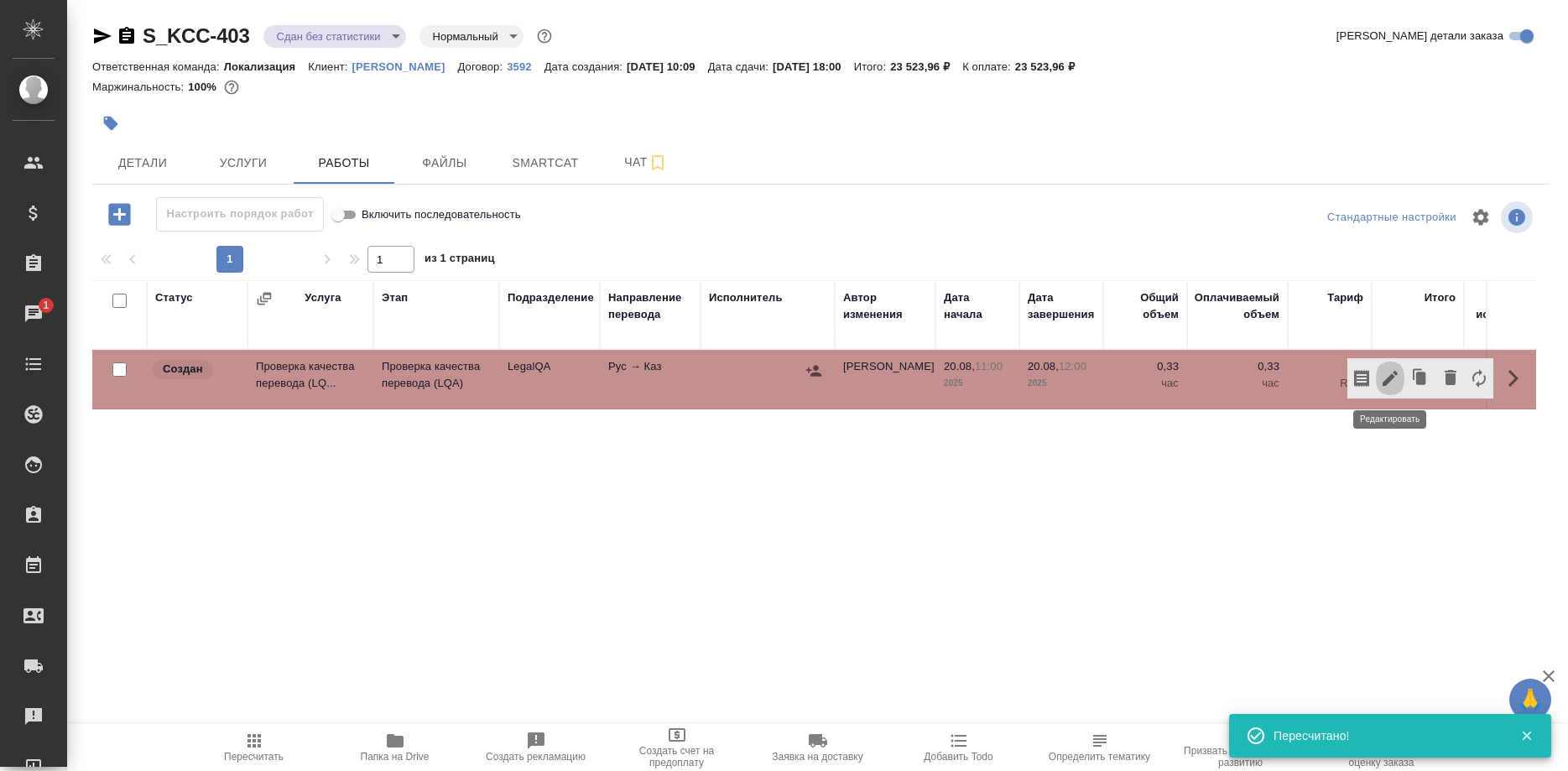
click at [1385, 380] on icon "button" at bounding box center [1390, 378] width 20 height 20
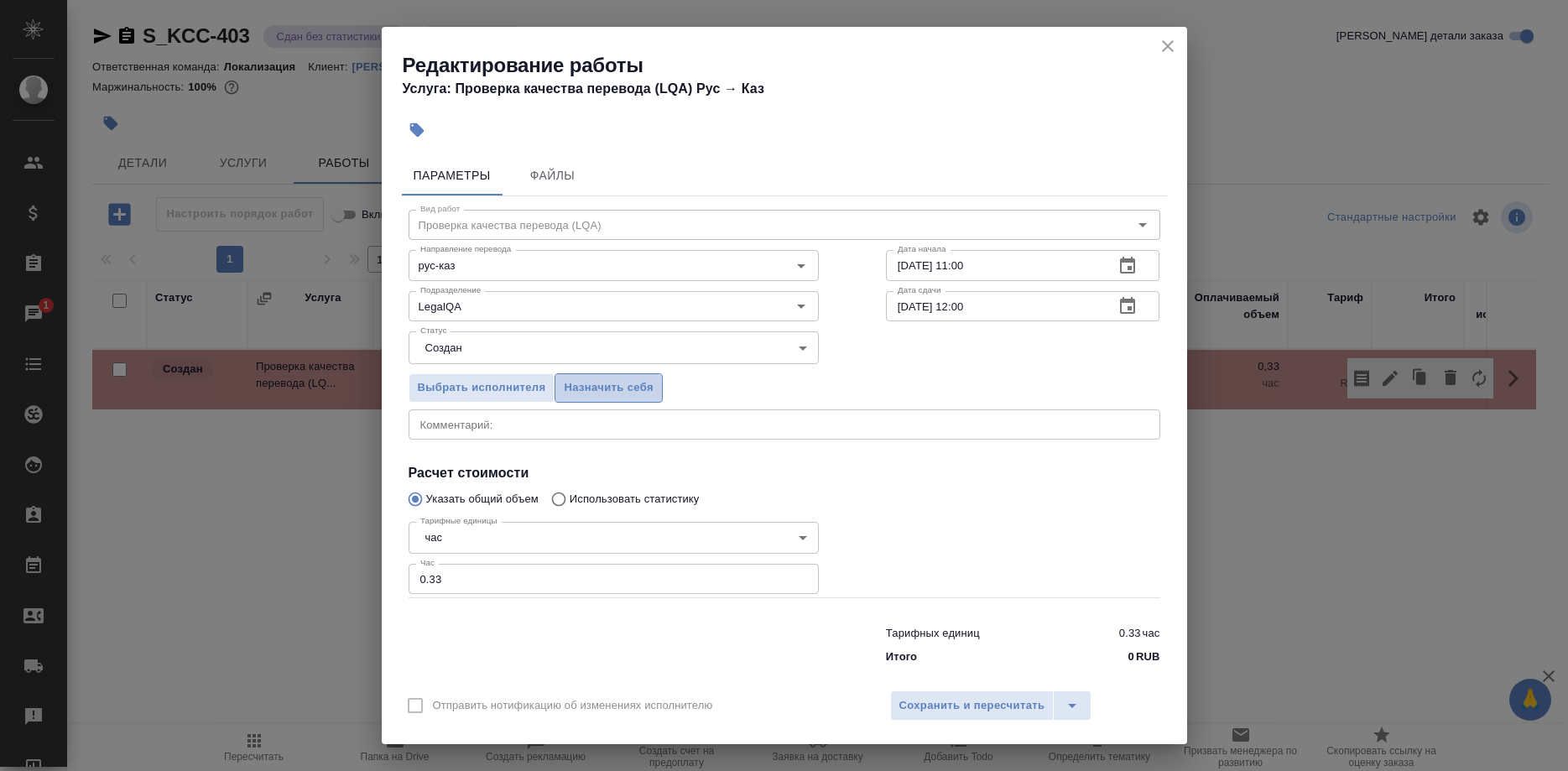
drag, startPoint x: 573, startPoint y: 390, endPoint x: 584, endPoint y: 404, distance: 17.8
click at [573, 391] on span "Назначить себя" at bounding box center [608, 388] width 89 height 19
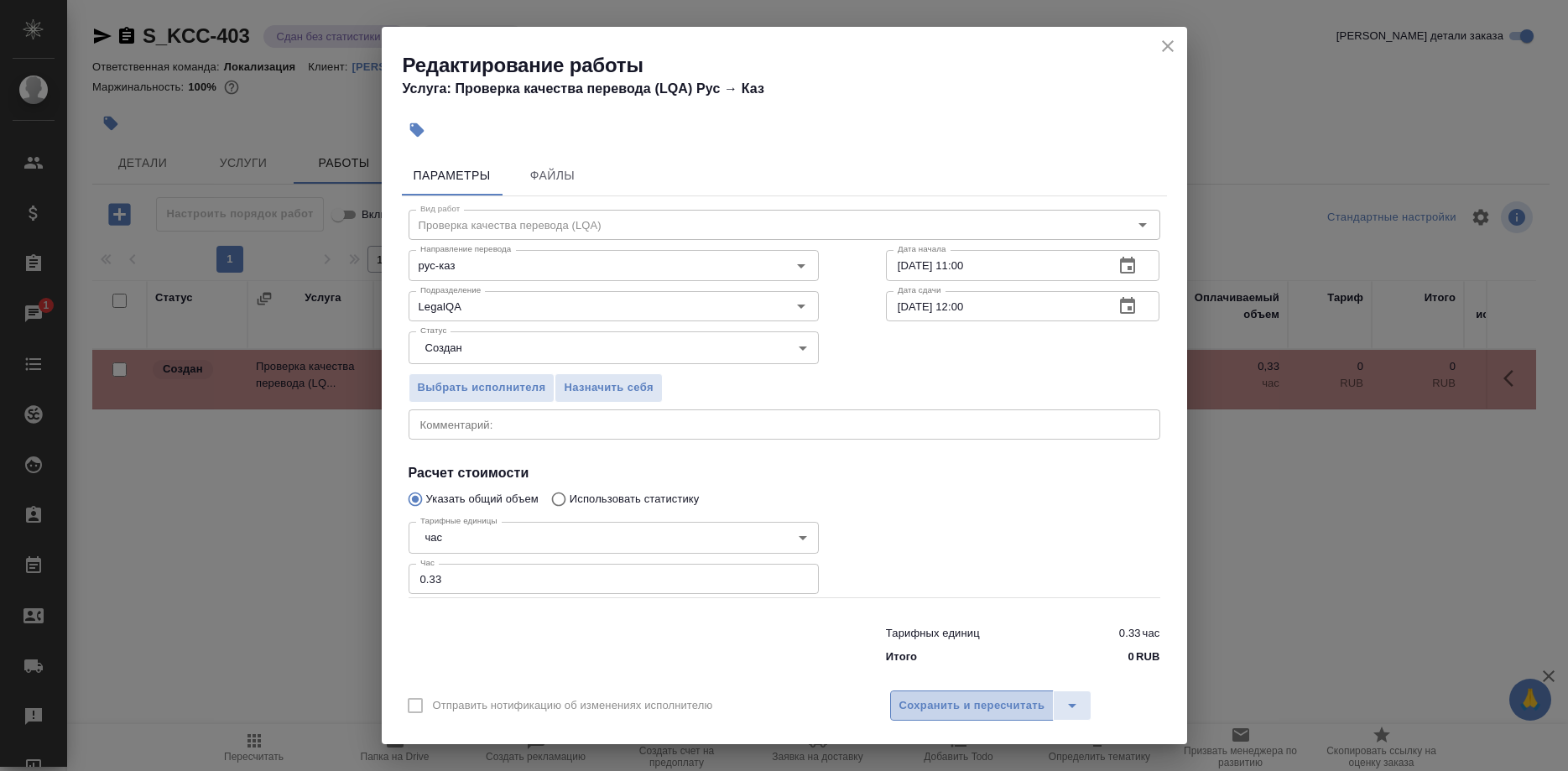
click at [924, 697] on span "Сохранить и пересчитать" at bounding box center [972, 706] width 146 height 19
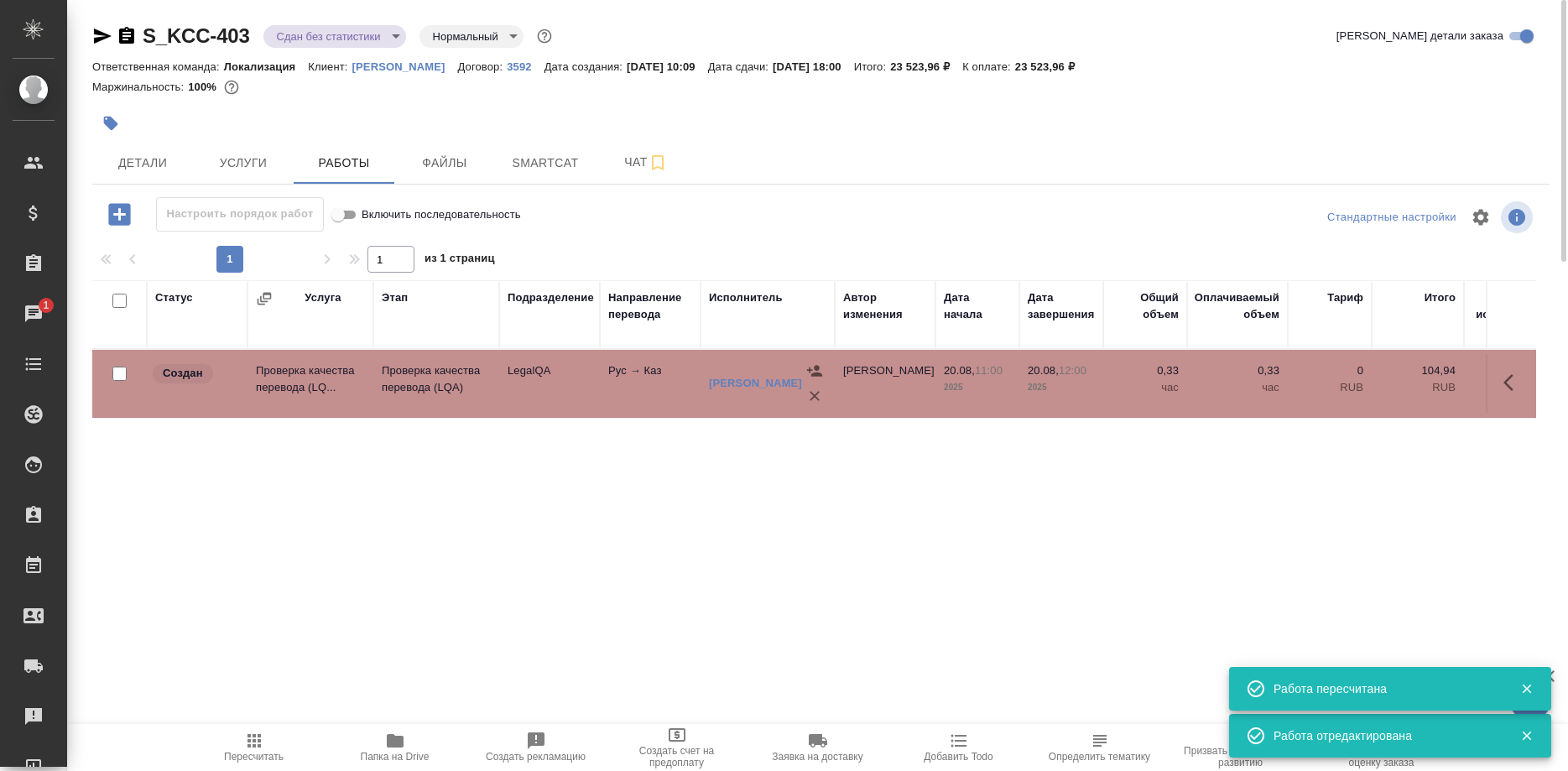
click at [246, 752] on span "Пересчитать" at bounding box center [254, 756] width 59 height 12
